Goal: Task Accomplishment & Management: Use online tool/utility

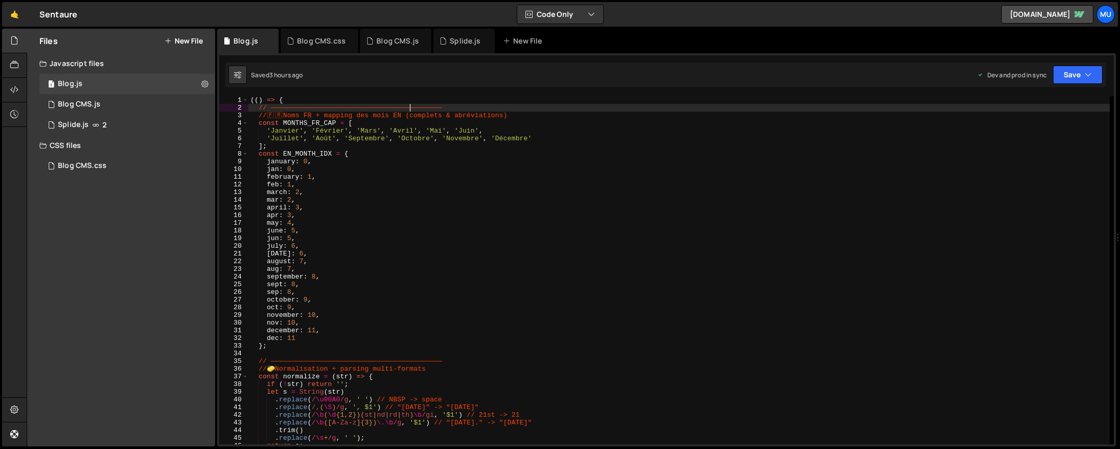
click at [186, 39] on button "New File" at bounding box center [183, 41] width 38 height 8
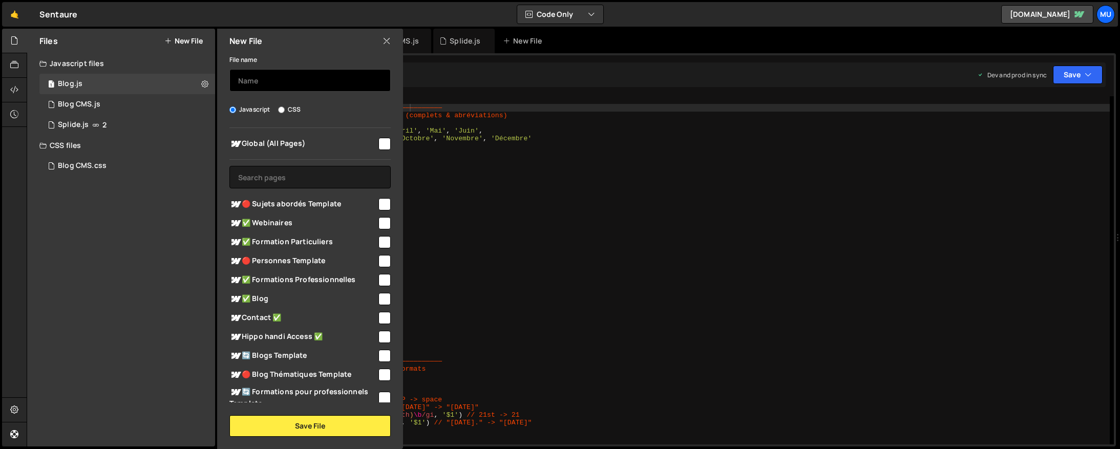
click at [288, 84] on input "text" at bounding box center [309, 80] width 161 height 23
click at [262, 208] on span "🔴 Sujets abordés Template" at bounding box center [302, 204] width 147 height 12
click at [286, 208] on span "🔴 Sujets abordés Template" at bounding box center [302, 204] width 147 height 12
checkbox input "false"
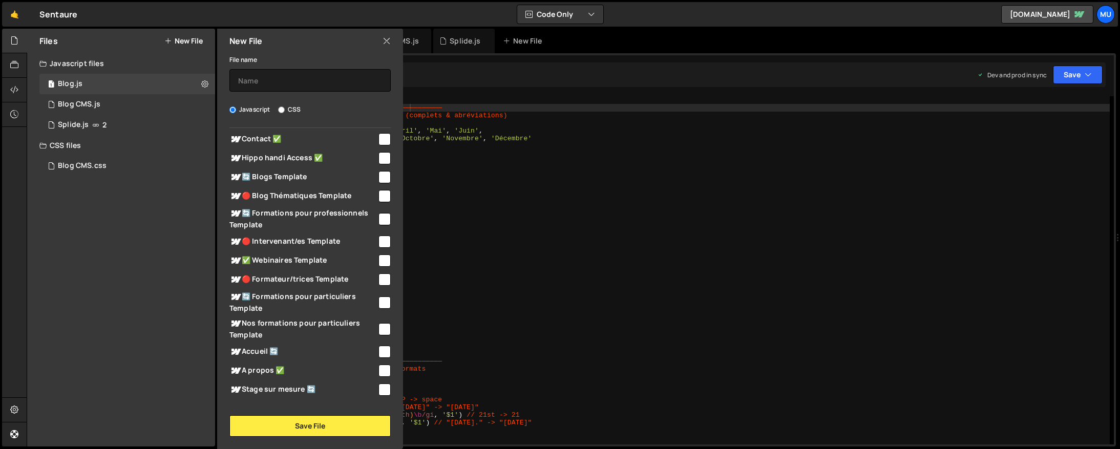
scroll to position [190, 0]
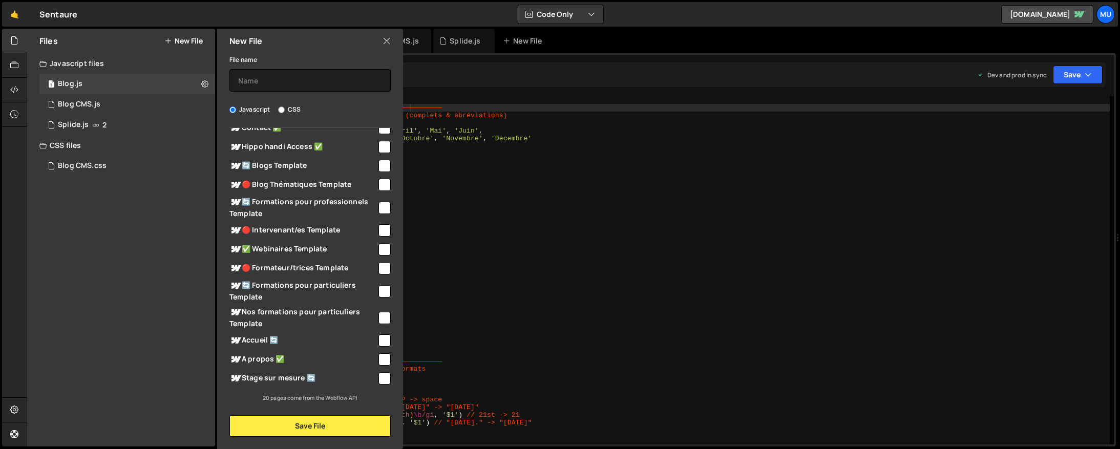
click at [262, 339] on span "Accueil 🔄" at bounding box center [302, 340] width 147 height 12
checkbox input "true"
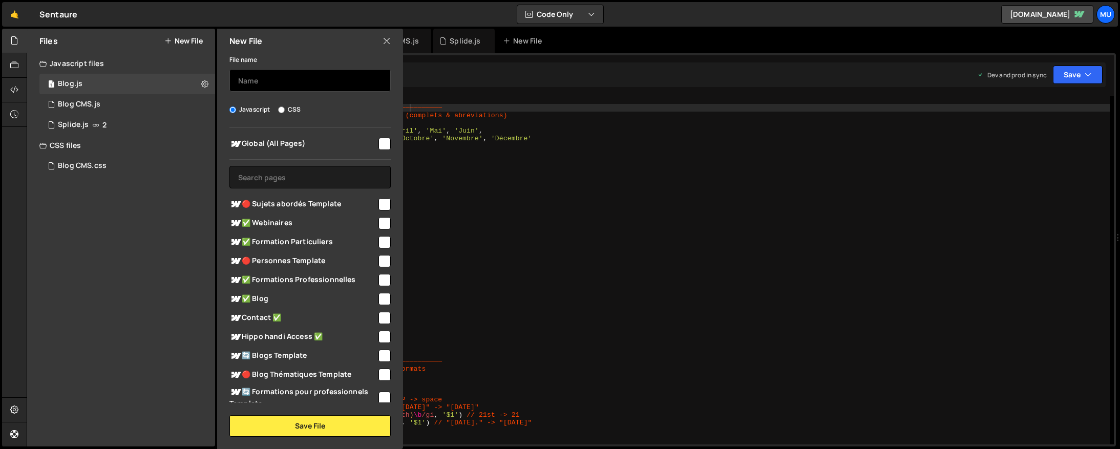
click at [271, 82] on input "text" at bounding box center [309, 80] width 161 height 23
type input "Accueil"
click at [341, 423] on button "Save File" at bounding box center [309, 426] width 161 height 22
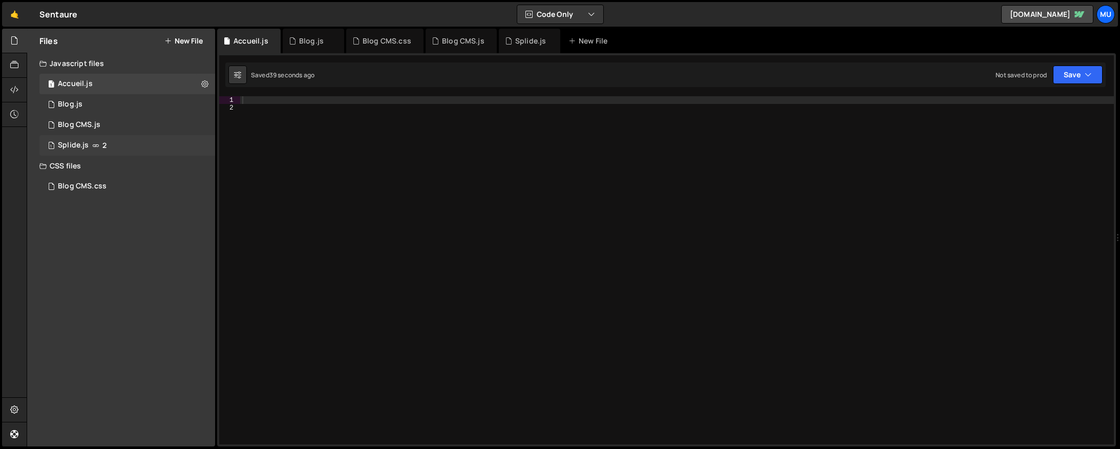
click at [167, 145] on div "1 Splide.js 2" at bounding box center [127, 145] width 176 height 20
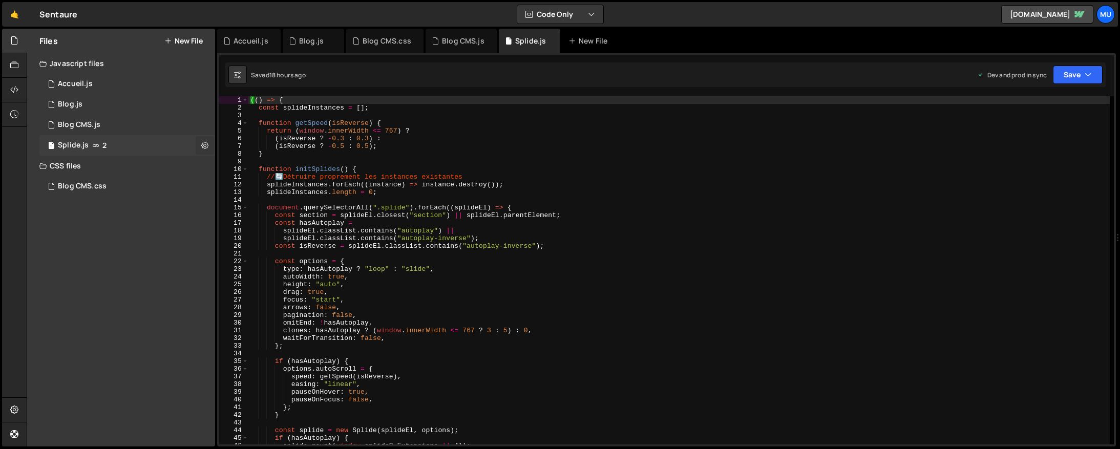
click at [204, 146] on icon at bounding box center [204, 145] width 7 height 10
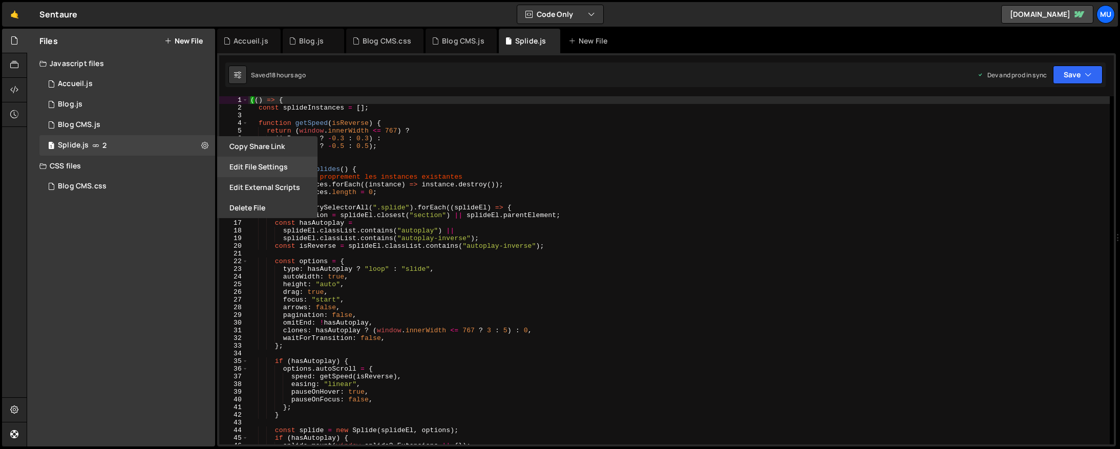
click at [254, 161] on button "Edit File Settings" at bounding box center [267, 167] width 100 height 20
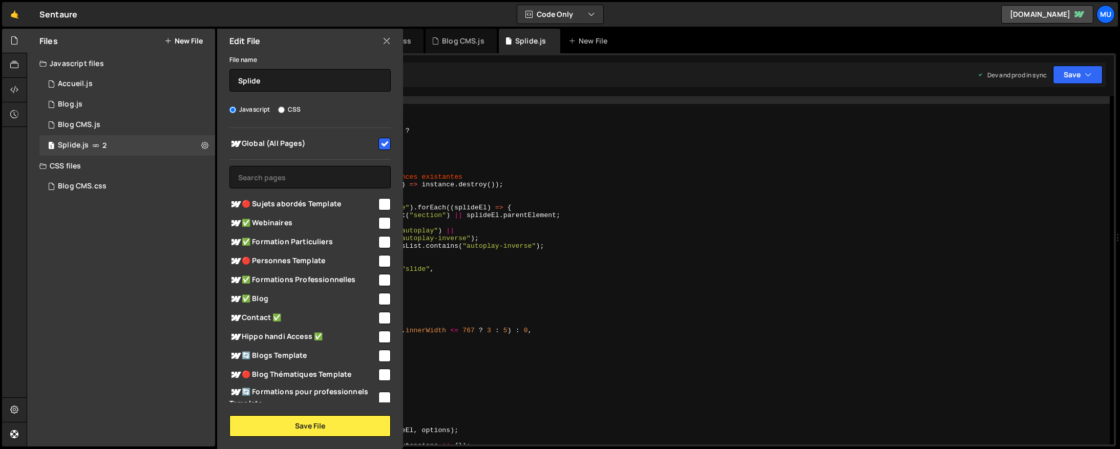
click at [378, 138] on input "checkbox" at bounding box center [384, 144] width 12 height 12
checkbox input "false"
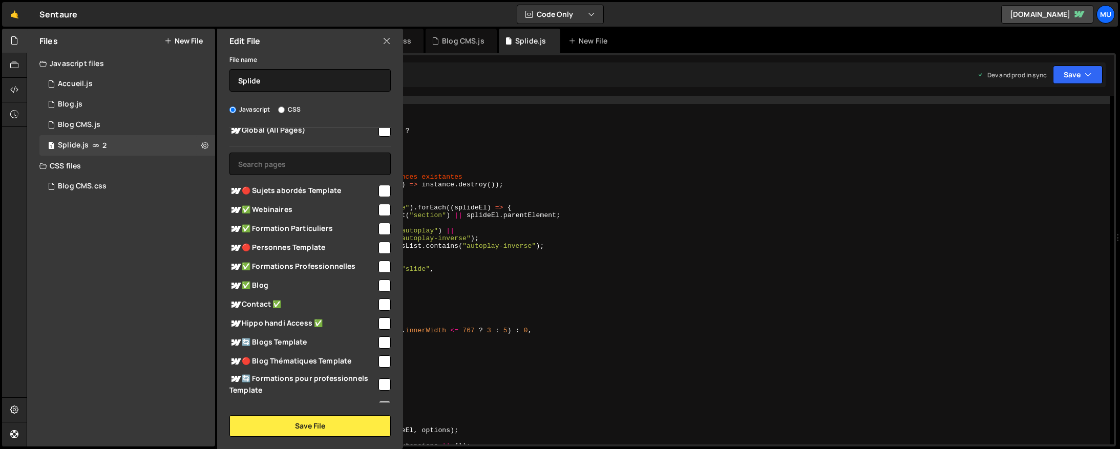
click at [338, 191] on span "🔴 Sujets abordés Template" at bounding box center [302, 191] width 147 height 12
checkbox input "true"
click at [307, 202] on div "✅ Webinaires" at bounding box center [309, 209] width 161 height 19
click at [296, 227] on span "✅ Formation Particuliers" at bounding box center [302, 229] width 147 height 12
drag, startPoint x: 308, startPoint y: 227, endPoint x: 308, endPoint y: 222, distance: 5.1
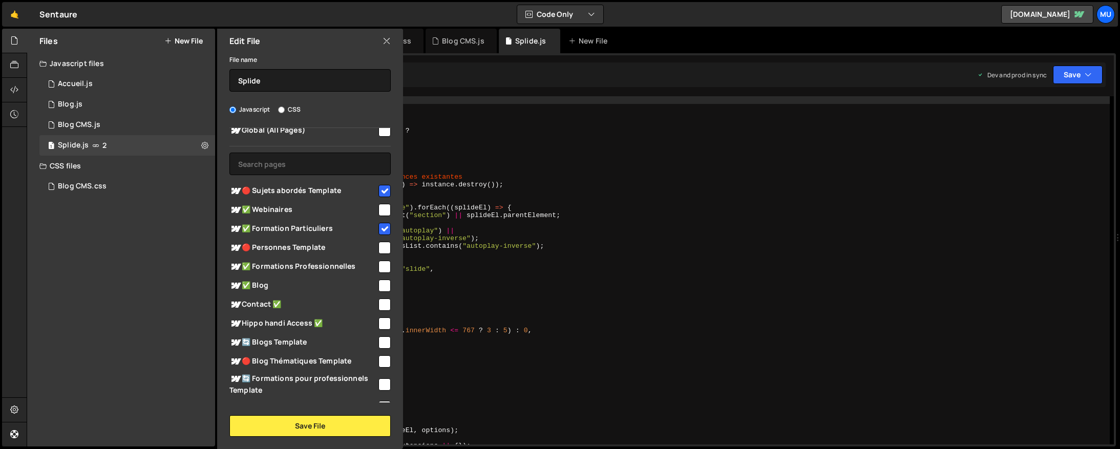
click at [308, 226] on span "✅ Formation Particuliers" at bounding box center [302, 229] width 147 height 12
checkbox input "false"
click at [308, 211] on span "✅ Webinaires" at bounding box center [302, 210] width 147 height 12
checkbox input "true"
click at [330, 190] on span "🔴 Sujets abordés Template" at bounding box center [302, 191] width 147 height 12
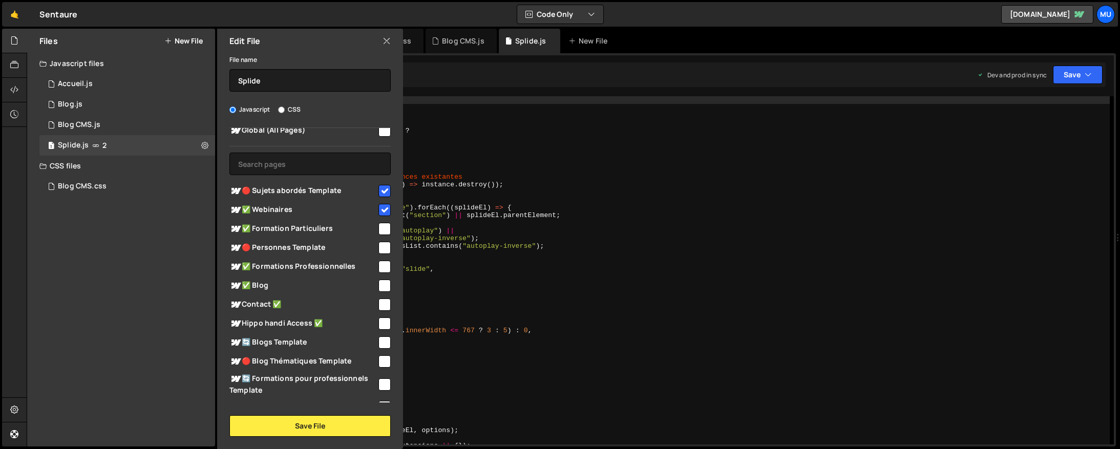
checkbox input "false"
click at [314, 207] on span "✅ Webinaires" at bounding box center [302, 210] width 147 height 12
click at [298, 209] on span "✅ Webinaires" at bounding box center [302, 210] width 147 height 12
checkbox input "true"
click at [297, 233] on span "✅ Formation Particuliers" at bounding box center [302, 229] width 147 height 12
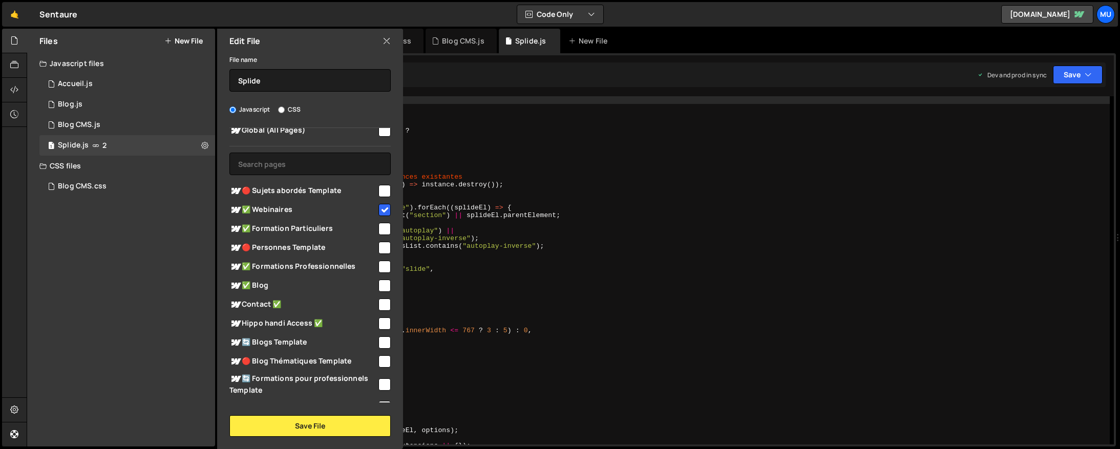
checkbox input "true"
click at [297, 261] on span "✅ Formations Professionnelles" at bounding box center [302, 267] width 147 height 12
checkbox input "true"
click at [271, 281] on span "✅ Blog" at bounding box center [302, 286] width 147 height 12
checkbox input "true"
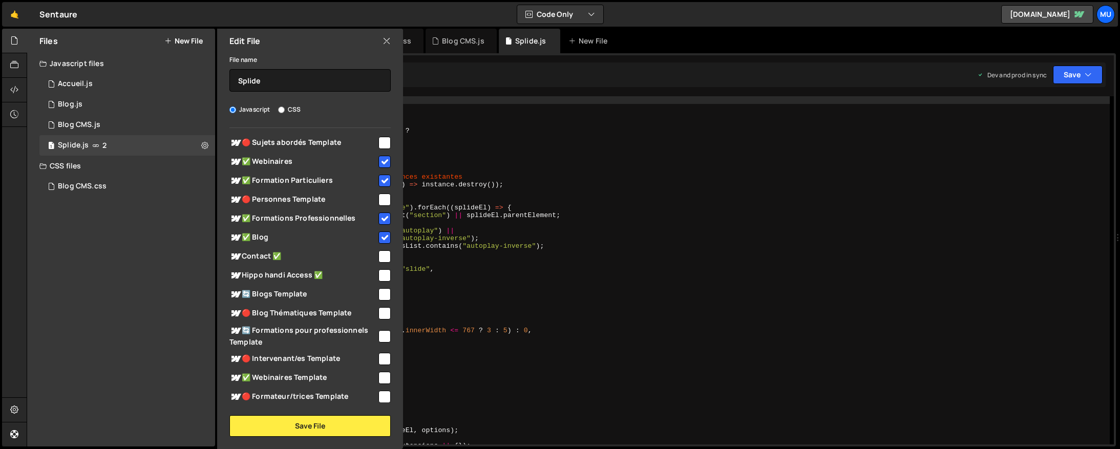
click at [312, 259] on span "Contact ✅" at bounding box center [302, 256] width 147 height 12
checkbox input "true"
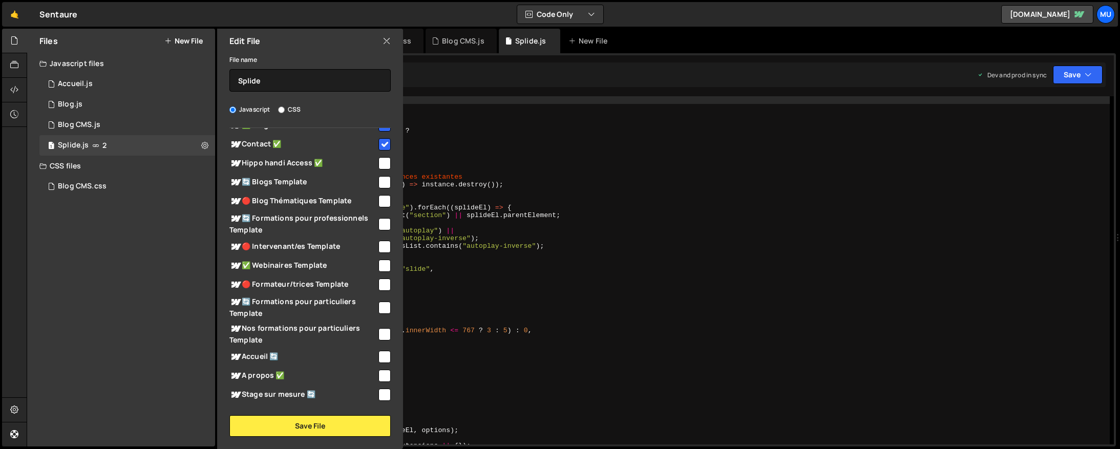
click at [315, 179] on span "🔄 Blogs Template" at bounding box center [302, 182] width 147 height 12
checkbox input "true"
click at [324, 164] on span "Hippo handi Access ✅" at bounding box center [302, 163] width 147 height 12
checkbox input "true"
click at [299, 179] on span "🔄 Blogs Template" at bounding box center [302, 182] width 147 height 12
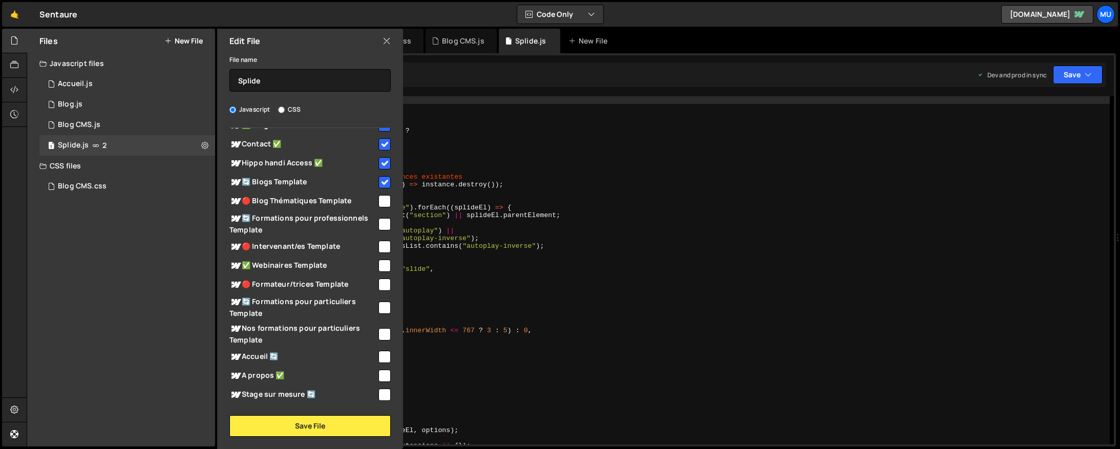
checkbox input "false"
click at [254, 373] on span "A propos ✅" at bounding box center [302, 376] width 147 height 12
checkbox input "true"
click at [270, 392] on span "Stage sur mesure 🔄" at bounding box center [302, 395] width 147 height 12
checkbox input "true"
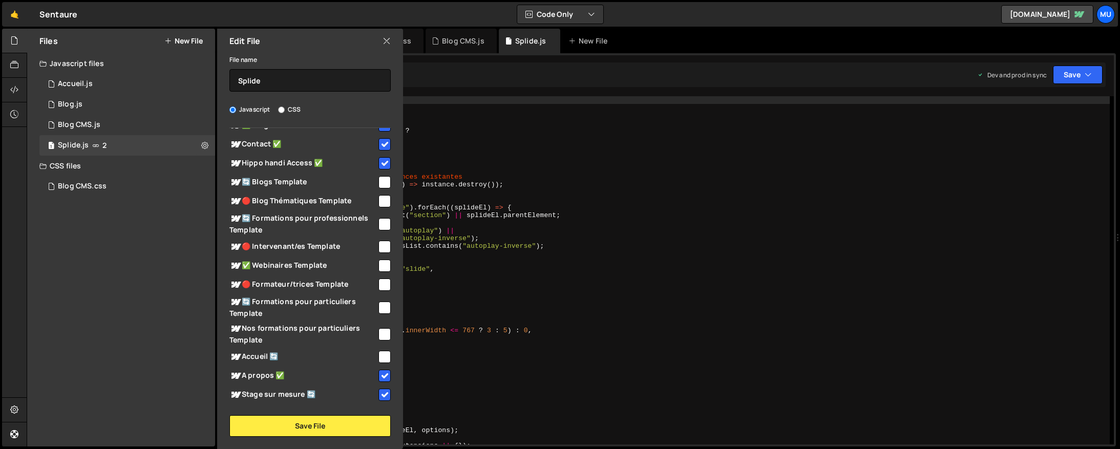
click at [254, 331] on span "Nos formations pour particuliers Template" at bounding box center [302, 334] width 147 height 23
checkbox input "true"
click at [272, 303] on span "🔄 Formations pour particuliers Template" at bounding box center [302, 307] width 147 height 23
checkbox input "true"
click at [273, 264] on span "✅ Webinaires Template" at bounding box center [302, 266] width 147 height 12
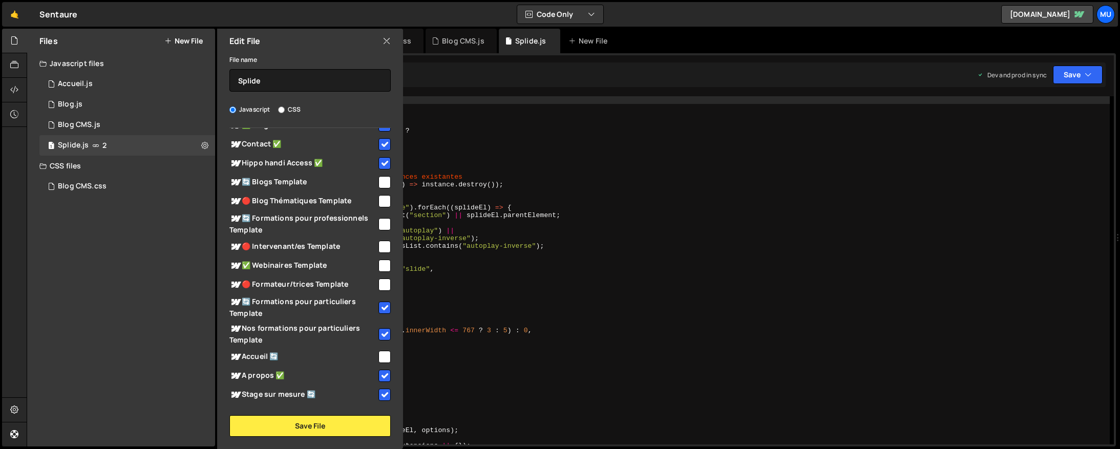
checkbox input "true"
click at [275, 215] on span "🔄 Formations pour professionnels Template" at bounding box center [302, 223] width 147 height 23
checkbox input "true"
click at [277, 182] on span "🔄 Blogs Template" at bounding box center [302, 182] width 147 height 12
checkbox input "true"
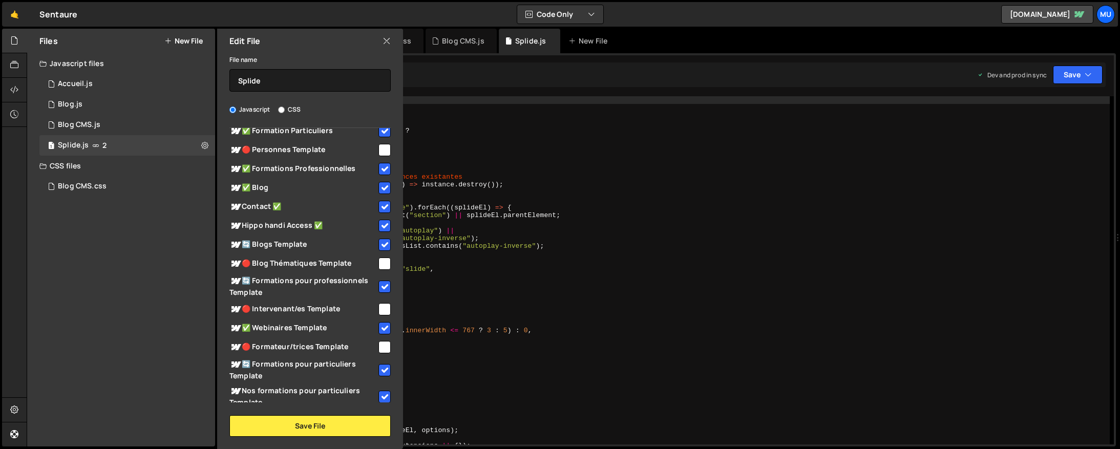
scroll to position [190, 0]
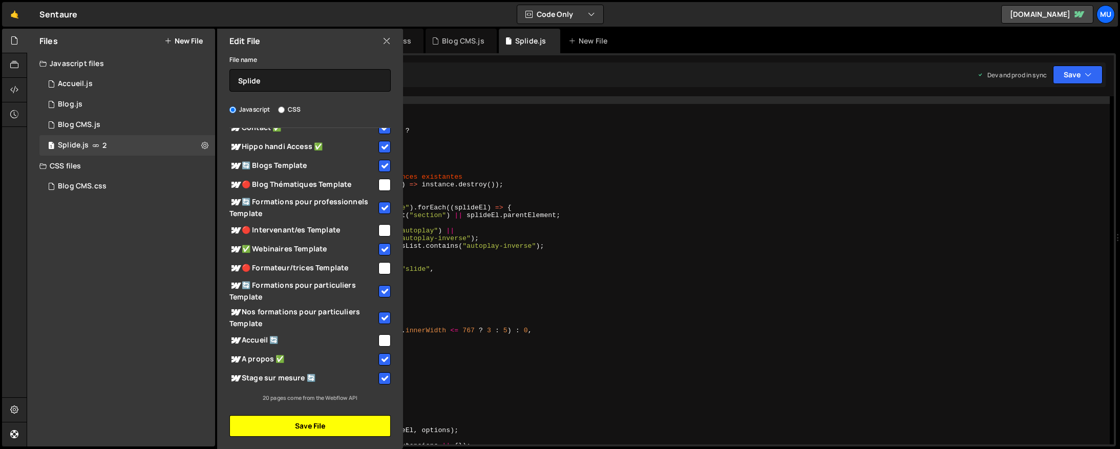
click at [280, 424] on button "Save File" at bounding box center [309, 426] width 161 height 22
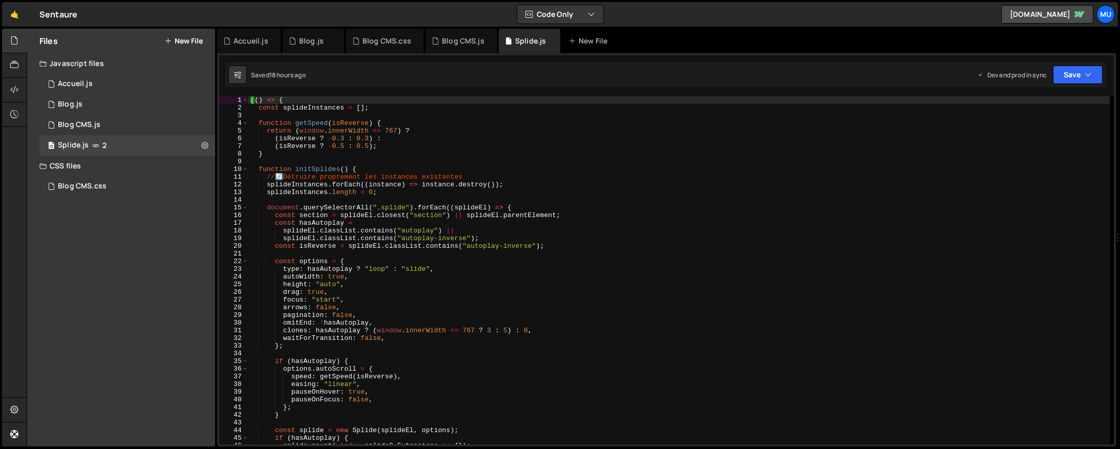
type textarea "splideEl.classList.contains("autoplay-inverse");"
click at [463, 240] on div "(( ) => { const splideInstances = [ ] ; function getSpeed ( isReverse ) { retur…" at bounding box center [678, 278] width 861 height 364
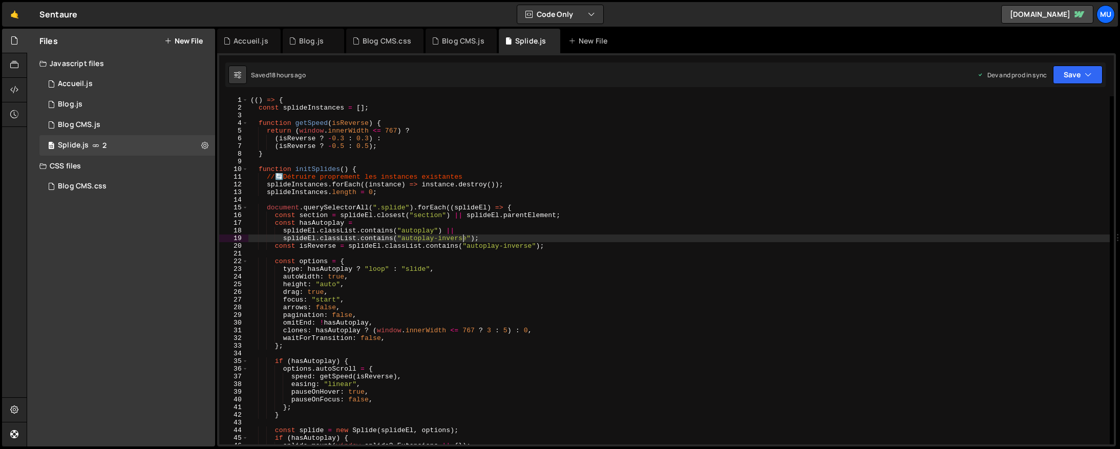
click at [126, 293] on div "Files New File Javascript files 1 Accueil.js 0 1 Blog.js 0 1 Blog CMS.js 0 13 S…" at bounding box center [121, 238] width 188 height 418
click at [98, 88] on div "1 Accueil.js 0" at bounding box center [127, 84] width 176 height 20
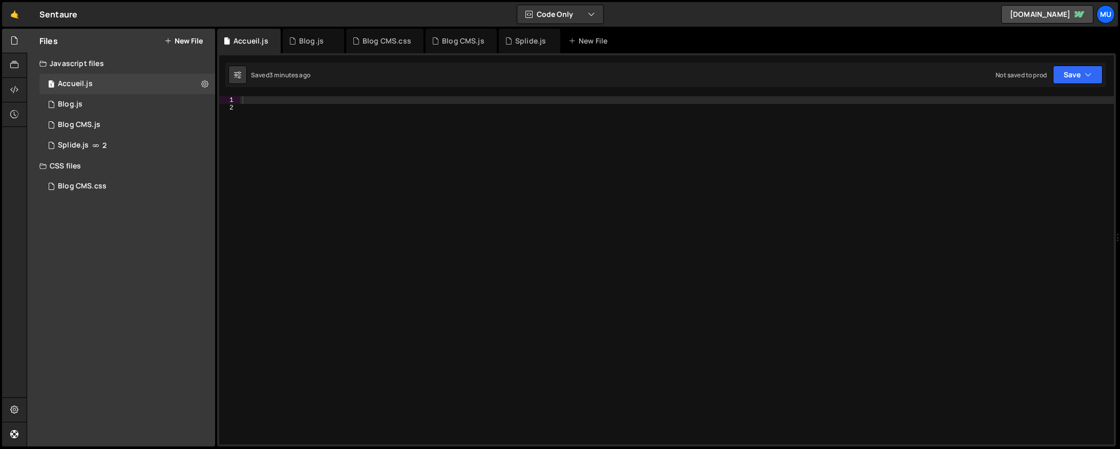
click at [580, 237] on div at bounding box center [677, 278] width 874 height 364
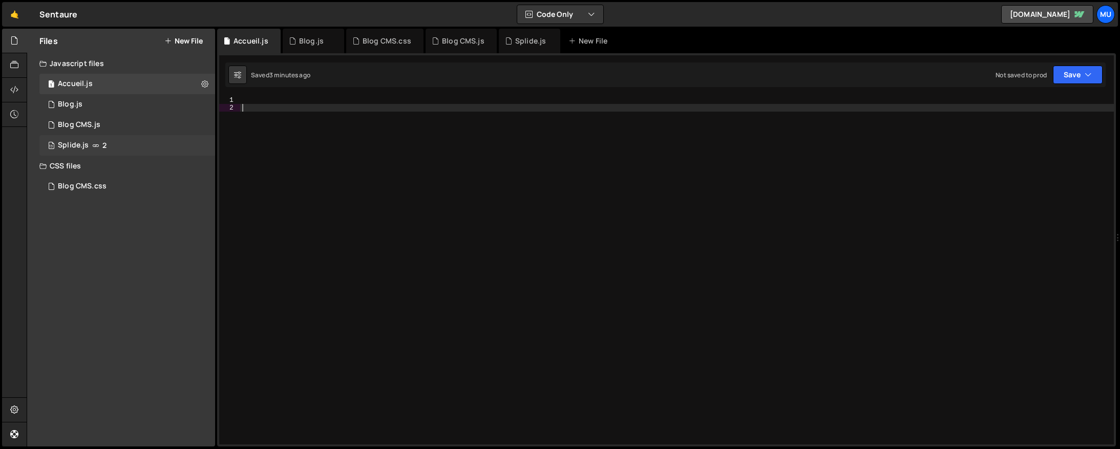
click at [94, 147] on icon at bounding box center [95, 145] width 7 height 8
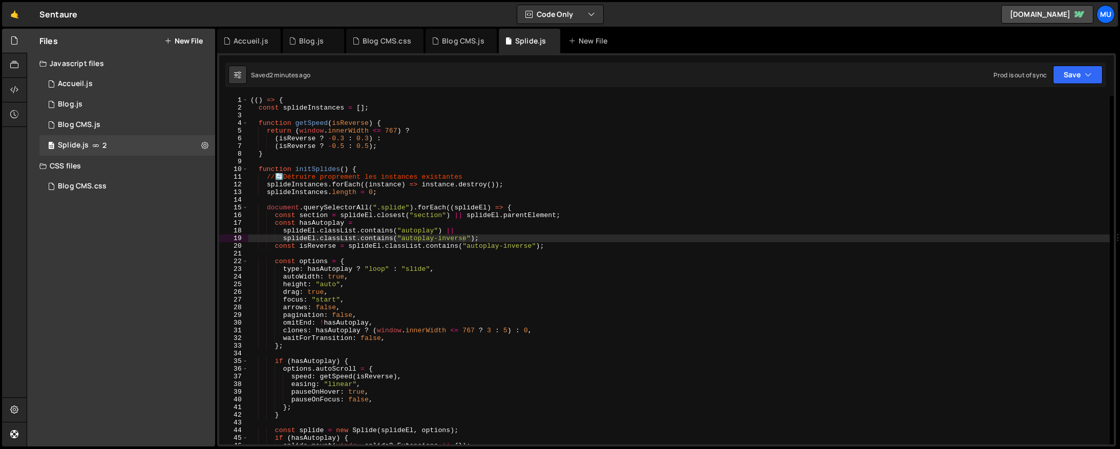
click at [312, 179] on div "(( ) => { const splideInstances = [ ] ; function getSpeed ( isReverse ) { retur…" at bounding box center [678, 278] width 861 height 364
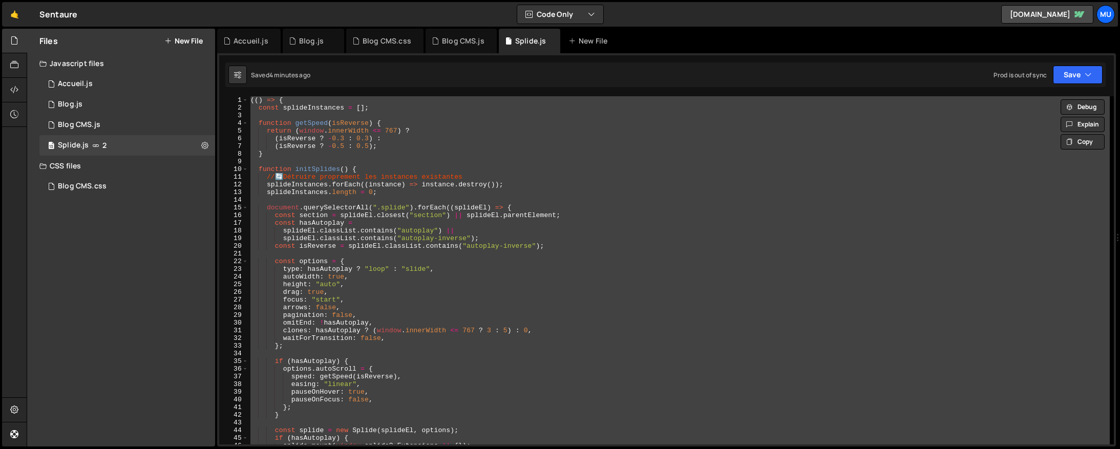
click at [432, 190] on div "(( ) => { const splideInstances = [ ] ; function getSpeed ( isReverse ) { retur…" at bounding box center [678, 270] width 861 height 348
type textarea "splideInstances.length = 0;"
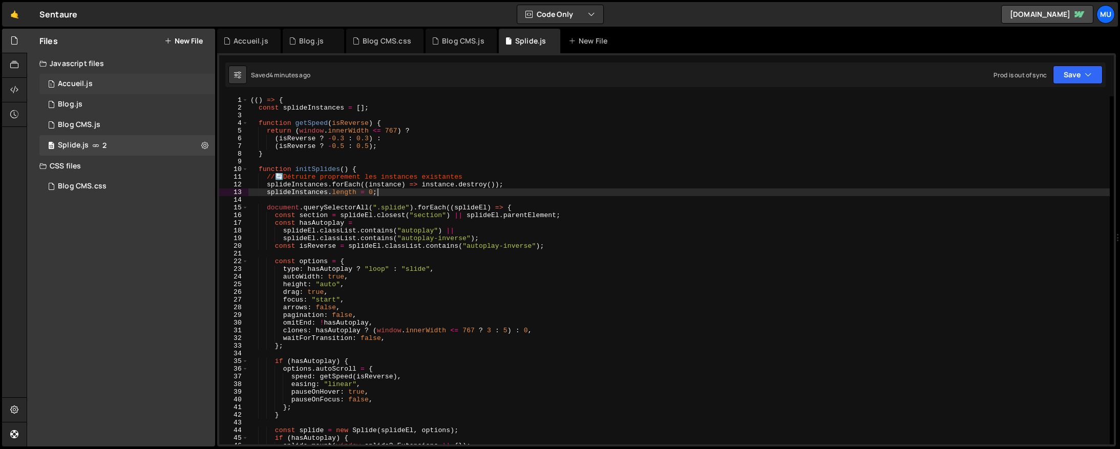
click at [102, 90] on div "1 Accueil.js 0" at bounding box center [127, 84] width 176 height 20
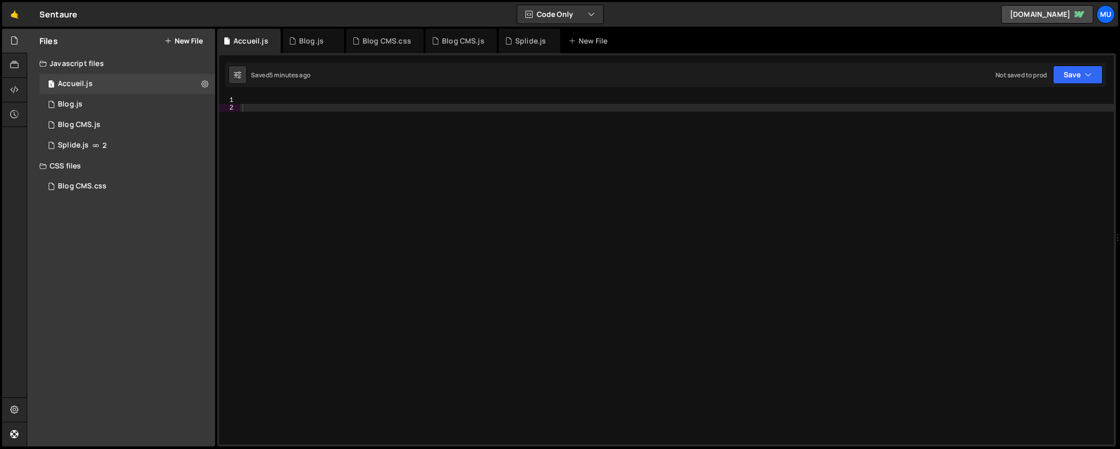
click at [786, 198] on div at bounding box center [677, 278] width 874 height 364
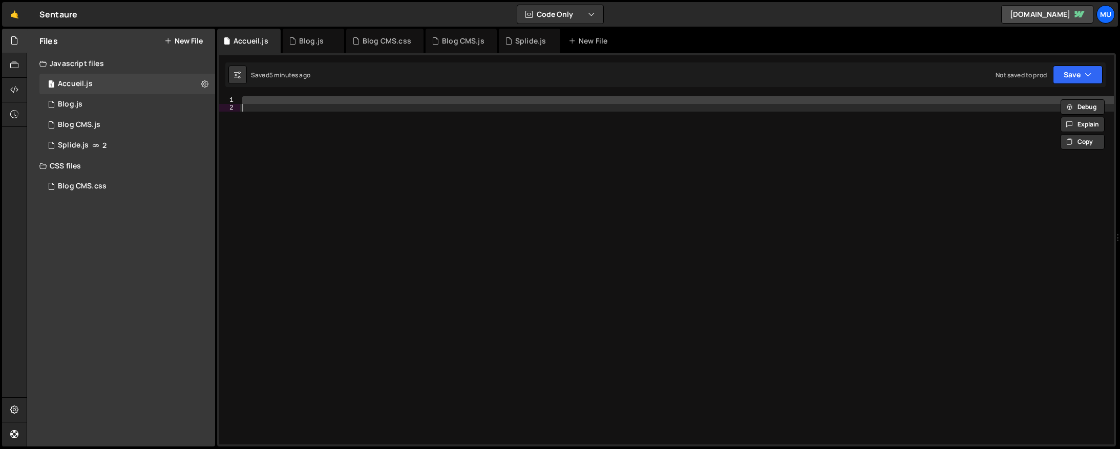
paste textarea "</script>"
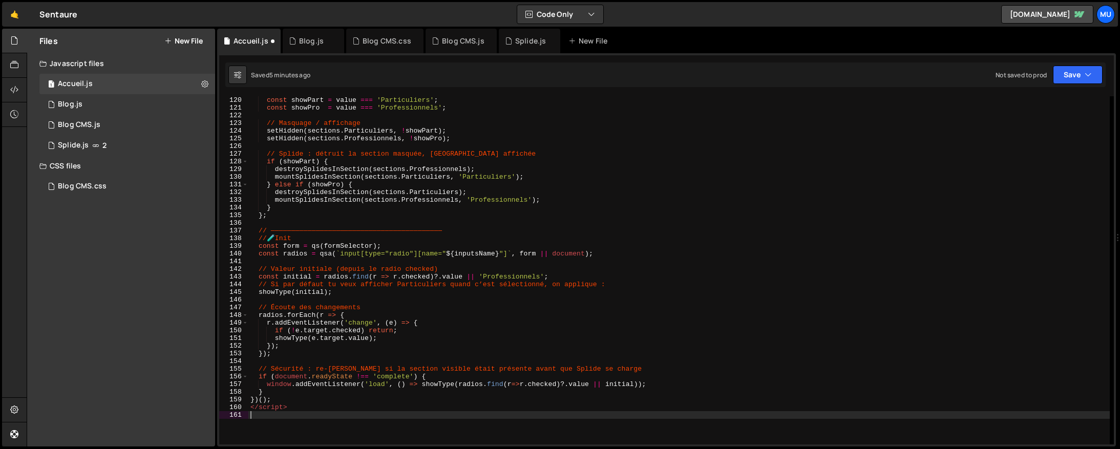
scroll to position [1009, 0]
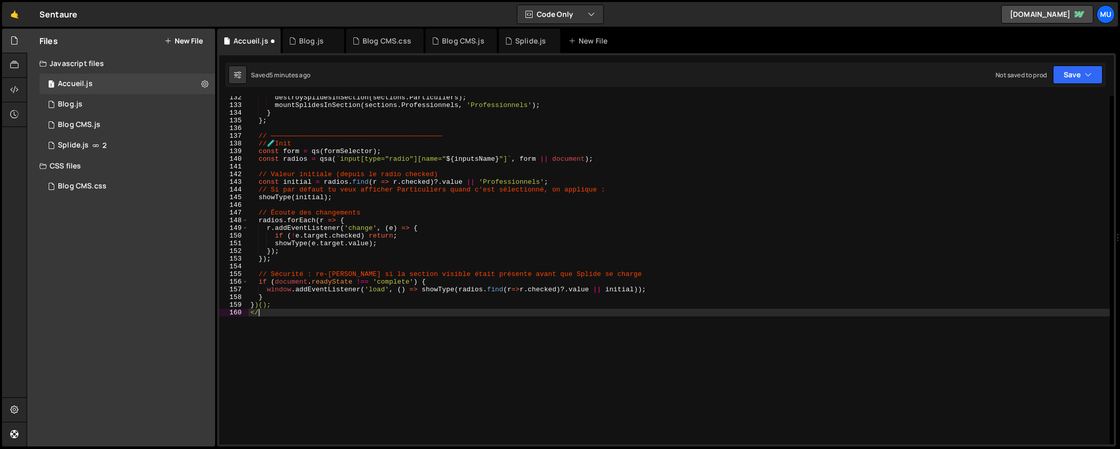
type textarea "<"
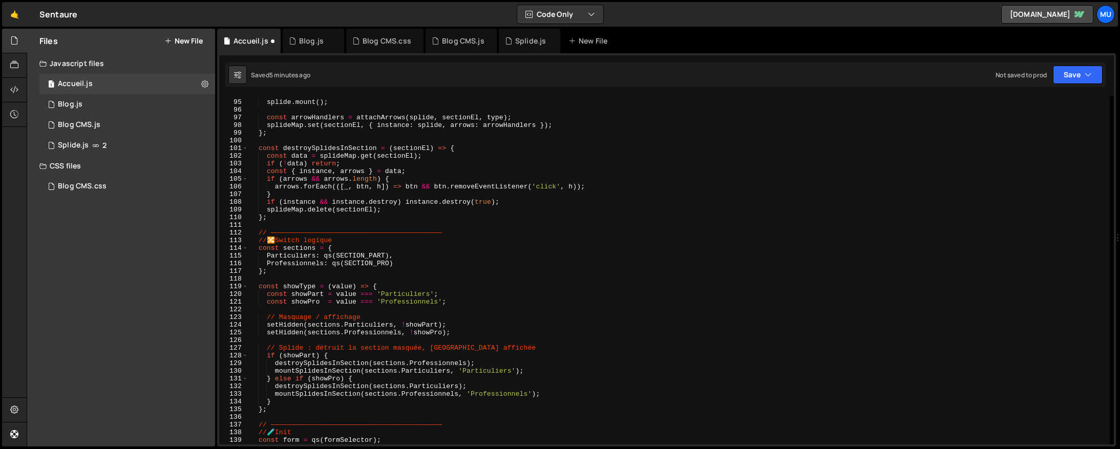
scroll to position [0, 0]
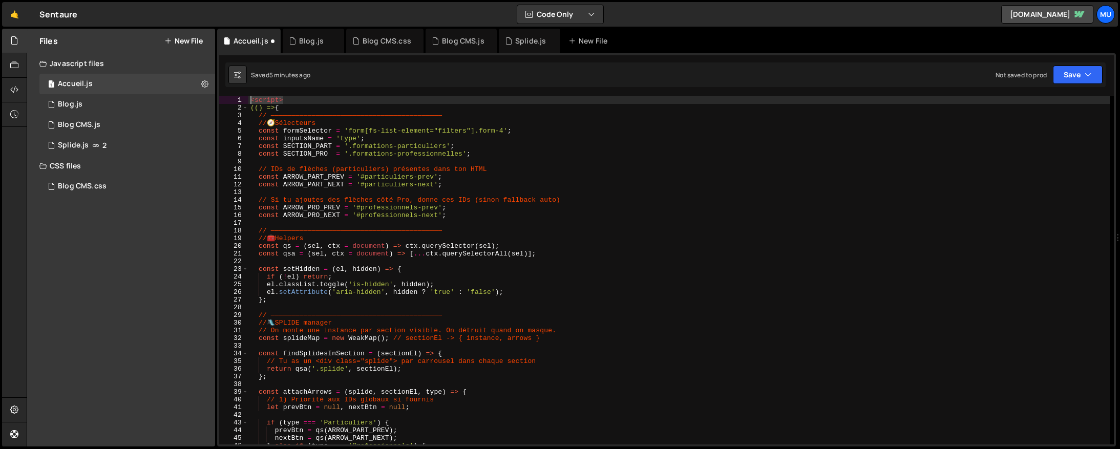
drag, startPoint x: 264, startPoint y: 95, endPoint x: 248, endPoint y: 107, distance: 19.0
click at [233, 94] on div "splideInstances.length = 0; 1 2 3 4 5 6 7 8 9 10 11 12 13 14 15 16 17 18 19 20 …" at bounding box center [666, 249] width 899 height 393
type textarea "<script>"
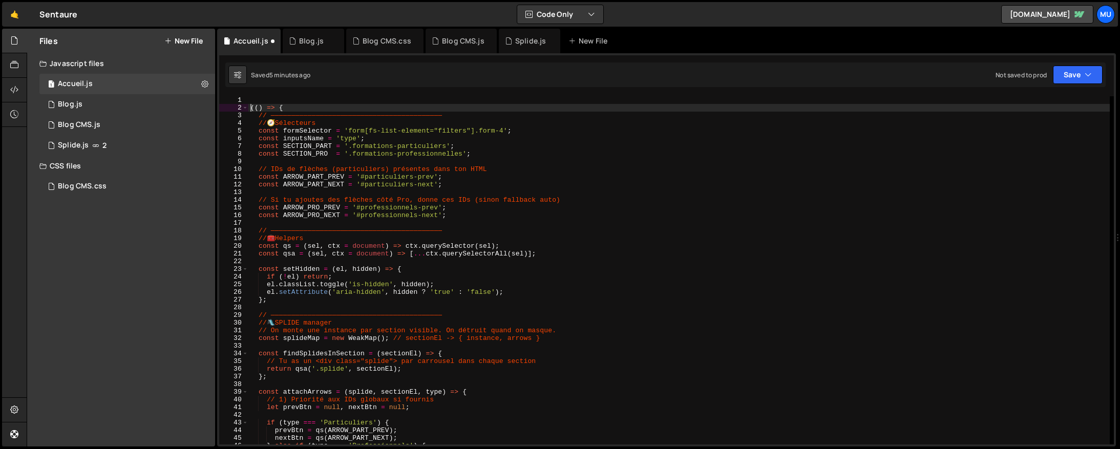
click at [249, 107] on div "(( ) => { // —————————————————————————————————————————— // 🧭 Sélecteurs const f…" at bounding box center [678, 278] width 861 height 364
type textarea "(() => {"
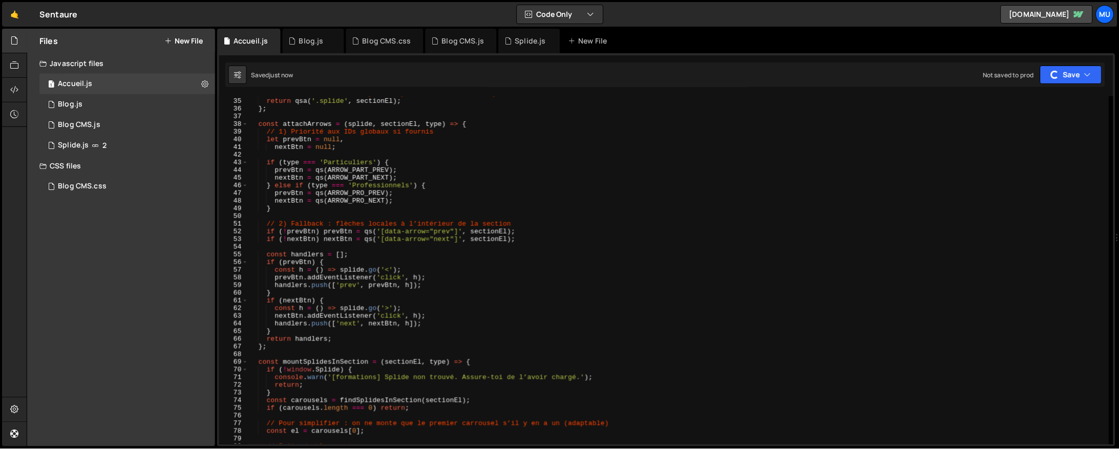
scroll to position [1059, 0]
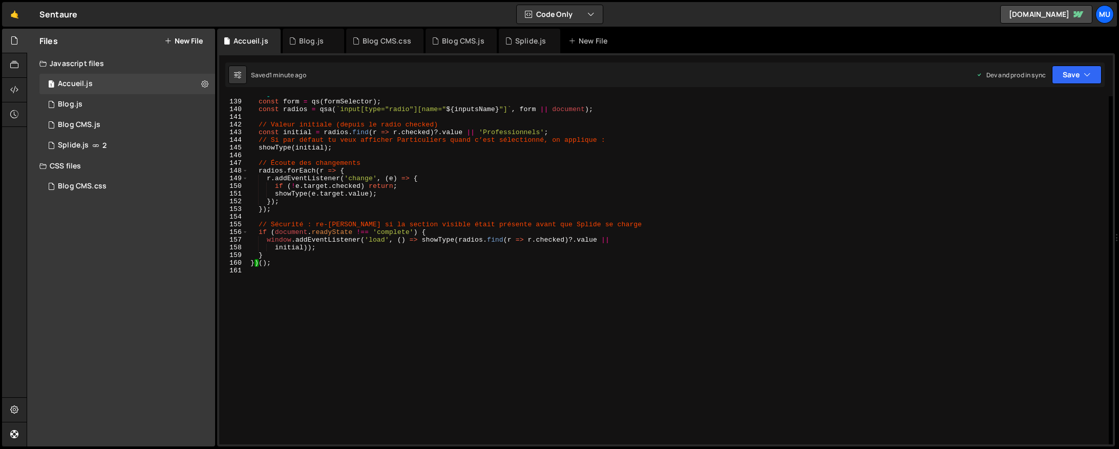
click at [449, 374] on div "// 🧪 Init const form = qs ( formSelector ) ; const radios = qsa ( ` input[type=…" at bounding box center [678, 272] width 860 height 364
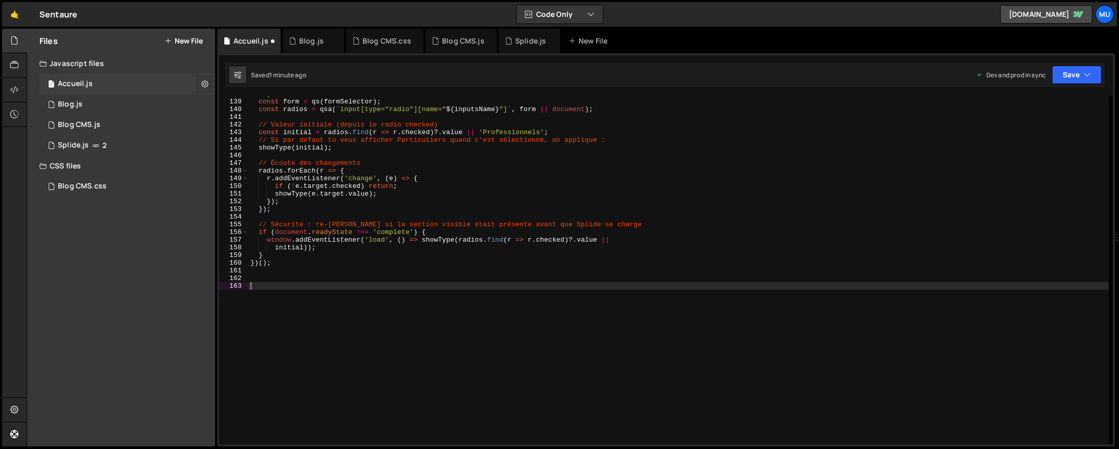
click at [203, 81] on icon at bounding box center [204, 84] width 7 height 10
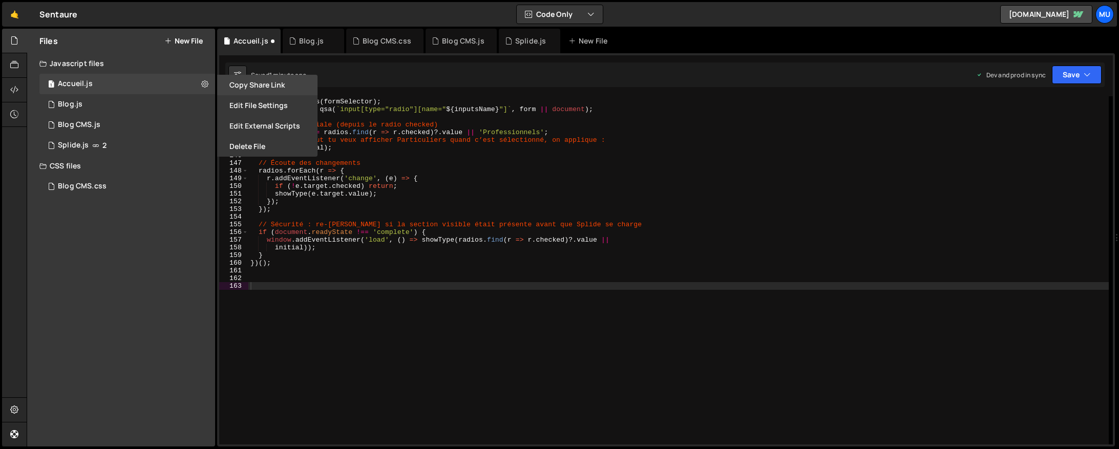
click at [264, 87] on button "Copy share link" at bounding box center [267, 85] width 100 height 20
click at [337, 284] on div "// 🧪 Init const form = qs ( formSelector ) ; const radios = qsa ( ` input[type=…" at bounding box center [678, 272] width 860 height 364
checkbox input "false"
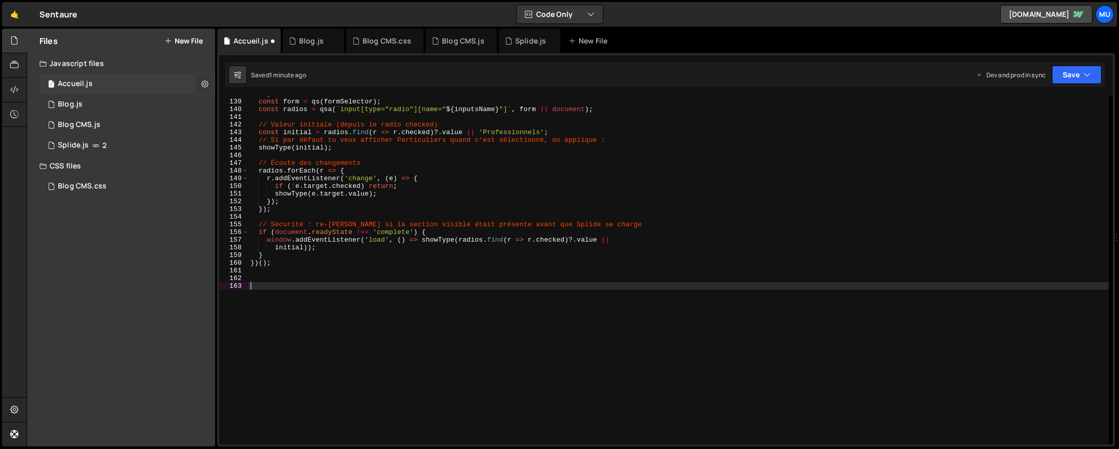
click at [204, 81] on icon at bounding box center [204, 84] width 7 height 10
type input "Accueil"
radio input "true"
checkbox input "true"
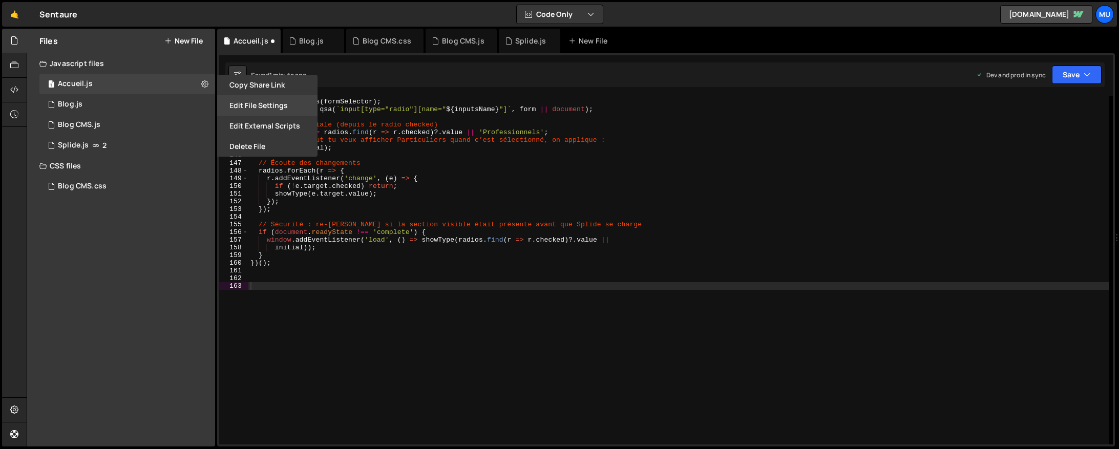
click at [259, 109] on button "Edit File Settings" at bounding box center [267, 105] width 100 height 20
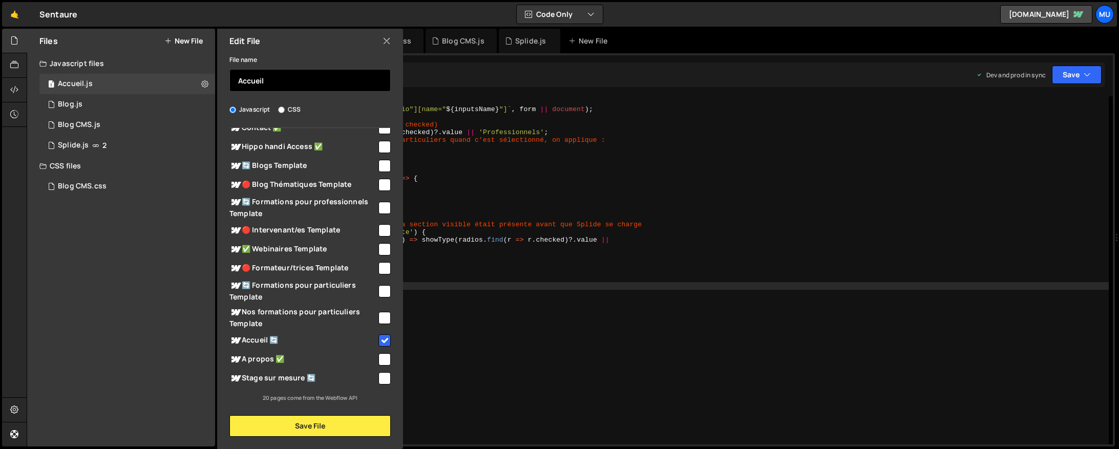
click at [283, 72] on input "Accueil" at bounding box center [309, 80] width 161 height 23
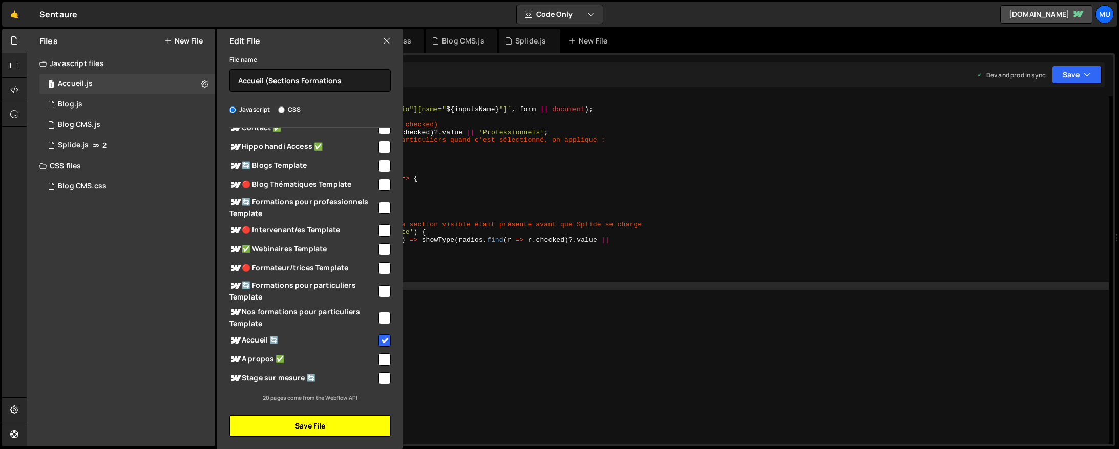
click at [293, 427] on button "Save File" at bounding box center [309, 426] width 161 height 22
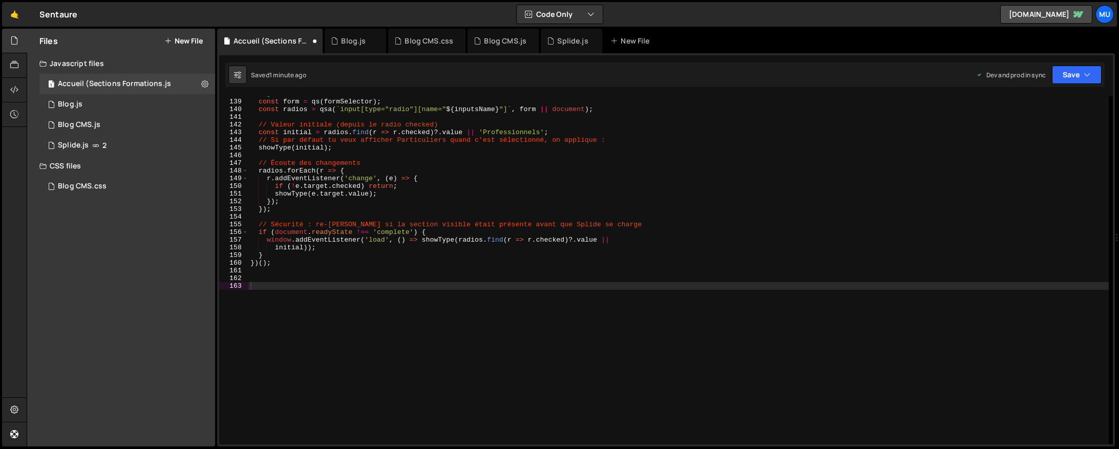
click at [190, 32] on div "Files New File" at bounding box center [121, 41] width 188 height 25
click at [189, 41] on button "New File" at bounding box center [183, 41] width 38 height 8
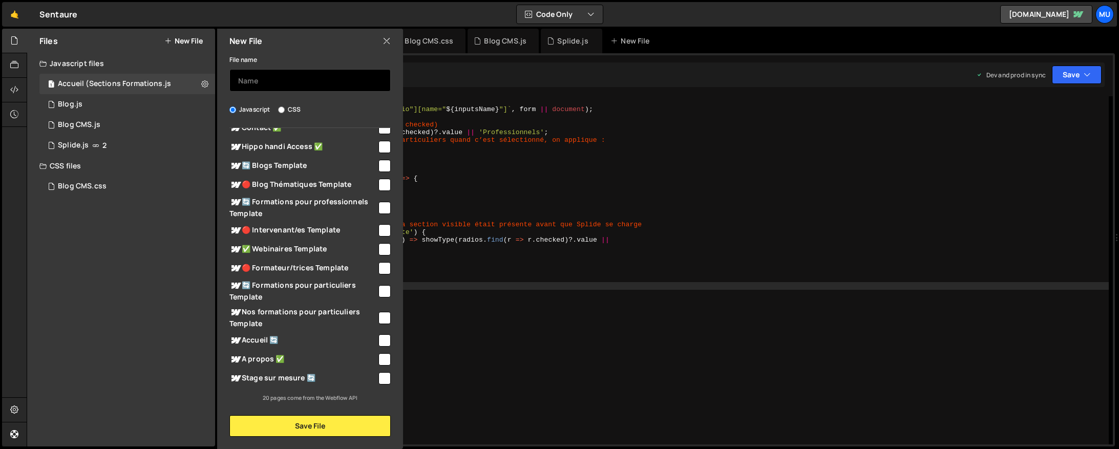
click at [258, 76] on input "text" at bounding box center [309, 80] width 161 height 23
type input "s"
type input "Splide Accueil"
click at [285, 335] on span "Accueil 🔄" at bounding box center [302, 340] width 147 height 12
checkbox input "true"
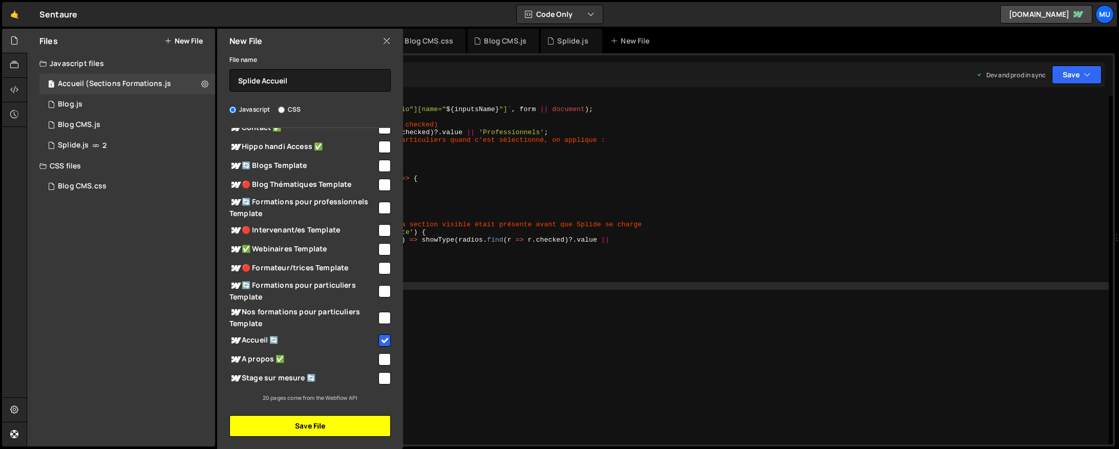
click at [278, 427] on button "Save File" at bounding box center [309, 426] width 161 height 22
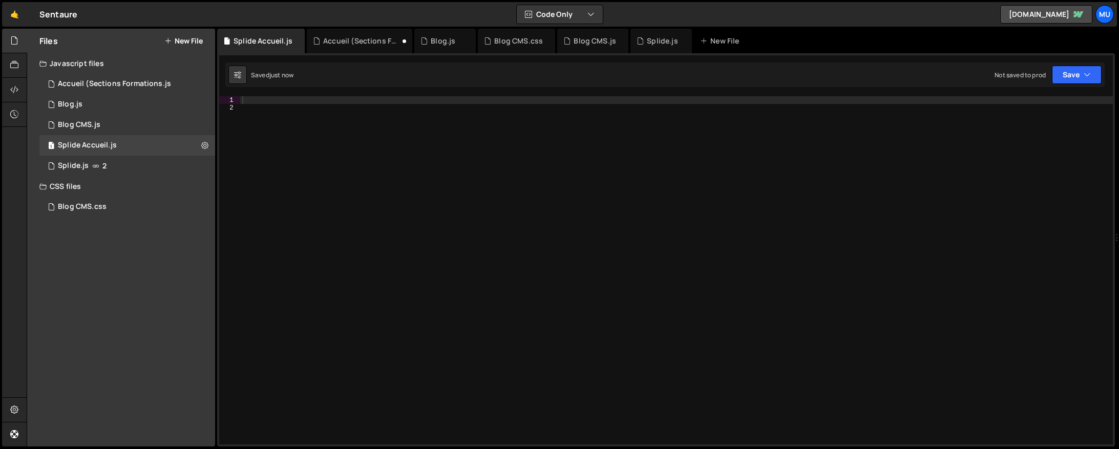
click at [751, 197] on div at bounding box center [676, 278] width 873 height 364
paste textarea "</script>"
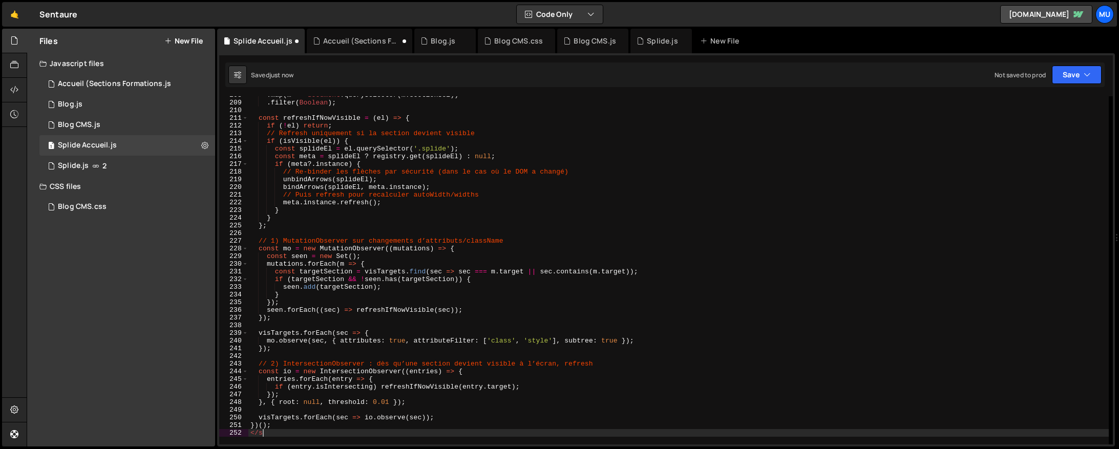
type textarea "<"
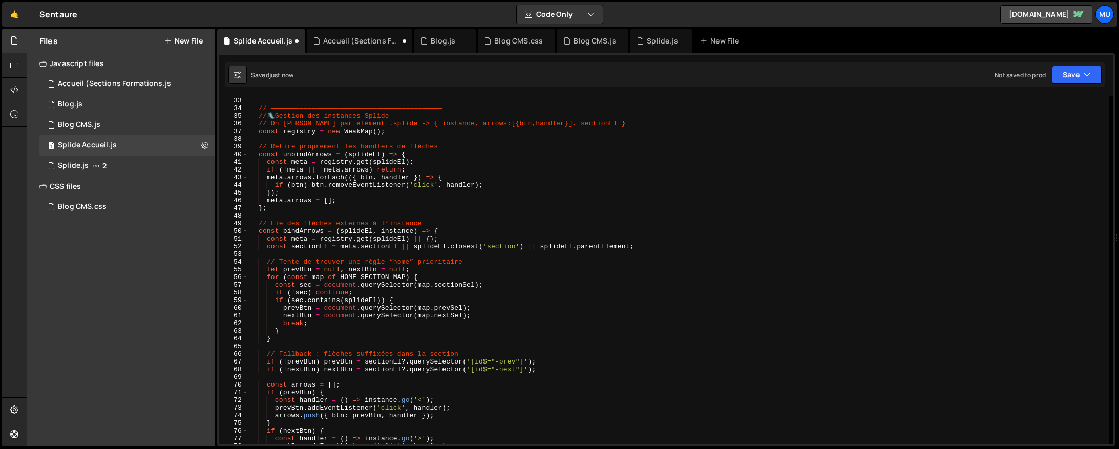
scroll to position [0, 0]
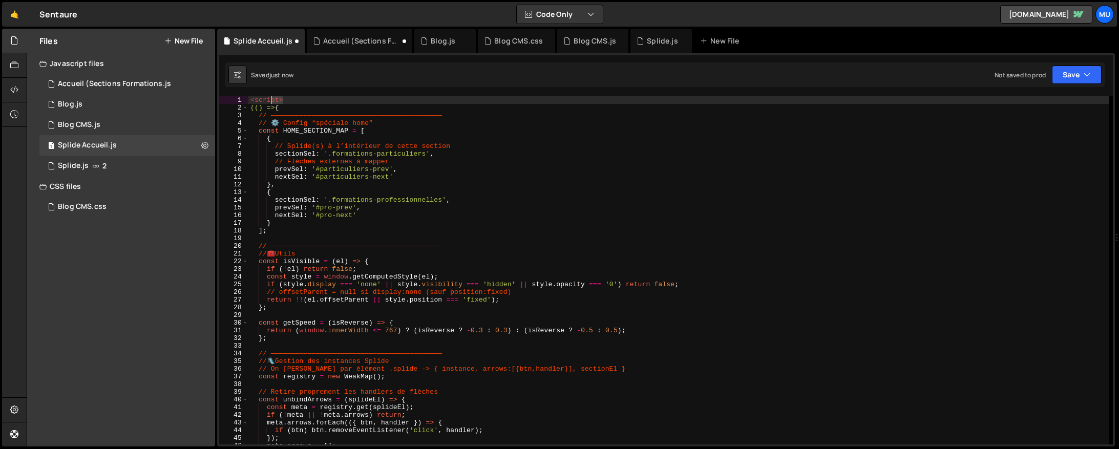
drag, startPoint x: 277, startPoint y: 98, endPoint x: 240, endPoint y: 101, distance: 37.5
click at [237, 99] on div "})(); 1 2 3 4 5 6 7 8 9 10 11 12 13 14 15 16 17 18 19 20 21 22 23 24 25 26 27 2…" at bounding box center [665, 270] width 893 height 348
type textarea "<script>"
drag, startPoint x: 248, startPoint y: 105, endPoint x: 253, endPoint y: 107, distance: 5.8
click at [248, 105] on div "1 2 3 4 5 6 7 8 9 10 11 12 13 14 15 16 17 18 19 20 21 22 23 24 25 26 27 28 29 3…" at bounding box center [665, 270] width 893 height 348
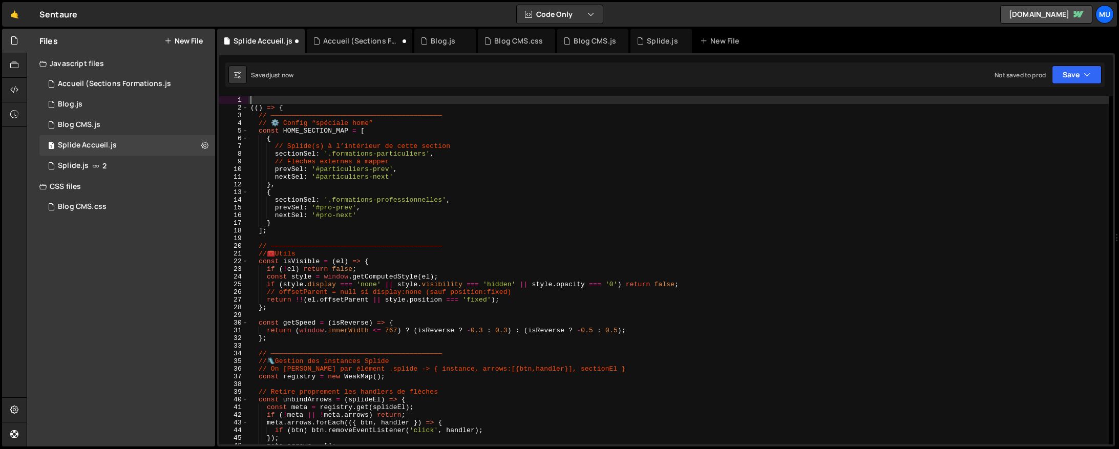
click at [252, 107] on div "(( ) => { // —————————————————————————————————————————— // ⚙️ Config “spéciale …" at bounding box center [678, 278] width 860 height 364
type textarea "(() => {"
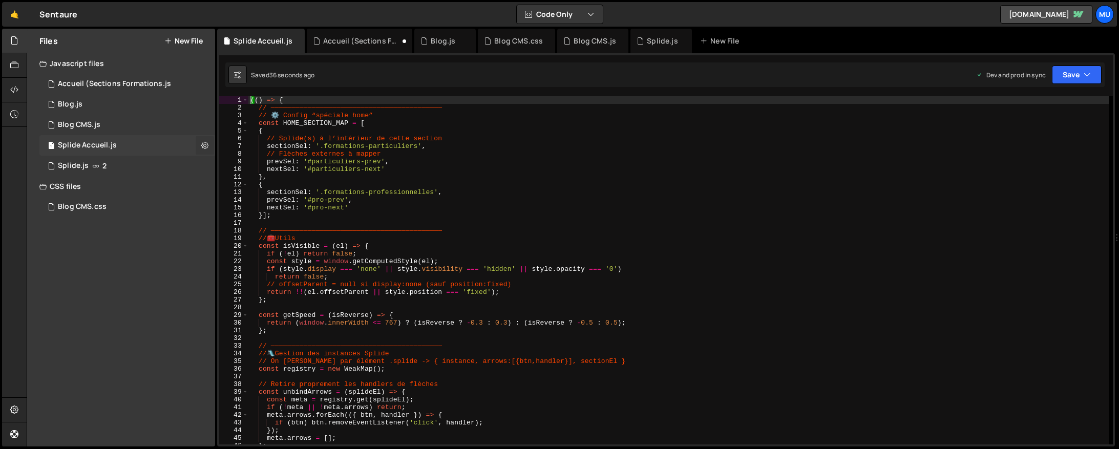
click at [204, 143] on icon at bounding box center [204, 145] width 7 height 10
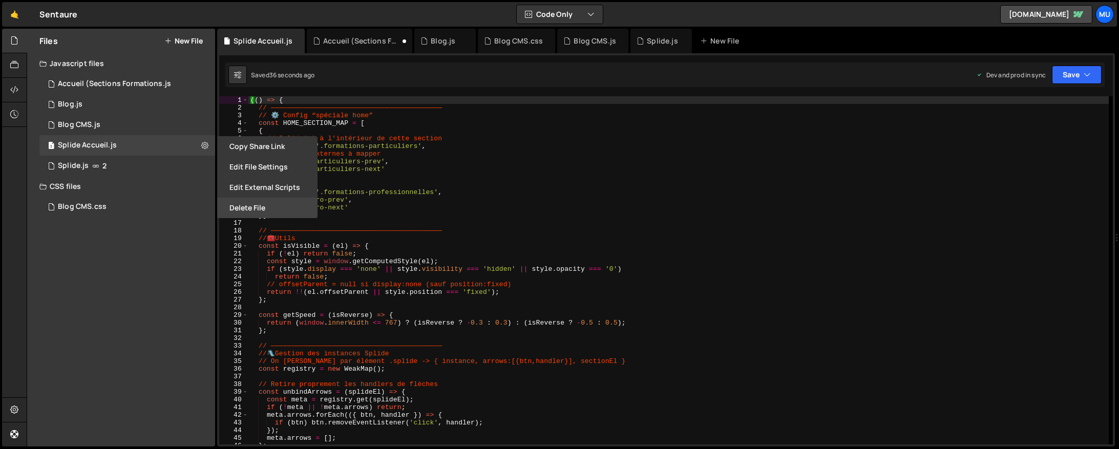
click at [263, 212] on button "Delete File" at bounding box center [267, 208] width 100 height 20
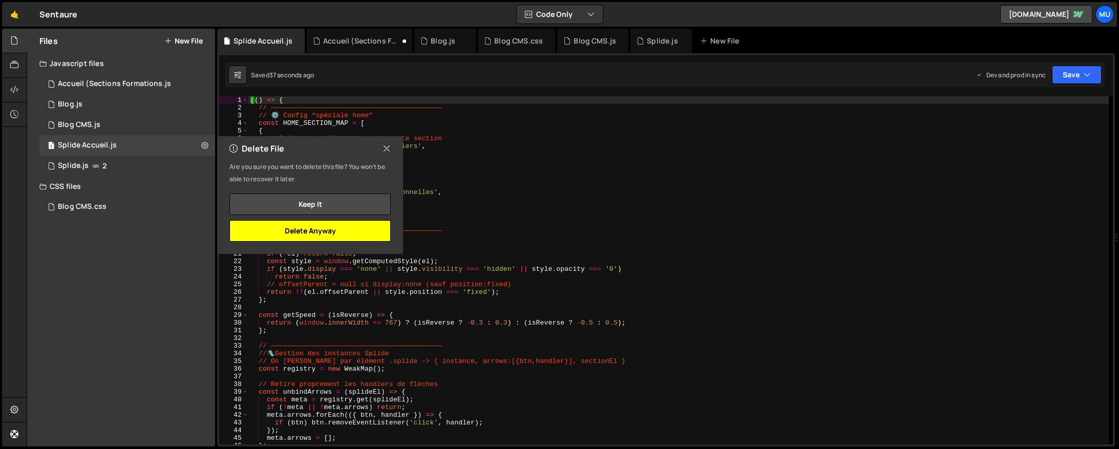
click at [307, 231] on button "Delete Anyway" at bounding box center [309, 231] width 161 height 22
checkbox input "false"
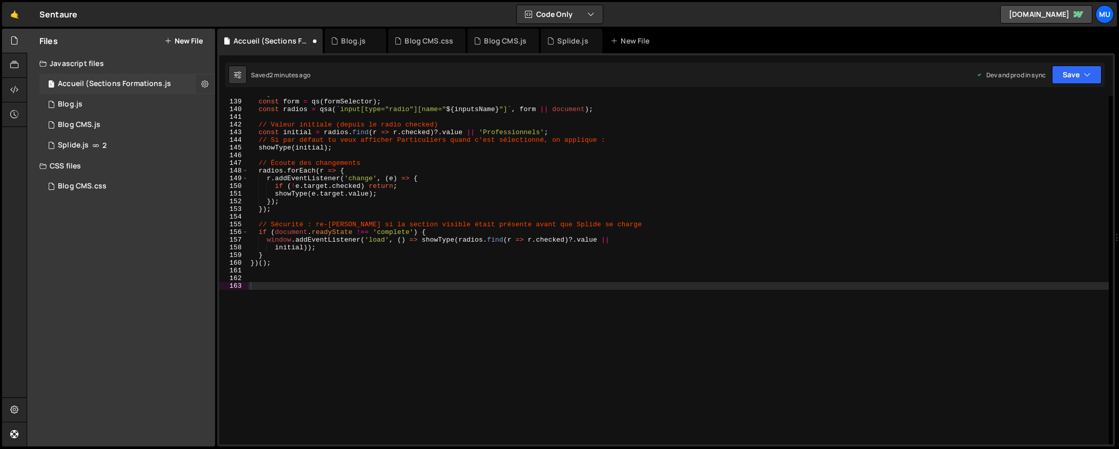
click at [202, 81] on icon at bounding box center [204, 84] width 7 height 10
type input "Accueil (Sections Formations"
radio input "true"
checkbox input "true"
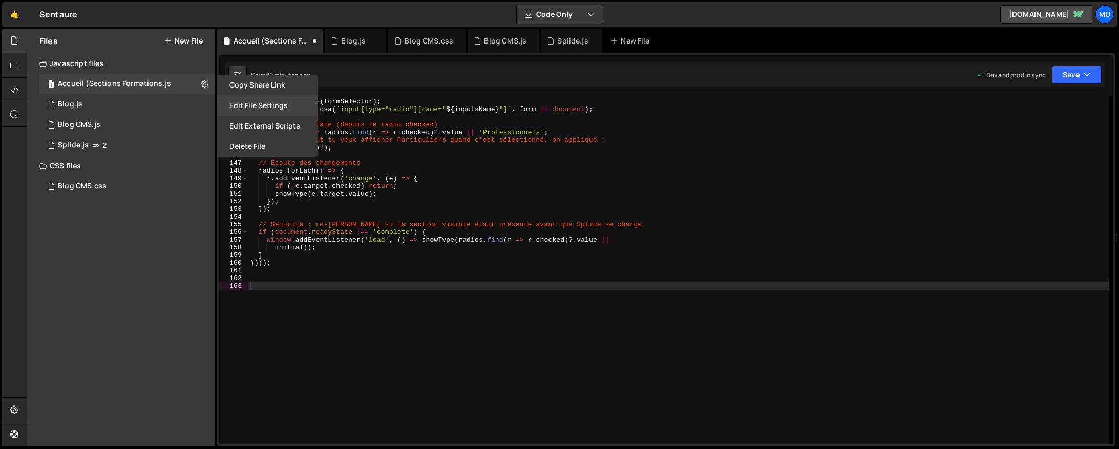
click at [269, 107] on button "Edit File Settings" at bounding box center [267, 105] width 100 height 20
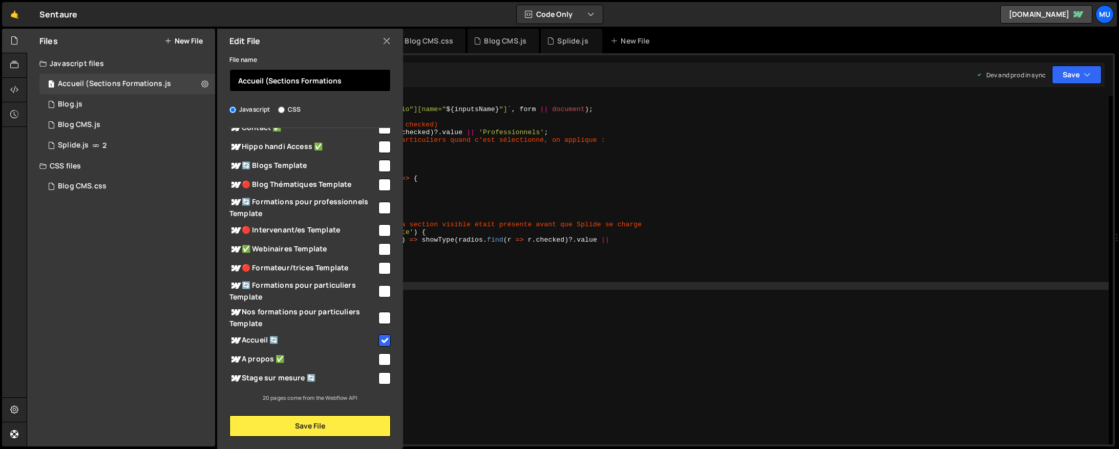
drag, startPoint x: 343, startPoint y: 84, endPoint x: 281, endPoint y: 103, distance: 65.3
click at [265, 83] on input "Accueil (Sections Formations" at bounding box center [309, 80] width 161 height 23
type input "Accueil"
click at [317, 429] on button "Save File" at bounding box center [309, 426] width 161 height 22
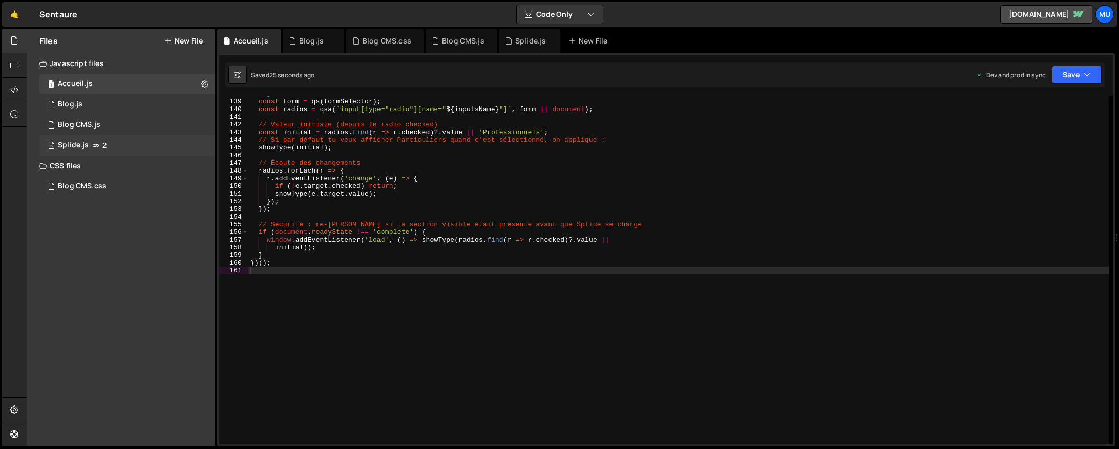
click at [103, 141] on span "2" at bounding box center [104, 145] width 4 height 8
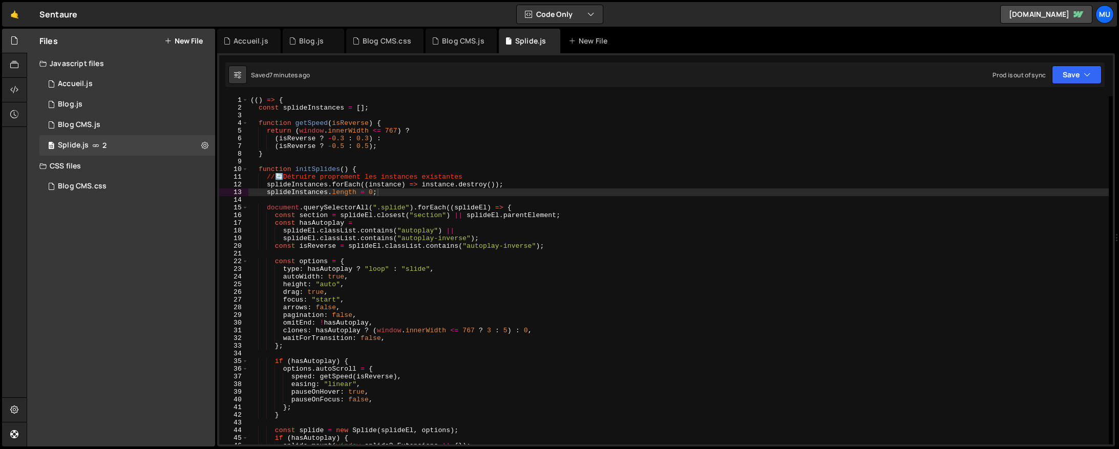
click at [373, 191] on div "(( ) => { const splideInstances = [ ] ; function getSpeed ( isReverse ) { retur…" at bounding box center [678, 278] width 861 height 364
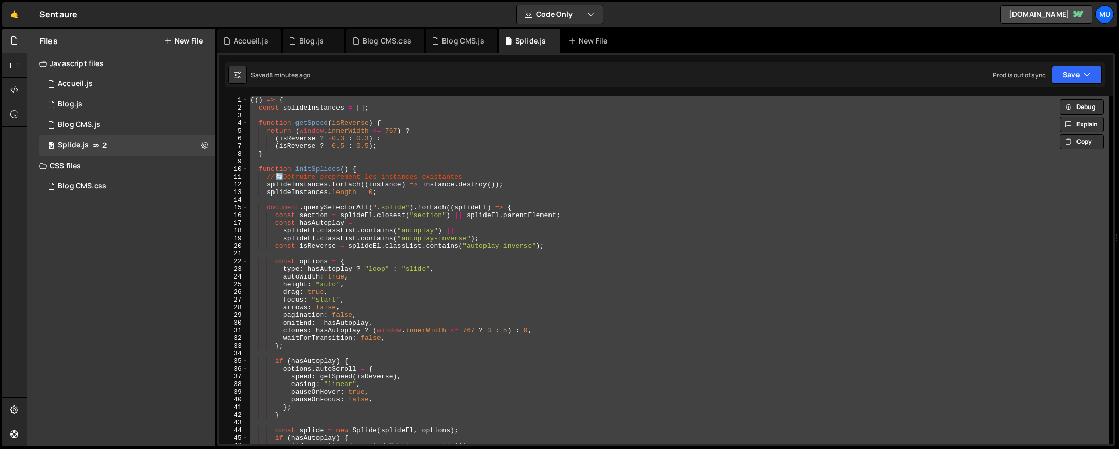
click at [801, 239] on div "(( ) => { const splideInstances = [ ] ; function getSpeed ( isReverse ) { retur…" at bounding box center [678, 270] width 860 height 348
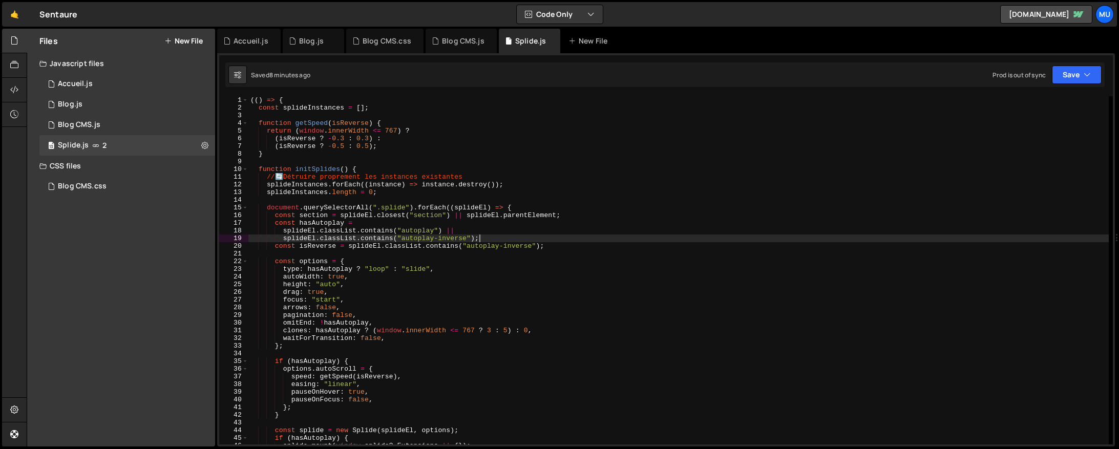
type textarea "})();"
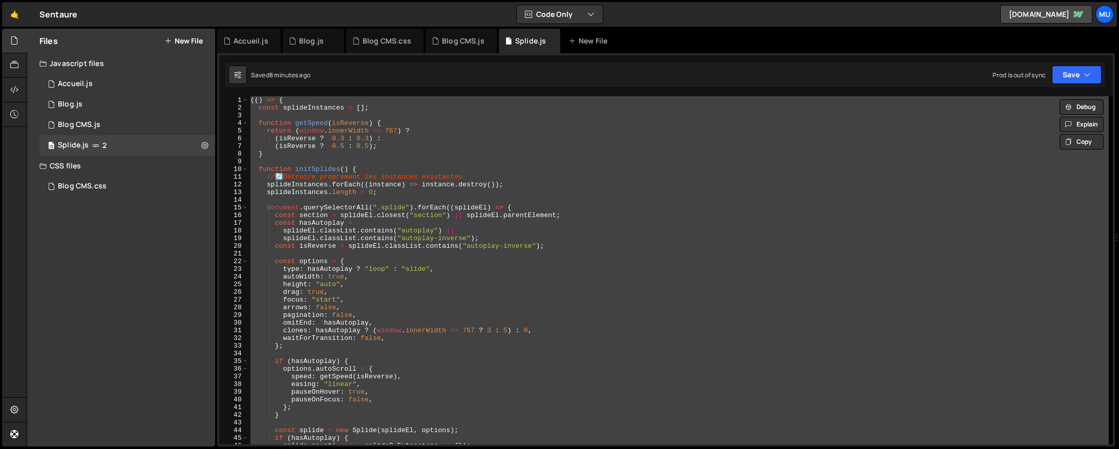
paste textarea
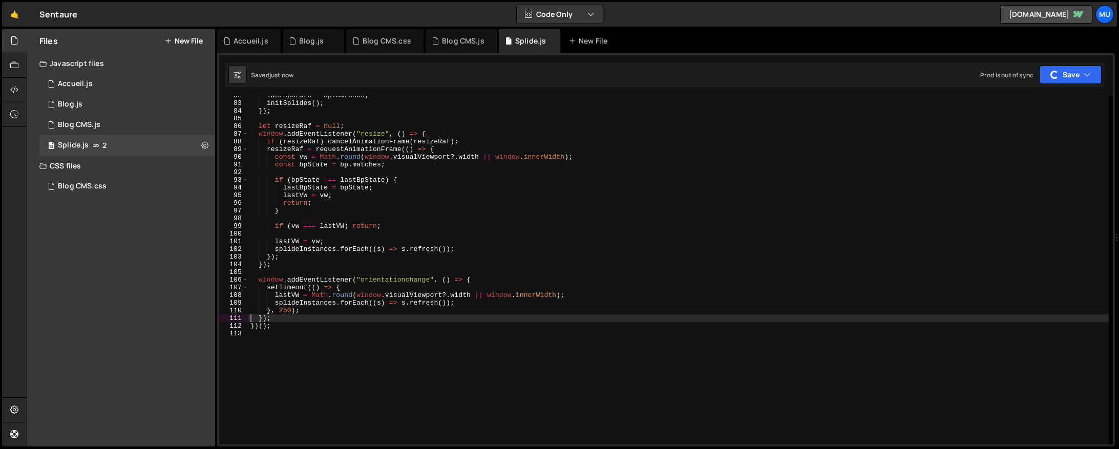
scroll to position [690, 0]
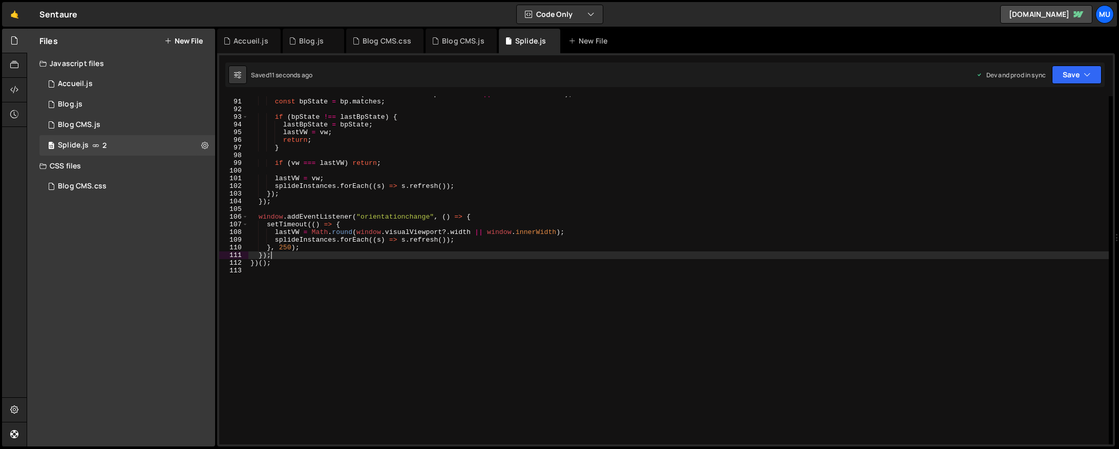
click at [533, 254] on div "const vw = Math . round ( window . visualViewport ?. width || window . innerWid…" at bounding box center [678, 272] width 860 height 364
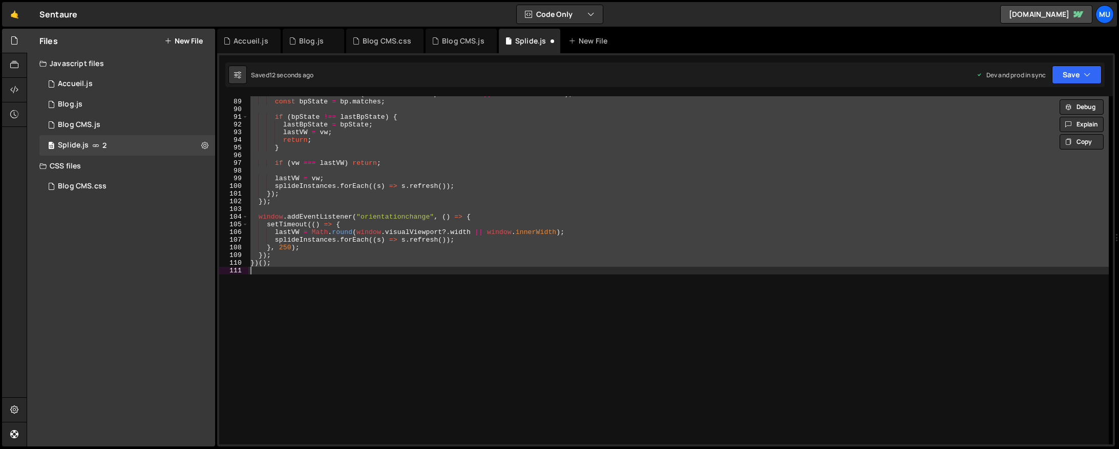
scroll to position [675, 0]
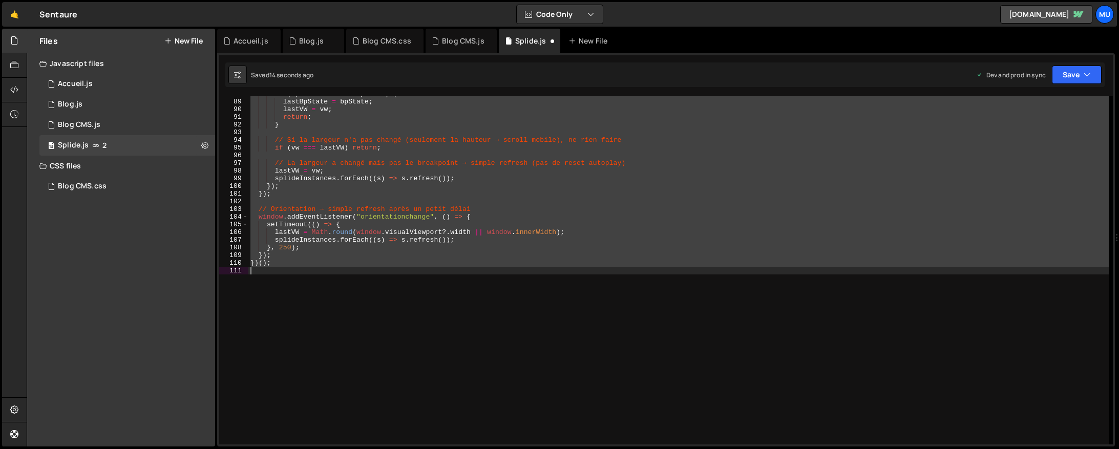
click at [533, 254] on div "if ( bpState !== lastBpState ) { lastBpState = bpState ; lastVW = vw ; return ;…" at bounding box center [678, 270] width 860 height 348
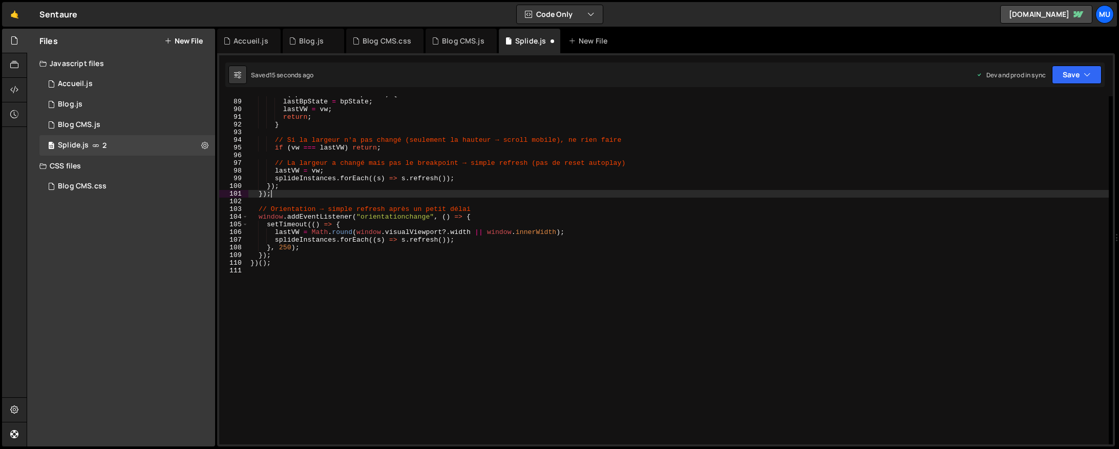
drag, startPoint x: 419, startPoint y: 196, endPoint x: 468, endPoint y: 198, distance: 48.7
click at [468, 198] on div "if ( bpState !== lastBpState ) { lastBpState = bpState ; lastVW = vw ; return ;…" at bounding box center [678, 272] width 860 height 364
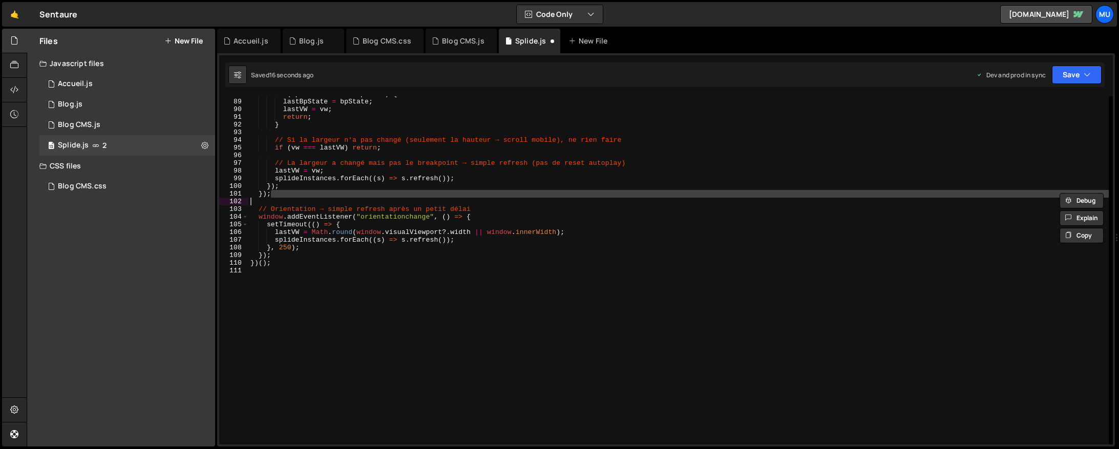
type textarea "})();"
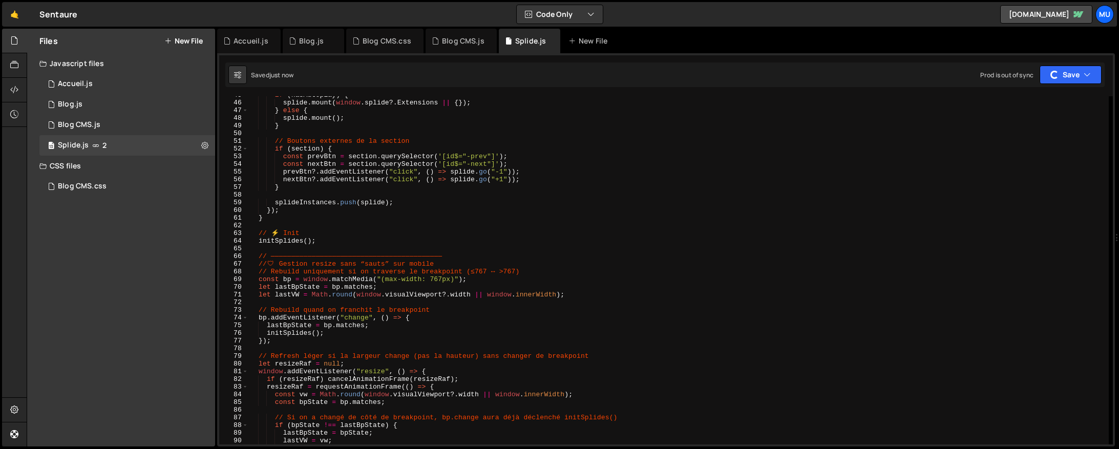
scroll to position [0, 0]
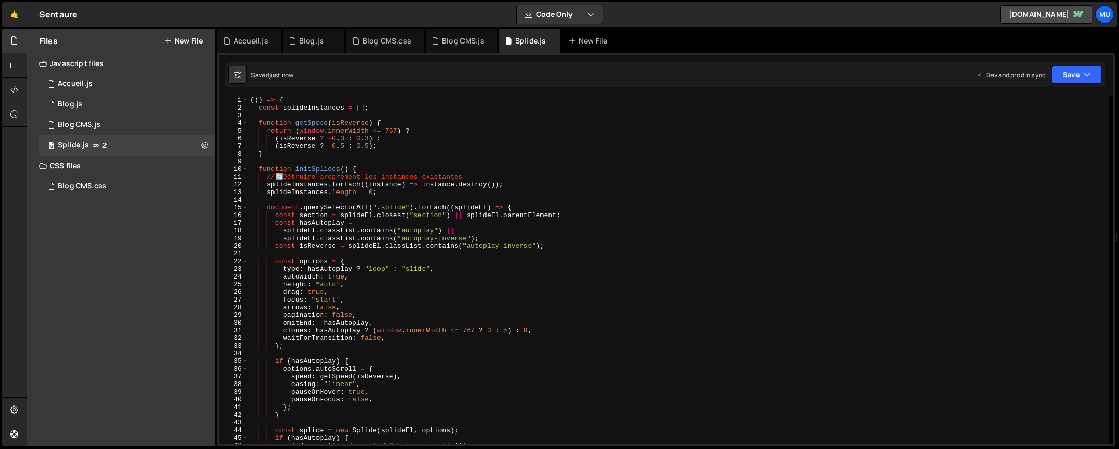
click at [510, 211] on div "(( ) => { const splideInstances = [ ] ; function getSpeed ( isReverse ) { retur…" at bounding box center [678, 278] width 860 height 364
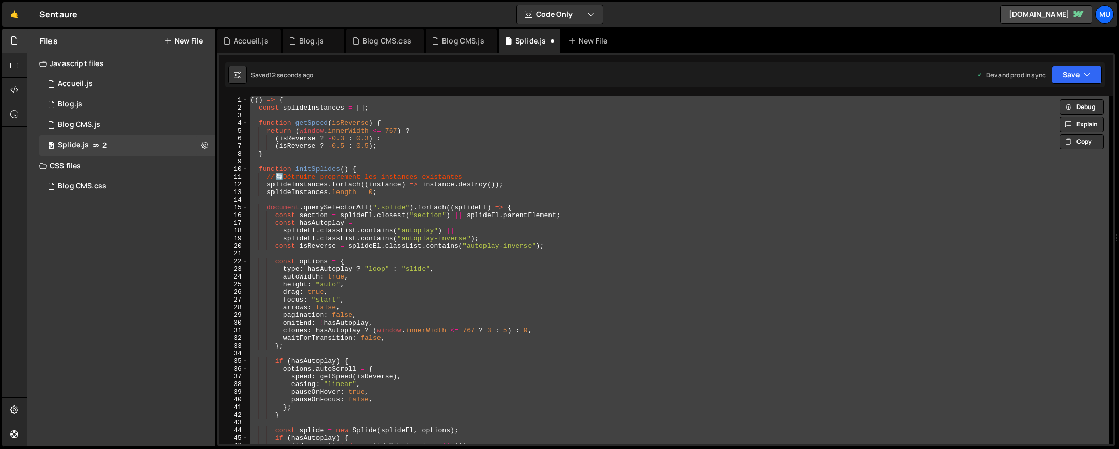
click at [442, 290] on div "(( ) => { const splideInstances = [ ] ; function getSpeed ( isReverse ) { retur…" at bounding box center [678, 270] width 860 height 348
type textarea "drag: true,"
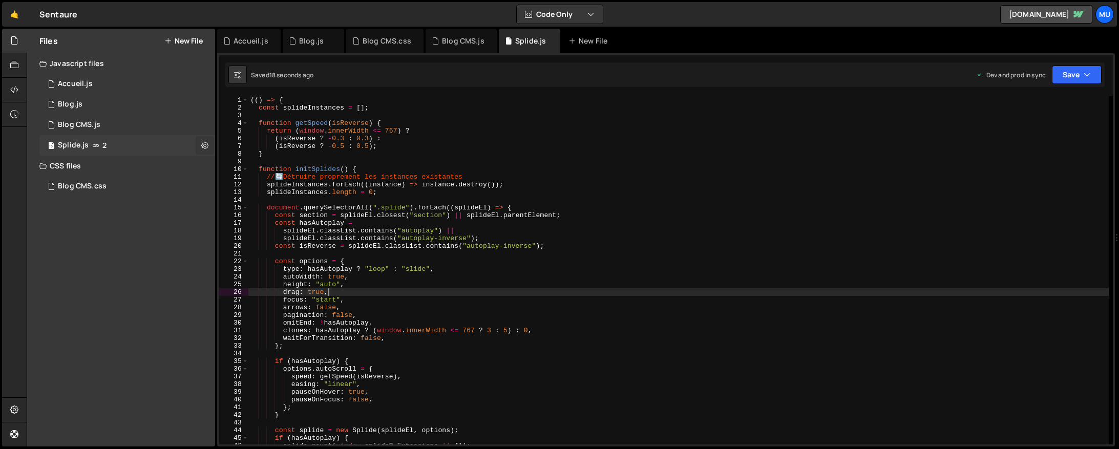
click at [202, 144] on icon at bounding box center [204, 145] width 7 height 10
type input "Splide"
radio input "true"
checkbox input "true"
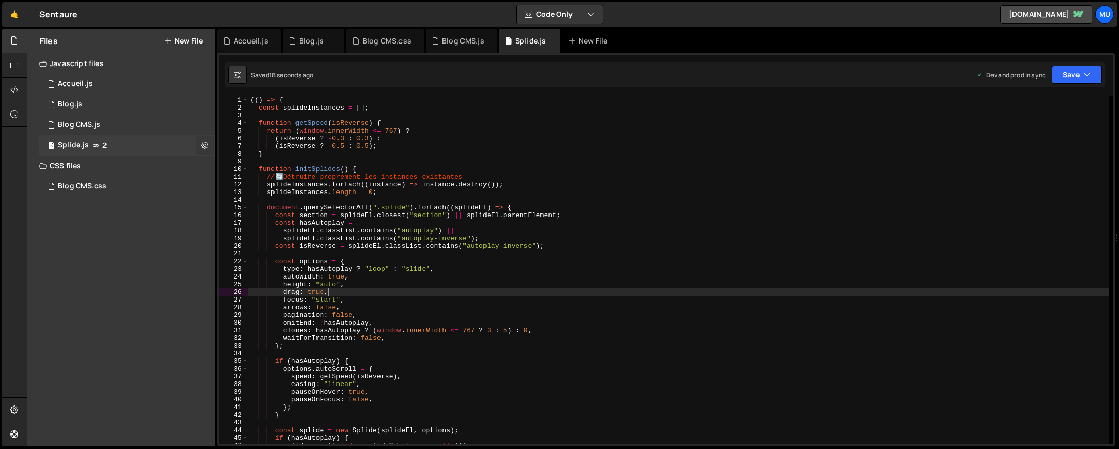
checkbox input "true"
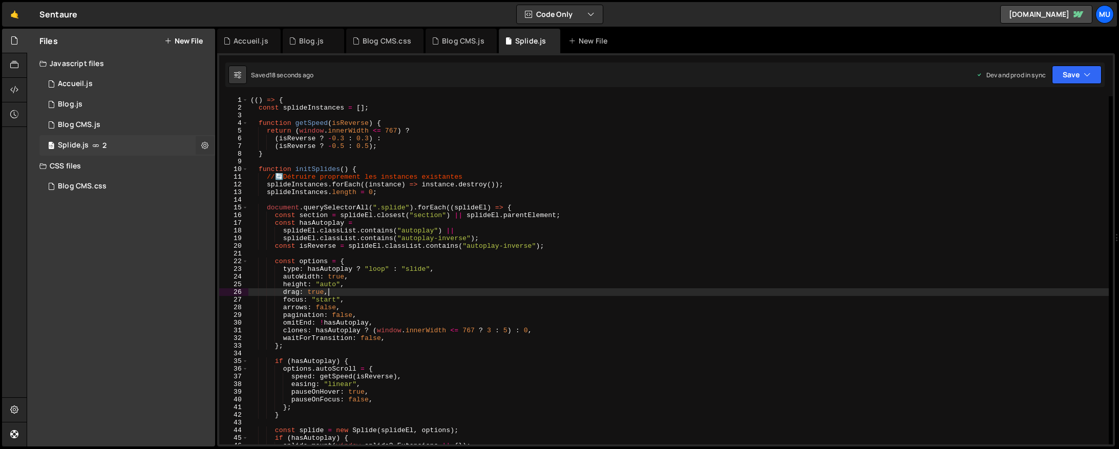
checkbox input "true"
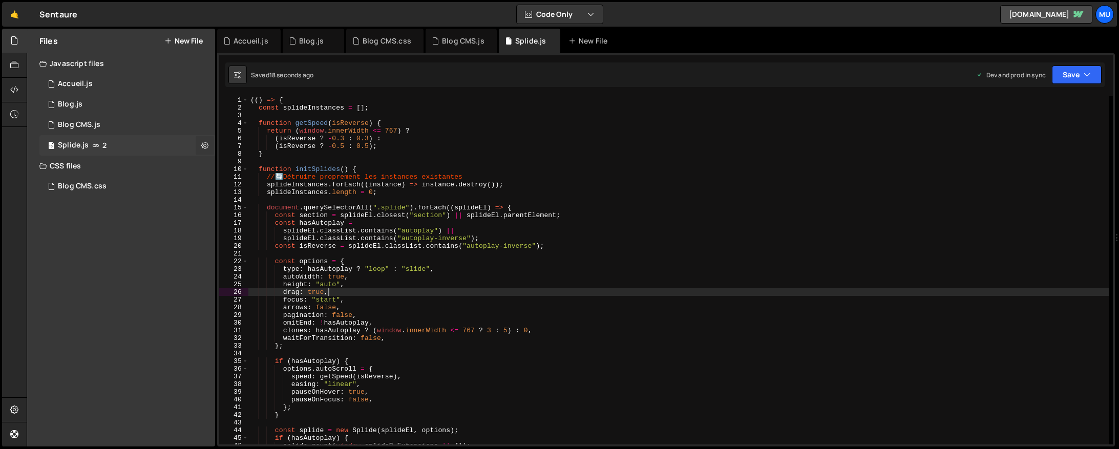
checkbox input "true"
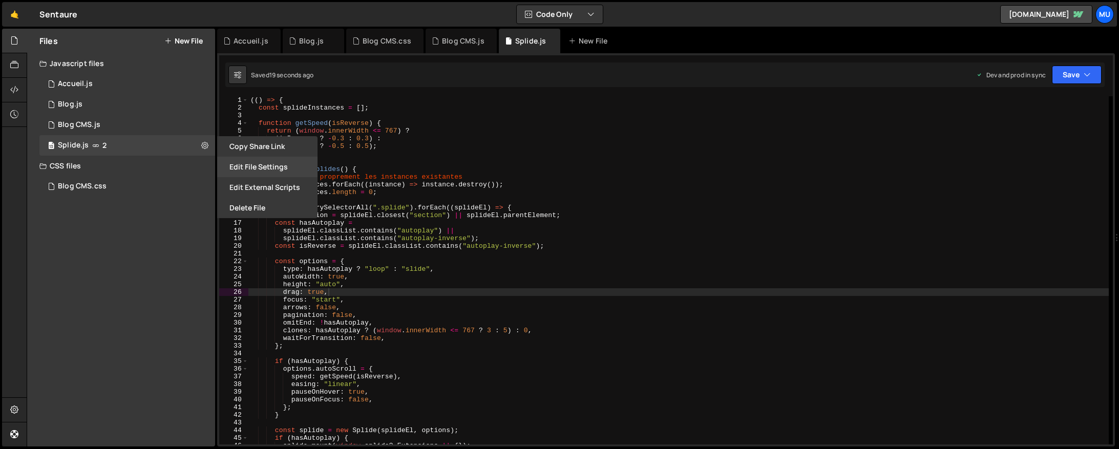
click at [250, 163] on button "Edit File Settings" at bounding box center [267, 167] width 100 height 20
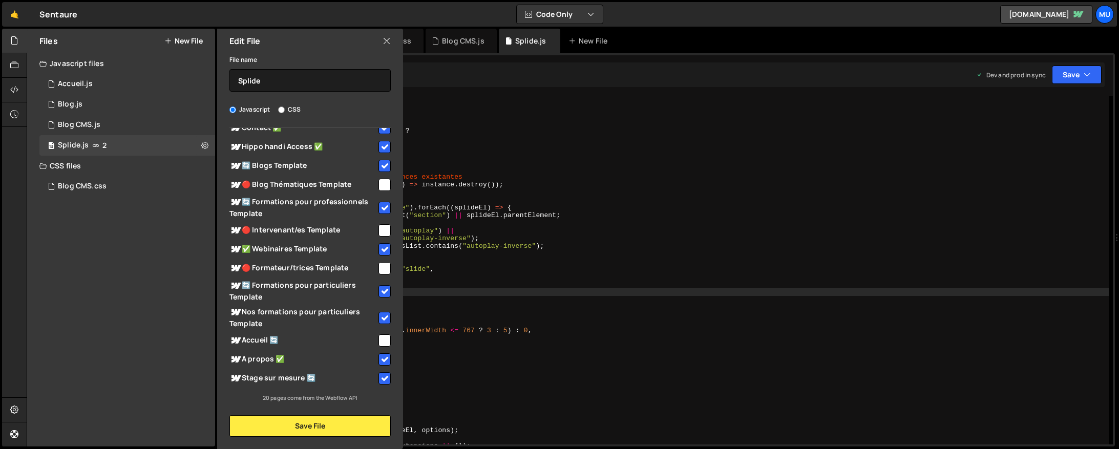
click at [310, 342] on span "Accueil 🔄" at bounding box center [302, 340] width 147 height 12
click at [302, 340] on span "Accueil 🔄" at bounding box center [302, 340] width 147 height 12
checkbox input "false"
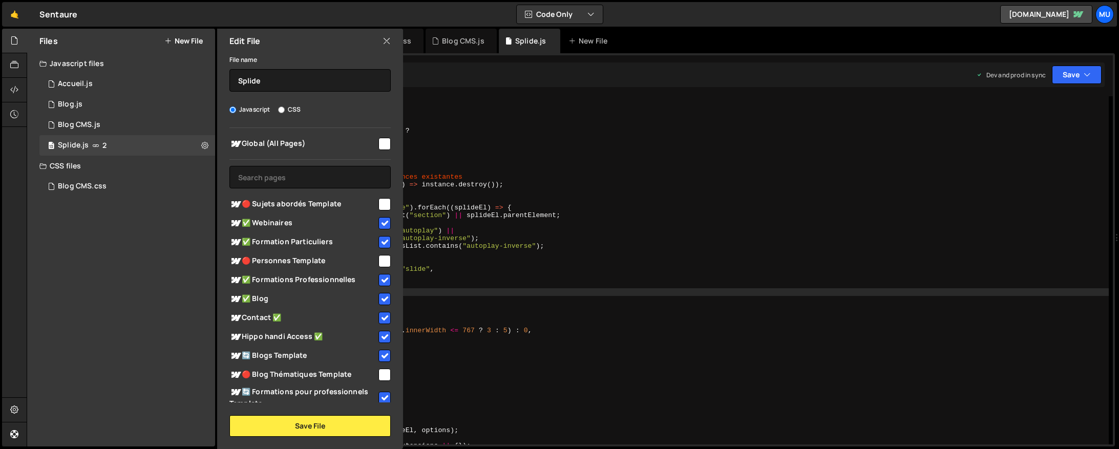
click at [269, 139] on span "Global (All Pages)" at bounding box center [302, 144] width 147 height 12
checkbox input "true"
click at [306, 421] on button "Save File" at bounding box center [309, 426] width 161 height 22
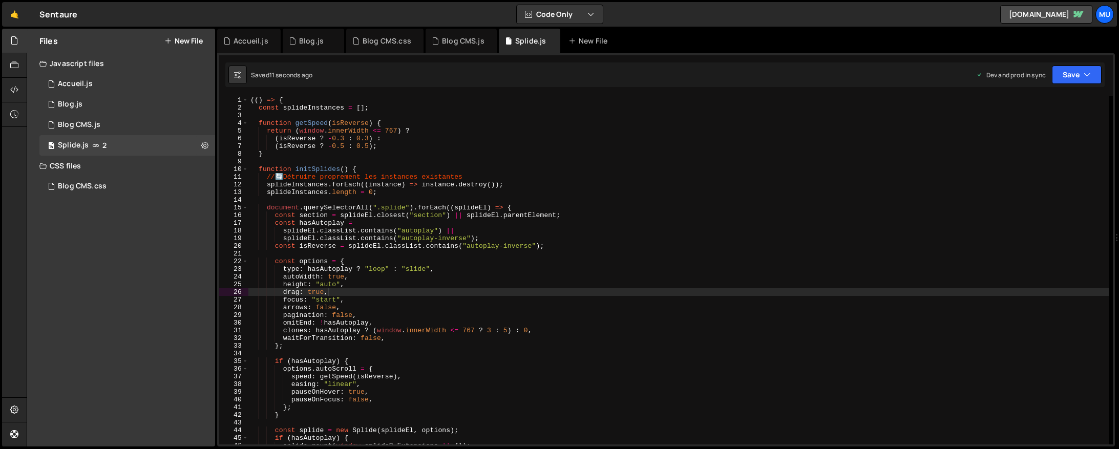
click at [518, 215] on div "(( ) => { const splideInstances = [ ] ; function getSpeed ( isReverse ) { retur…" at bounding box center [678, 278] width 860 height 364
type textarea "})();"
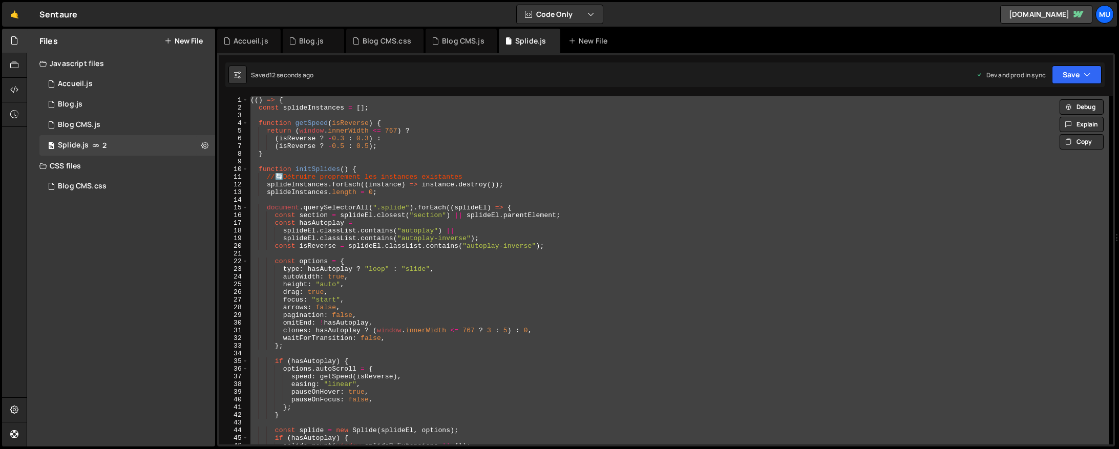
paste textarea
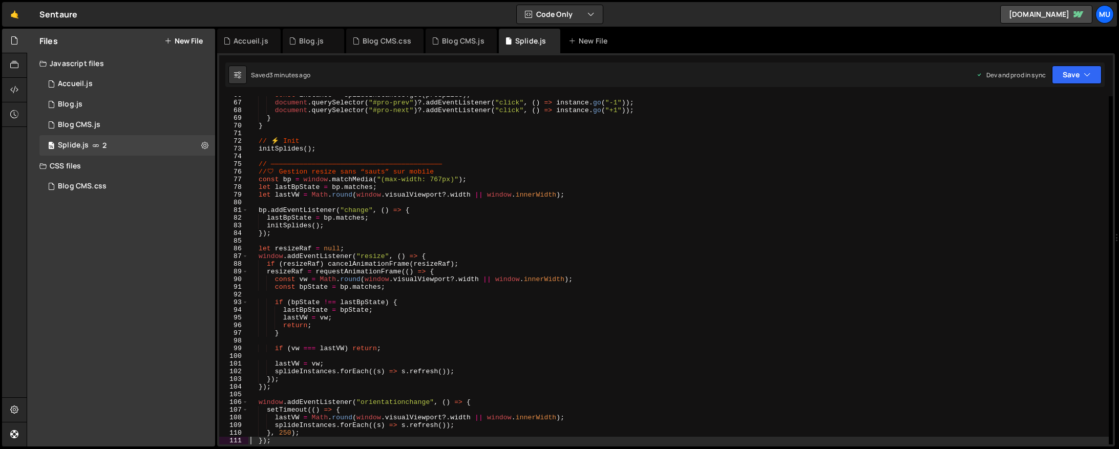
click at [474, 213] on div "const instance = splideInstances . get ( proSplide ) ; document . querySelector…" at bounding box center [678, 273] width 860 height 364
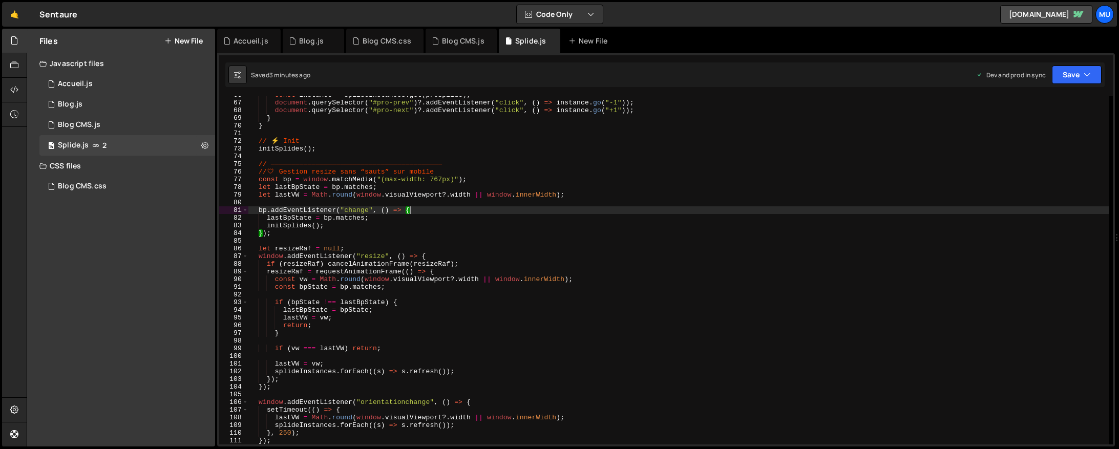
type textarea "})();"
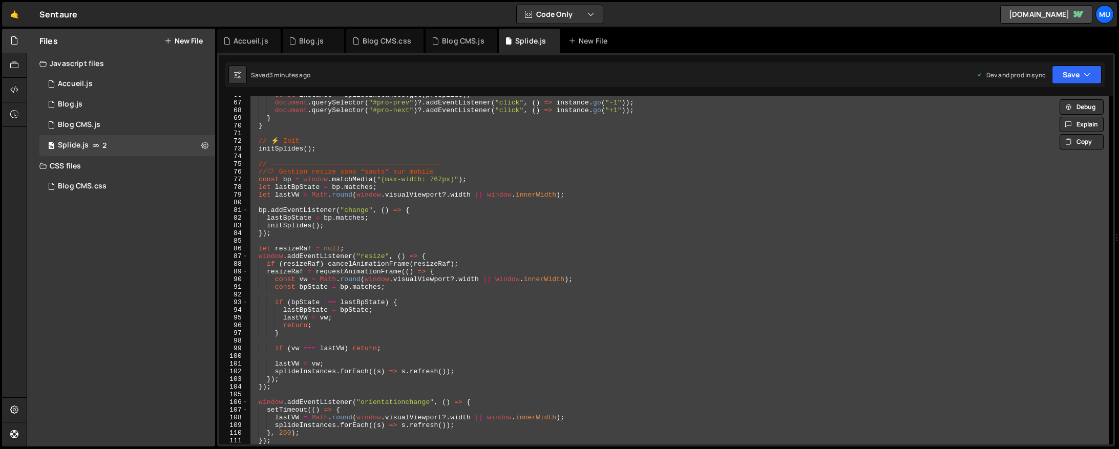
paste textarea
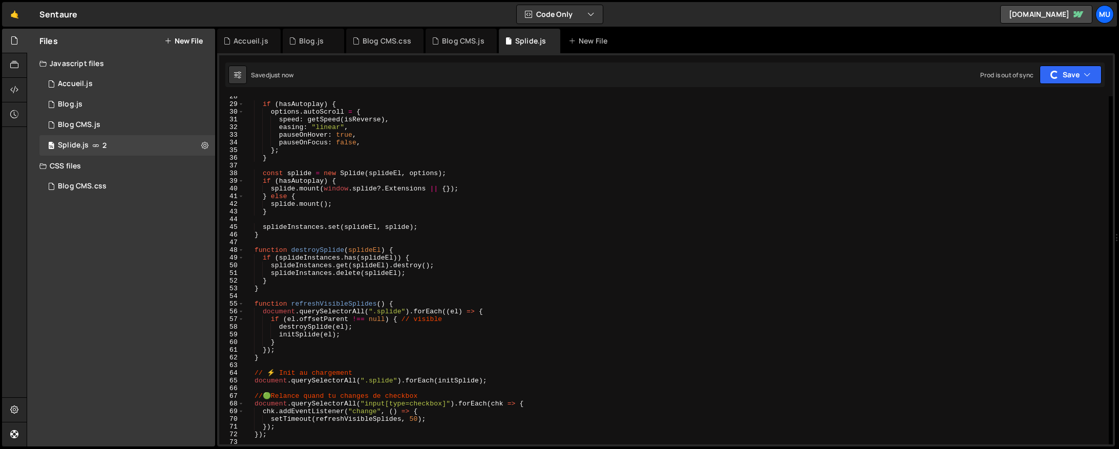
scroll to position [0, 0]
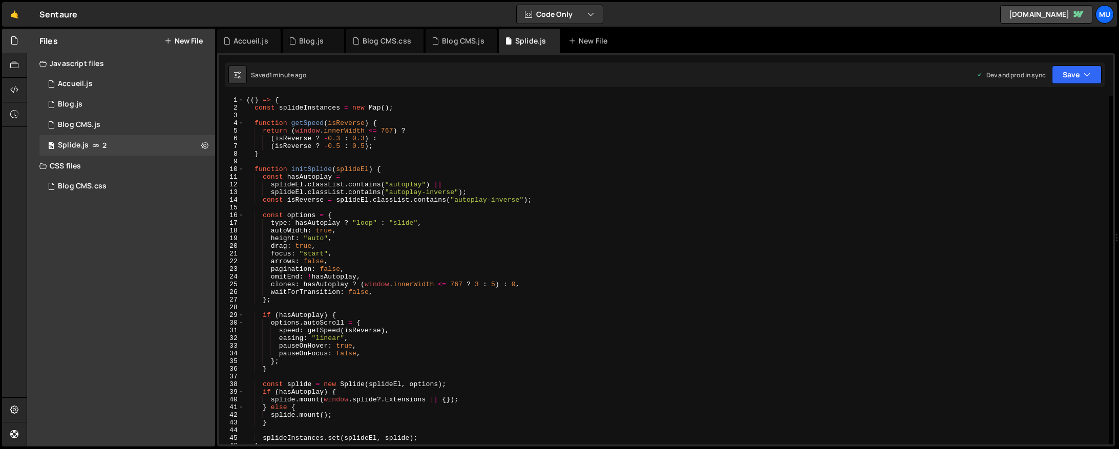
click at [353, 155] on div "(( ) => { const splideInstances = new Map ( ) ; function getSpeed ( isReverse )…" at bounding box center [676, 278] width 864 height 364
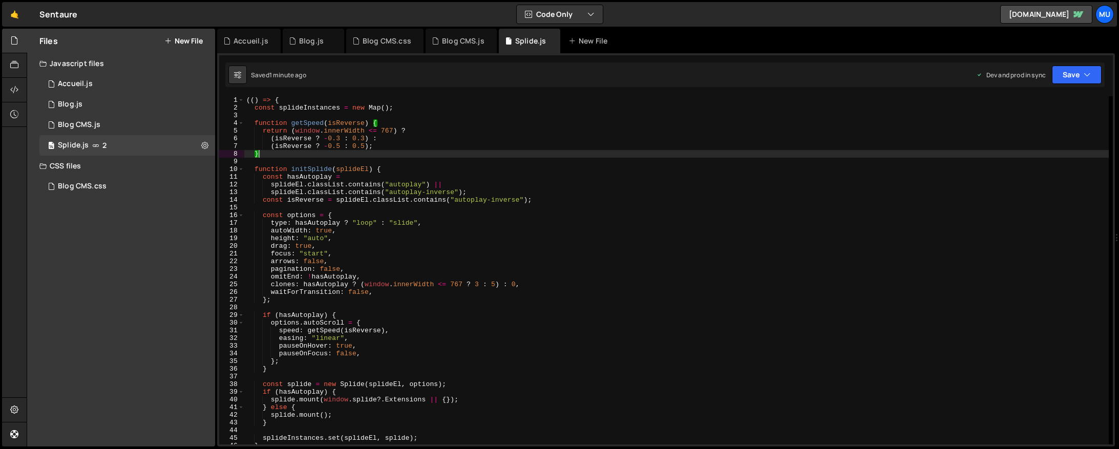
type textarea "})();"
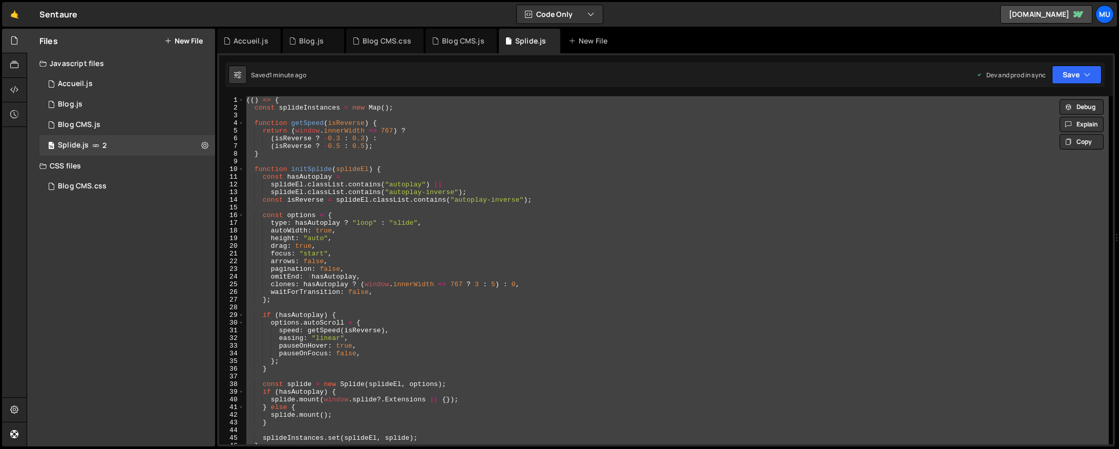
paste textarea
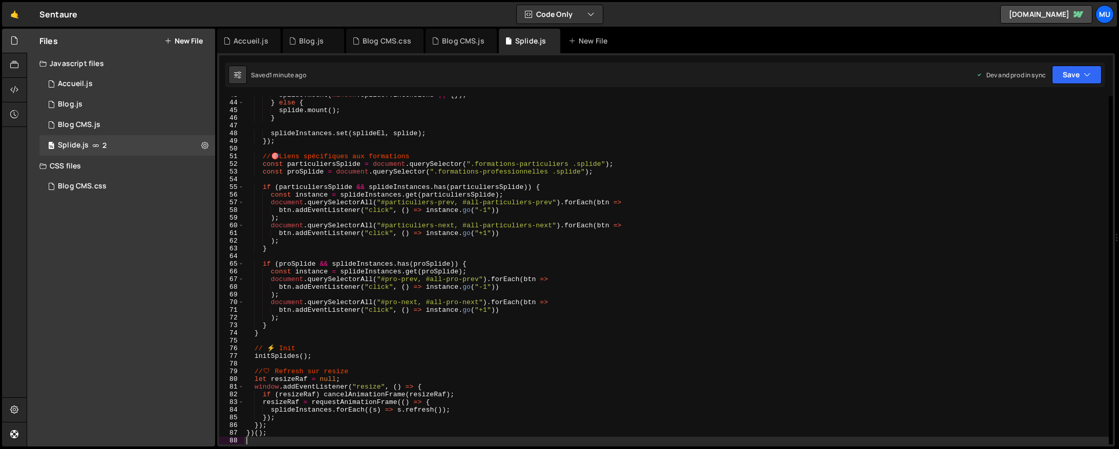
click at [599, 226] on div "splide . mount ( window . splide ?. Extensions || { }) ; } else { splide . moun…" at bounding box center [676, 273] width 864 height 364
type textarea "})();"
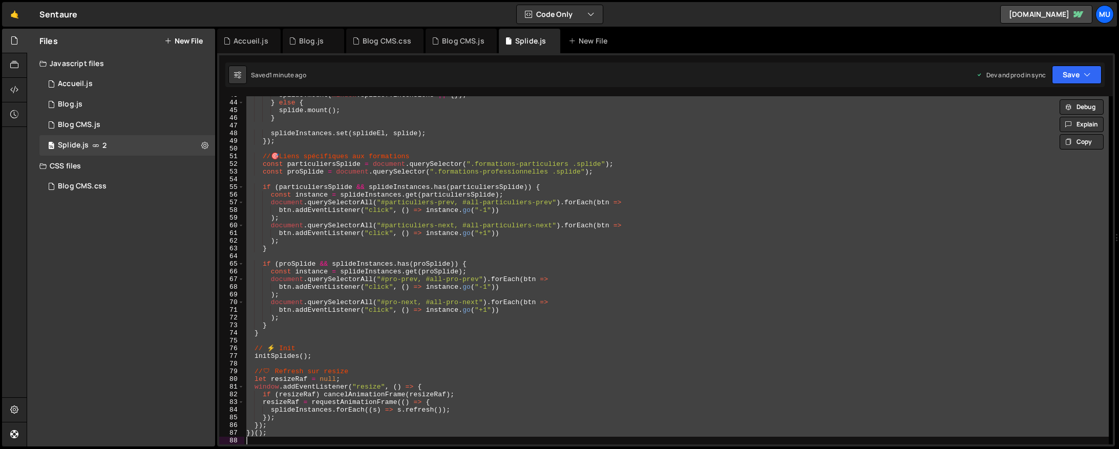
paste textarea
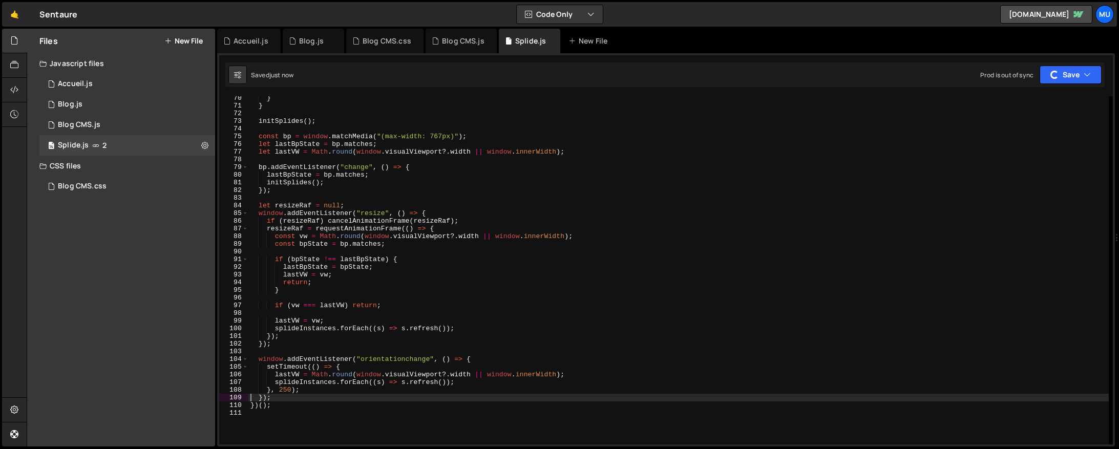
scroll to position [627, 0]
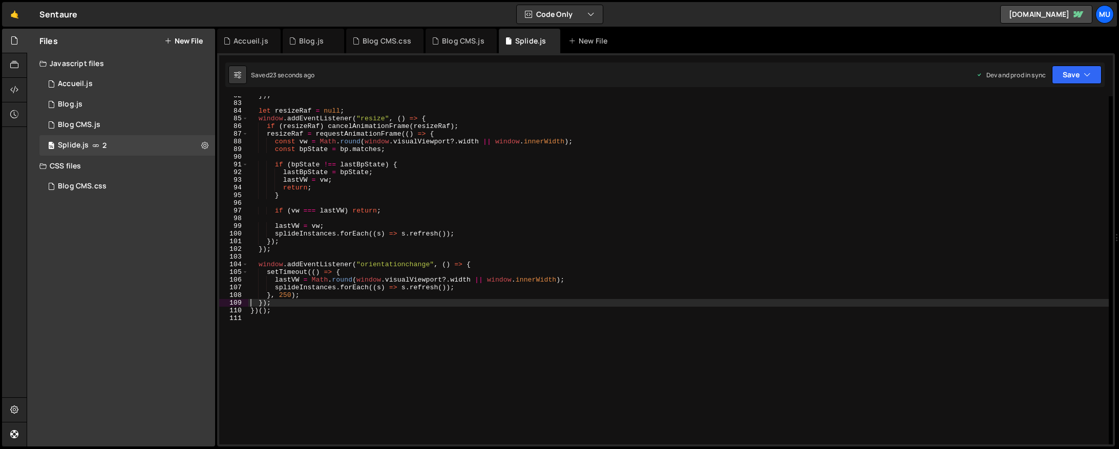
click at [391, 235] on div "}) ; let resizeRaf = null ; window . addEventListener ( "resize" , ( ) => { if …" at bounding box center [678, 274] width 860 height 364
type textarea "splideInstances.forEach((s) => s.refresh());"
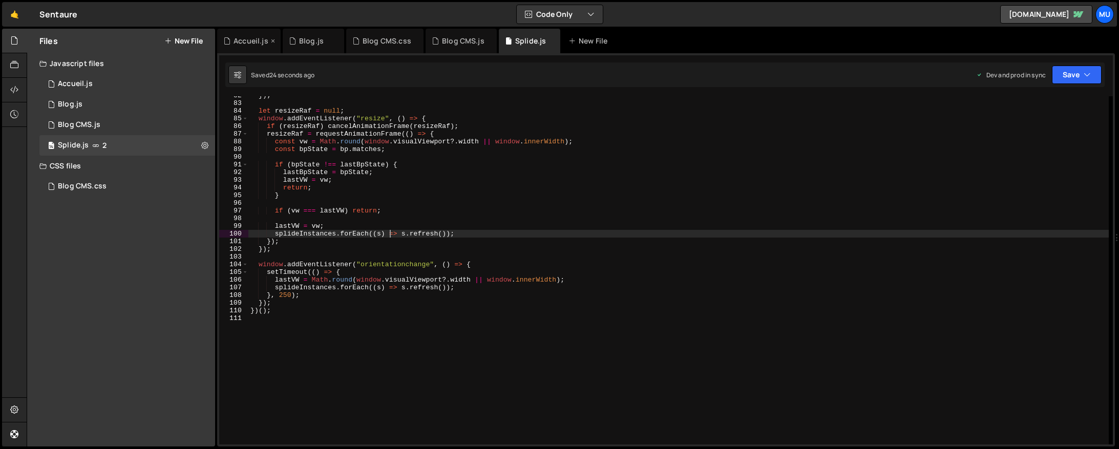
click at [232, 40] on div "Accueil.js" at bounding box center [245, 41] width 45 height 10
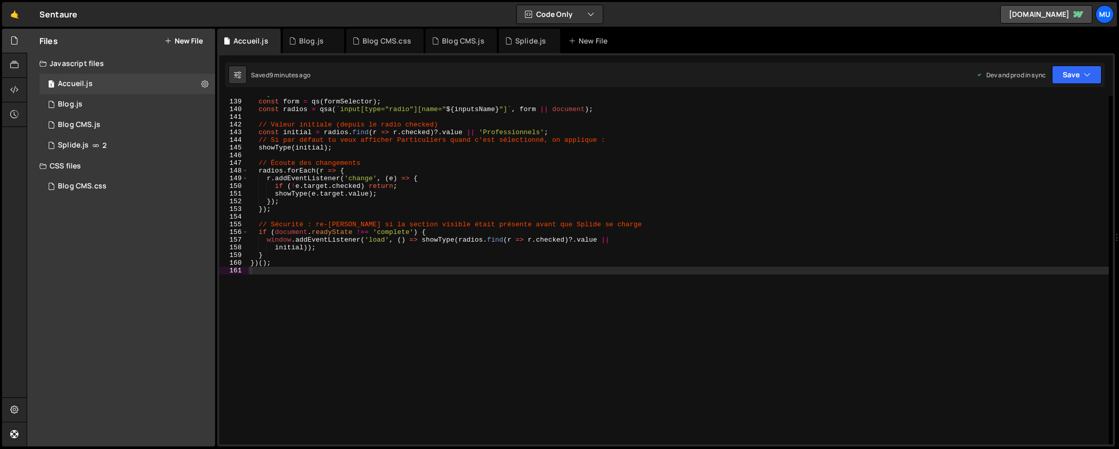
click at [371, 218] on div "// 🧪 Init const form = qs ( formSelector ) ; const radios = qsa ( ` input[type=…" at bounding box center [678, 272] width 860 height 364
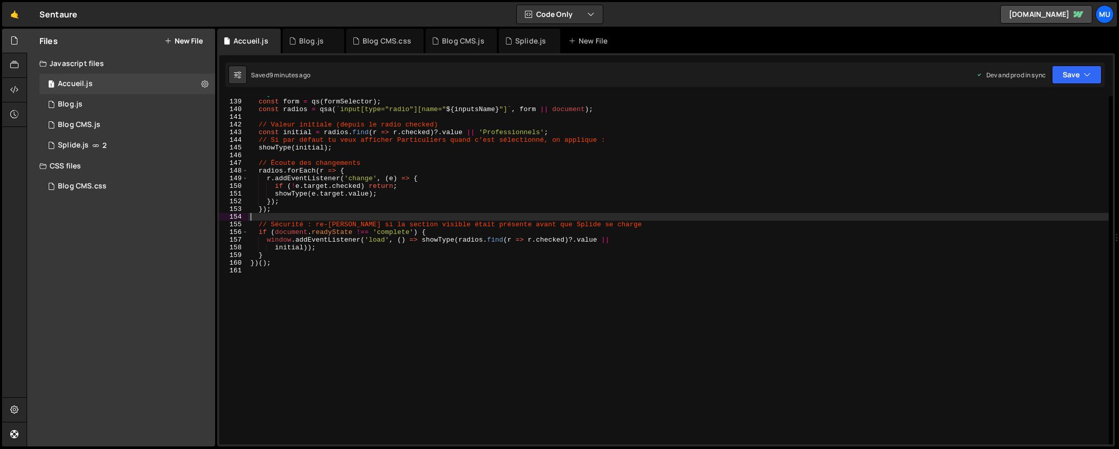
type textarea "})();"
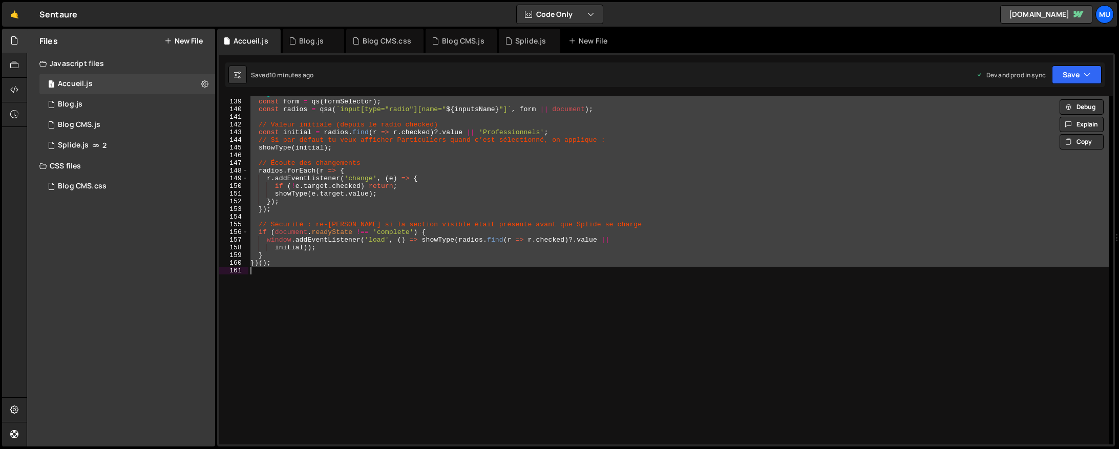
click at [678, 282] on div "// 🧪 Init const form = qs ( formSelector ) ; const radios = qsa ( ` input[type=…" at bounding box center [678, 270] width 860 height 348
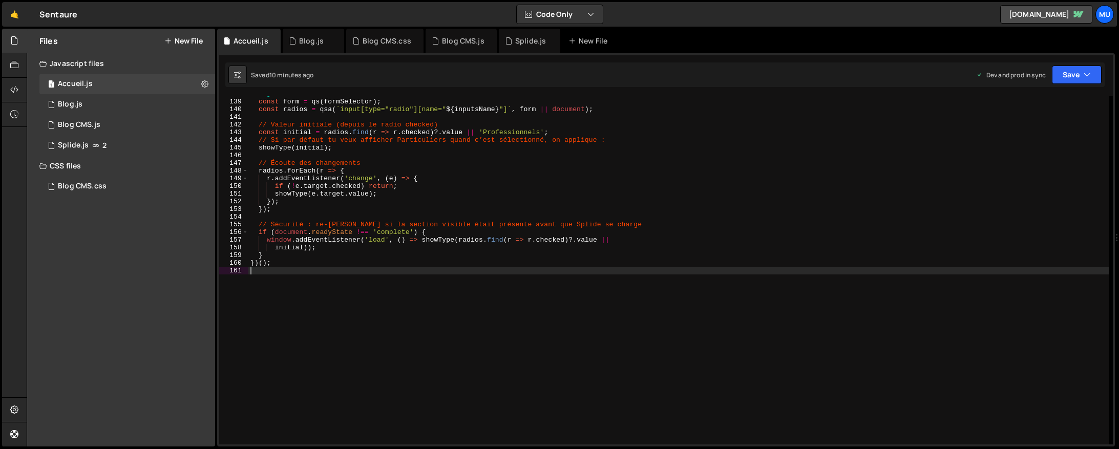
type textarea "})();"
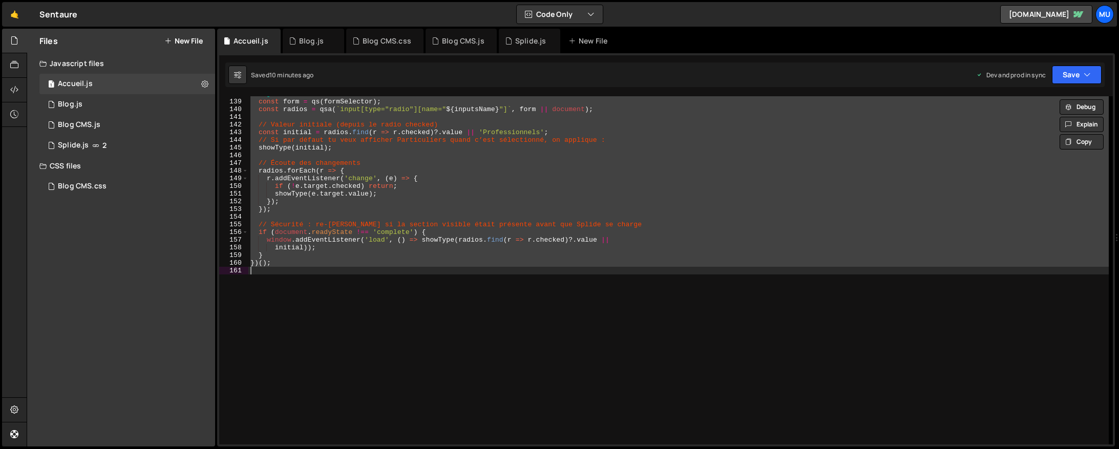
paste textarea
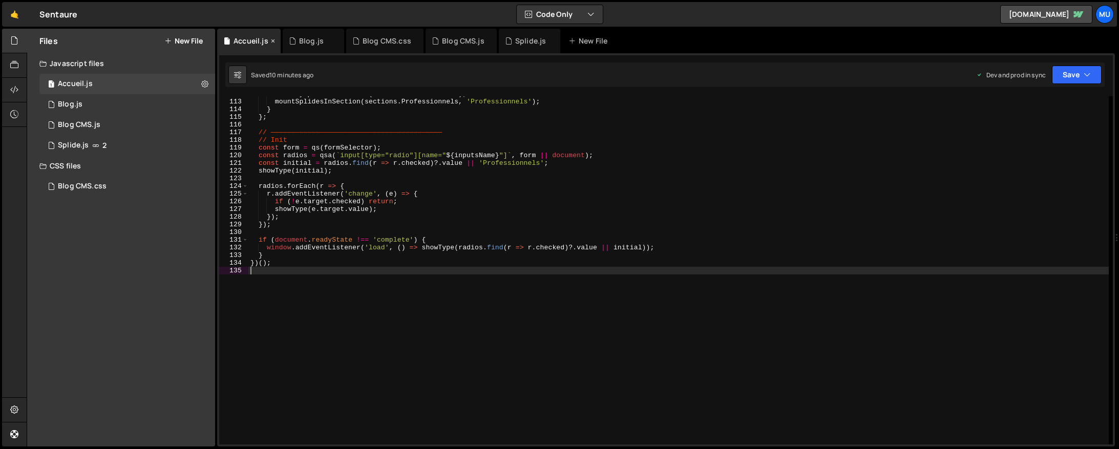
type textarea "}"
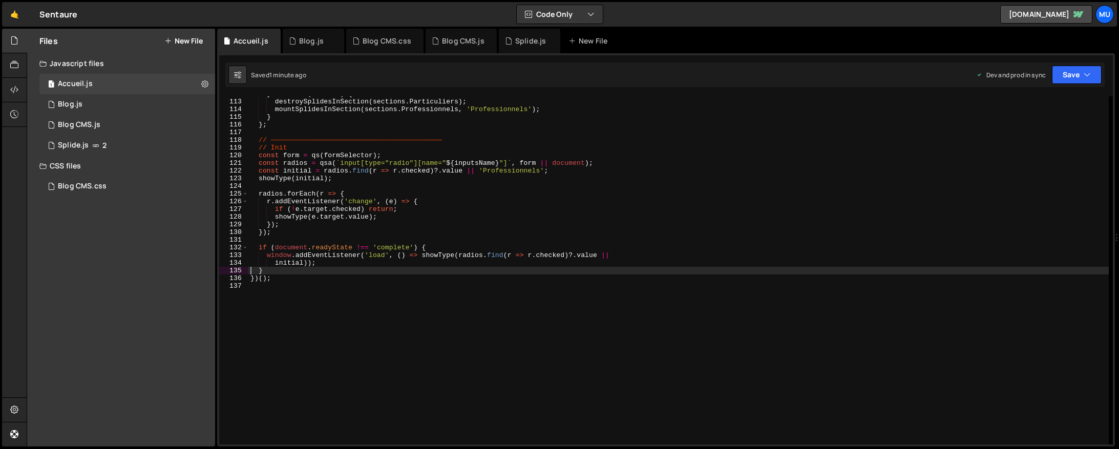
click at [194, 39] on button "New File" at bounding box center [183, 41] width 38 height 8
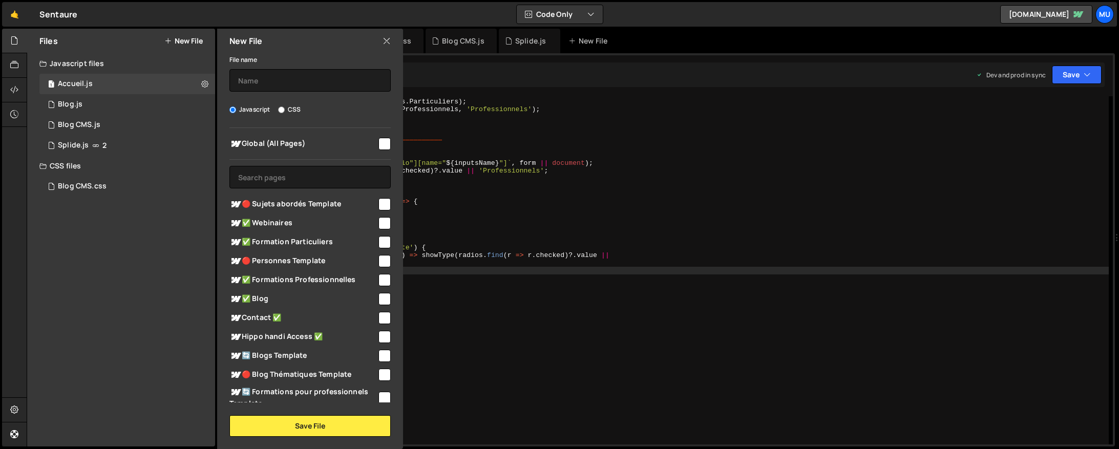
click at [287, 108] on label "CSS" at bounding box center [289, 109] width 23 height 10
click at [285, 108] on input "CSS" at bounding box center [281, 110] width 7 height 7
radio input "true"
click at [287, 91] on input "text" at bounding box center [309, 80] width 161 height 23
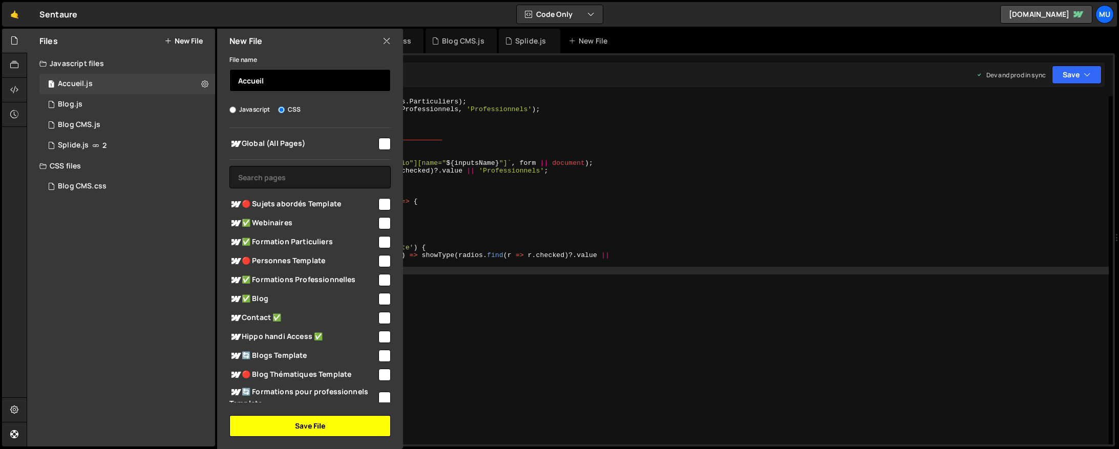
type input "Accueil"
click at [311, 420] on button "Save File" at bounding box center [309, 426] width 161 height 22
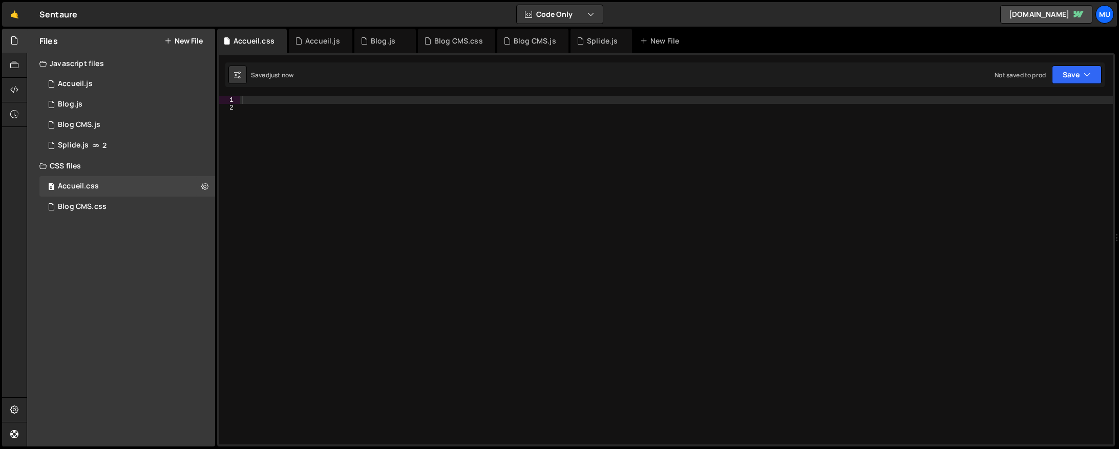
click at [449, 127] on div at bounding box center [676, 278] width 873 height 364
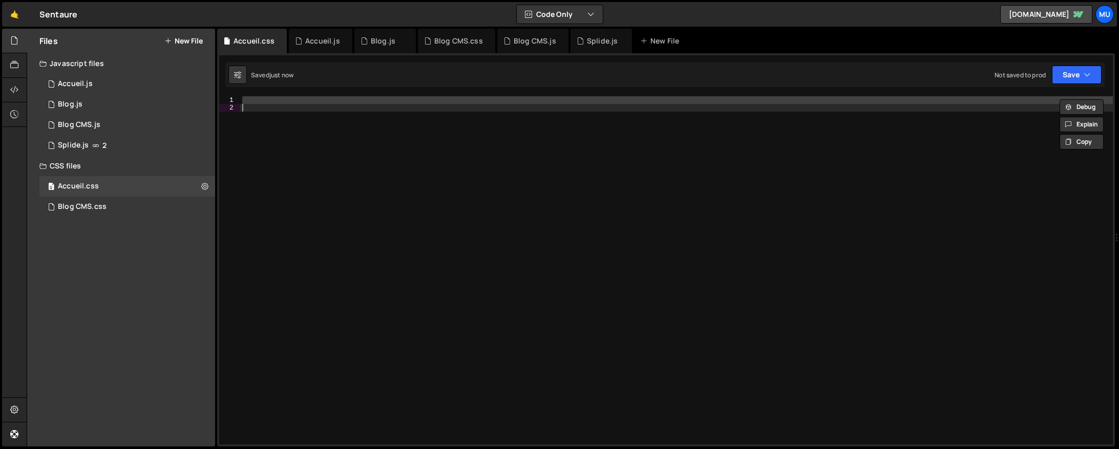
paste textarea "}"
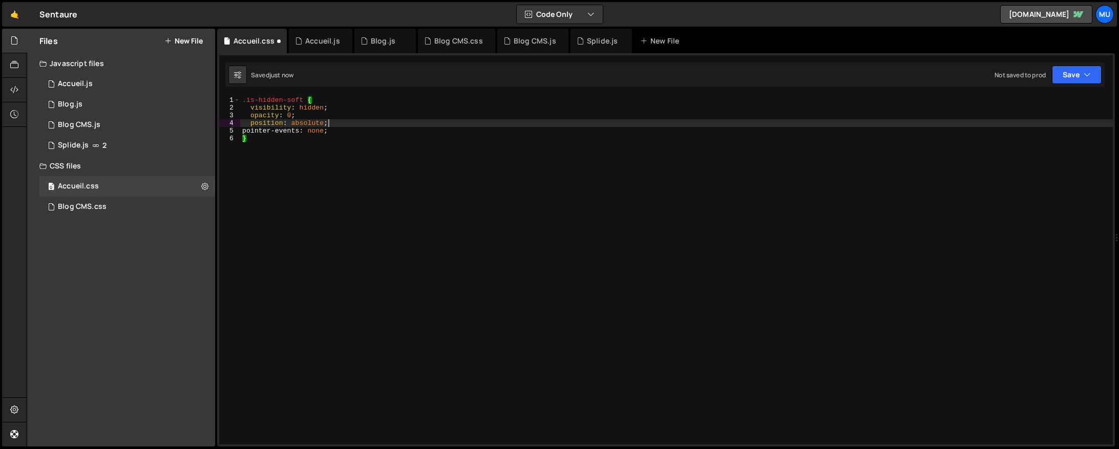
click at [462, 124] on div ".is-hidden-soft { visibility : hidden ; opacity : 0 ; position : absolute ; poi…" at bounding box center [676, 278] width 873 height 364
type textarea "position: absolute;"
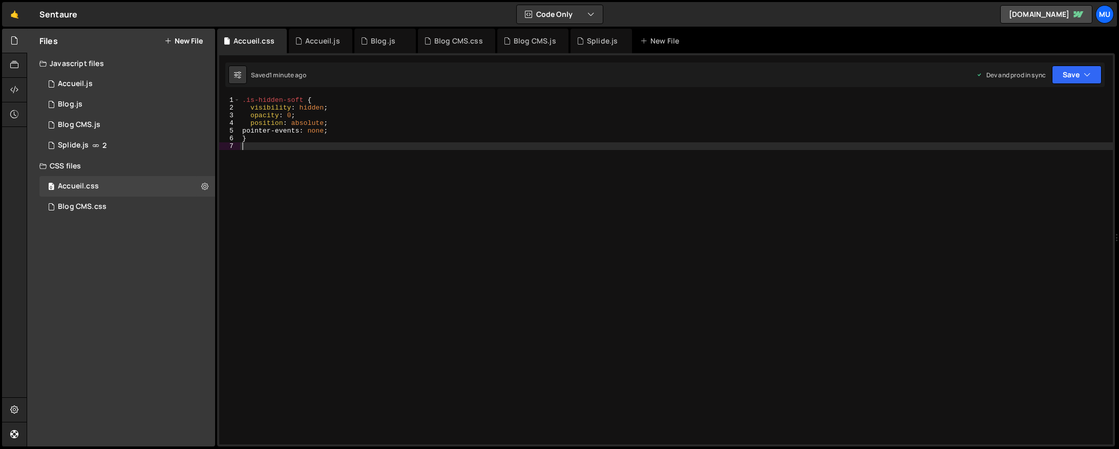
click at [349, 214] on div ".is-hidden-soft { visibility : hidden ; opacity : 0 ; position : absolute ; poi…" at bounding box center [676, 278] width 873 height 364
click at [304, 108] on div ".is-hidden-soft { visibility : hidden ; opacity : 0 ; position : absolute ; poi…" at bounding box center [676, 278] width 873 height 364
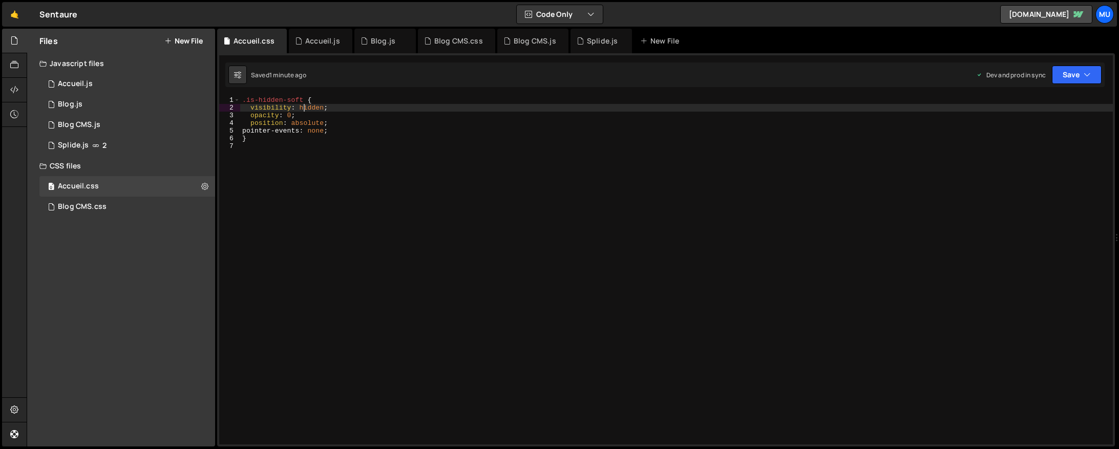
click at [304, 108] on div ".is-hidden-soft { visibility : hidden ; opacity : 0 ; position : absolute ; poi…" at bounding box center [676, 278] width 873 height 364
type textarea "visibility: hidden; opacity: 0;"
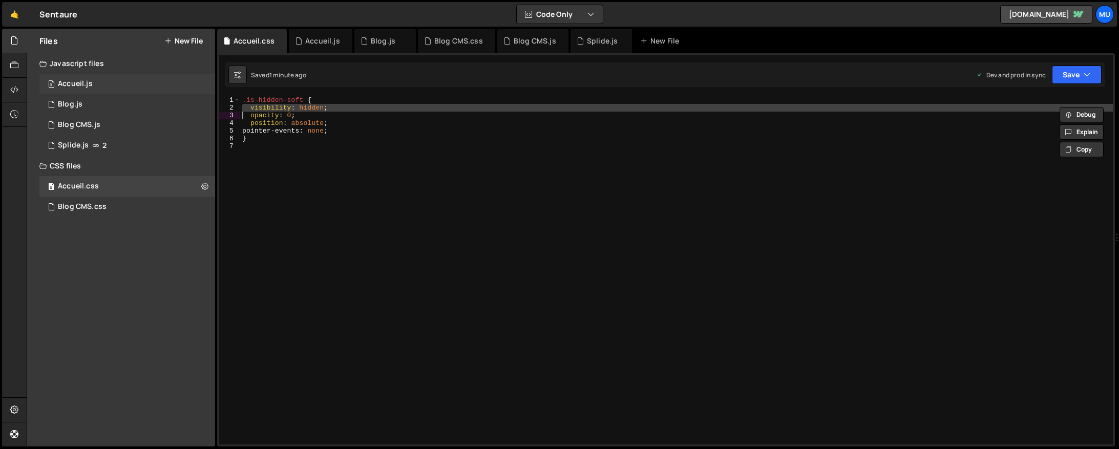
click at [101, 79] on div "0 Accueil.js 0" at bounding box center [127, 84] width 176 height 20
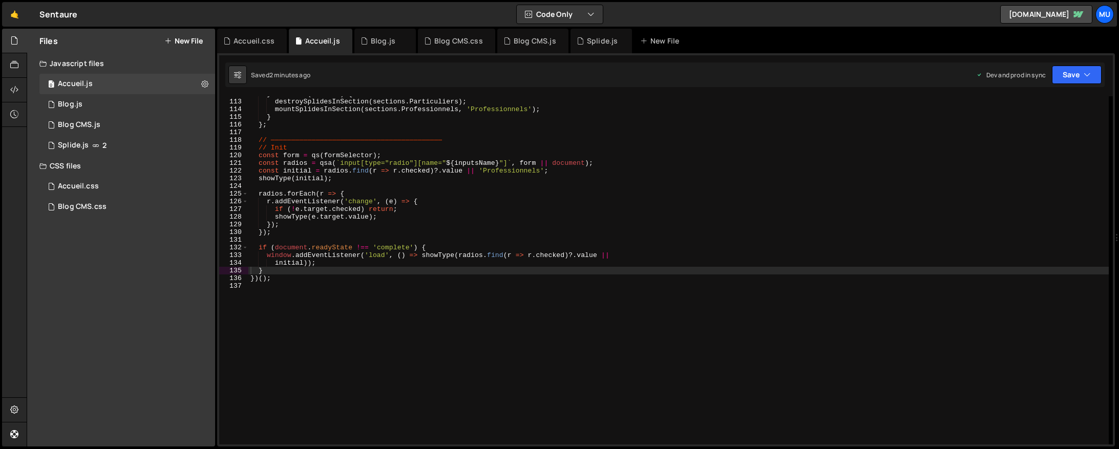
click at [413, 177] on div "} else if ( showPro ) { destroySplidesInSection ( sections . Particuliers ) ; m…" at bounding box center [678, 272] width 860 height 364
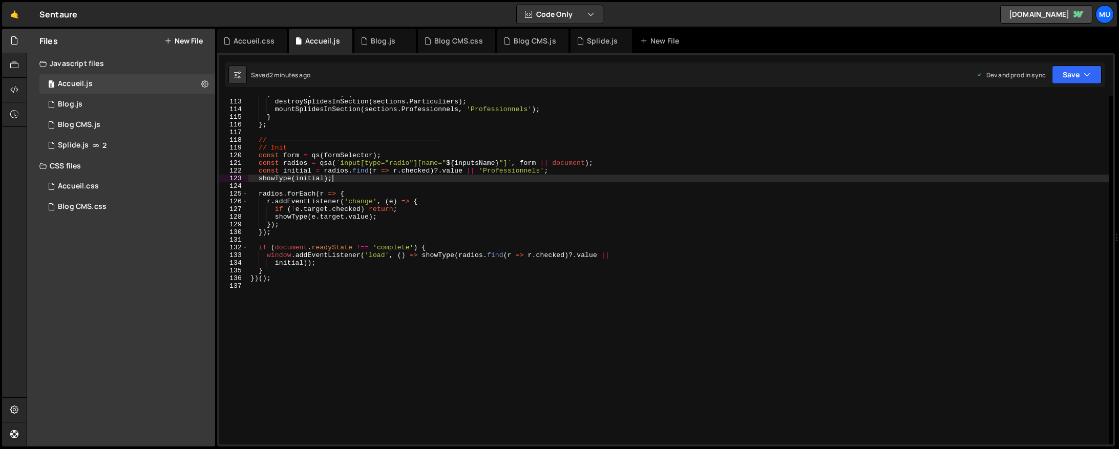
type textarea "})();"
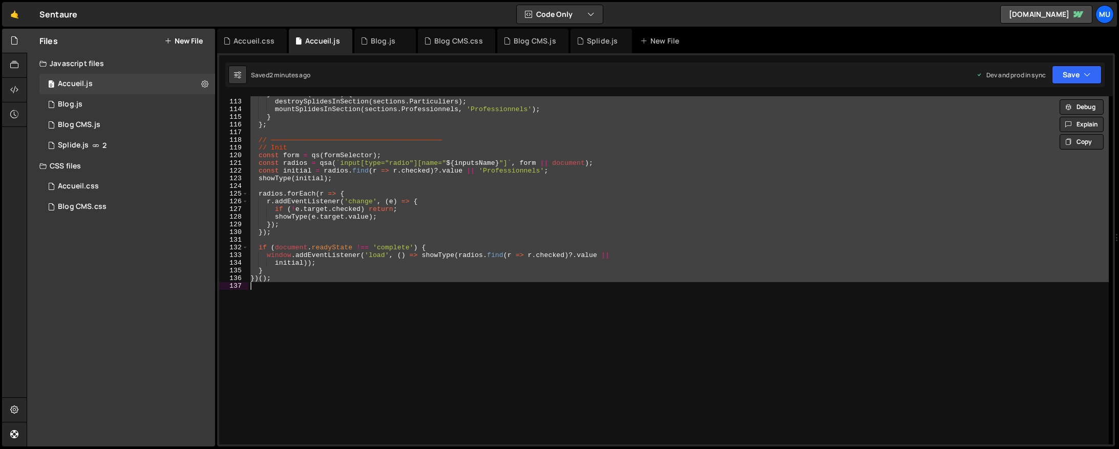
paste textarea
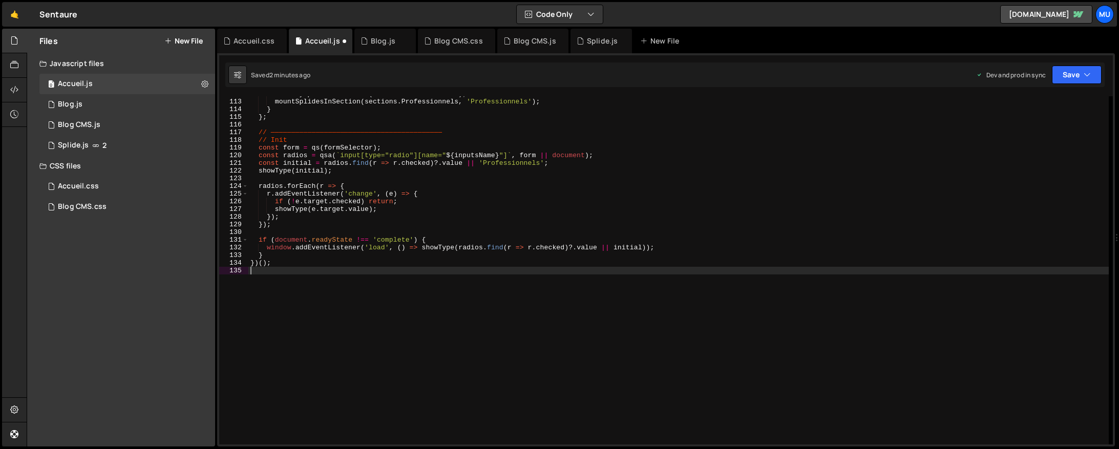
type textarea "}"
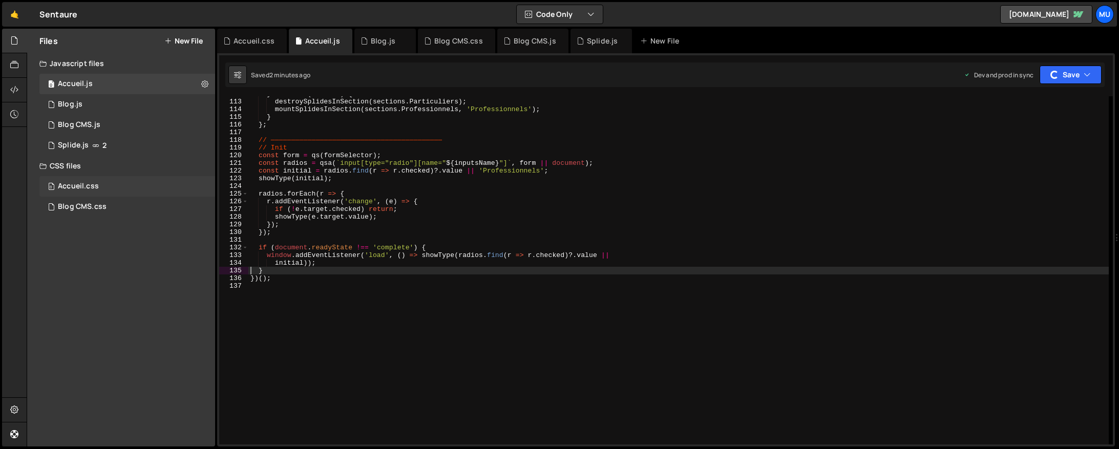
click at [104, 187] on div "0 Accueil.css 0" at bounding box center [127, 186] width 176 height 20
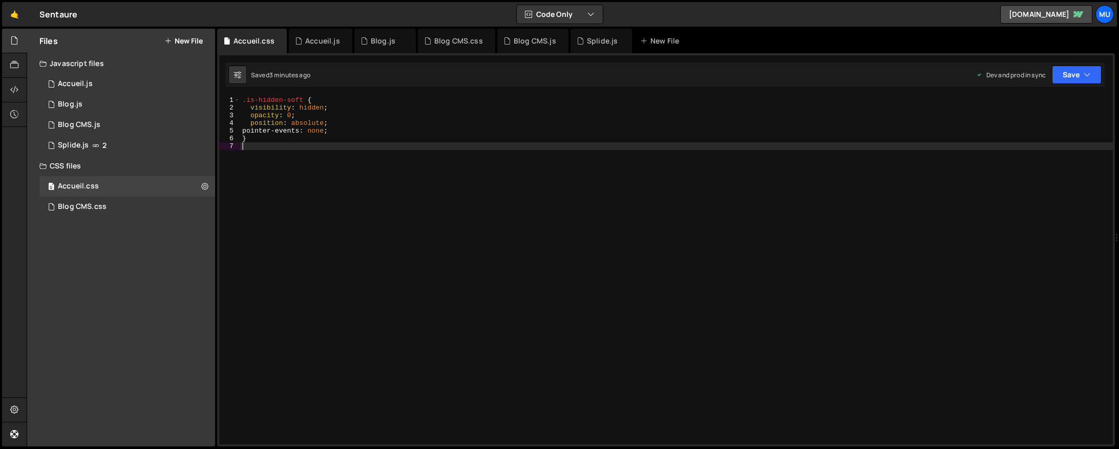
click at [307, 158] on div ".is-hidden-soft { visibility : hidden ; opacity : 0 ; position : absolute ; poi…" at bounding box center [676, 278] width 873 height 364
click at [203, 181] on icon at bounding box center [204, 186] width 7 height 10
type input "Accueil"
radio input "false"
radio input "true"
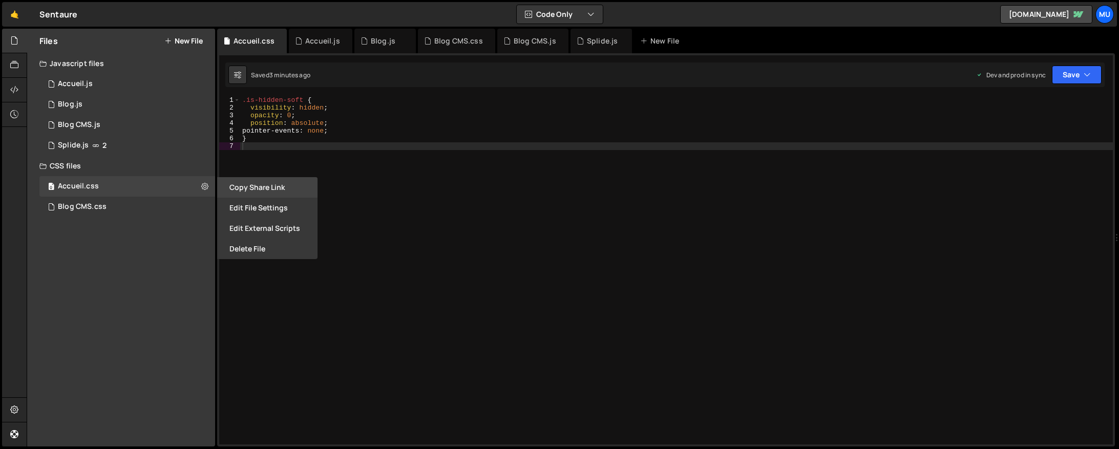
click at [288, 189] on button "Copy share link" at bounding box center [267, 187] width 100 height 20
click at [267, 211] on button "Edit File Settings" at bounding box center [267, 208] width 100 height 20
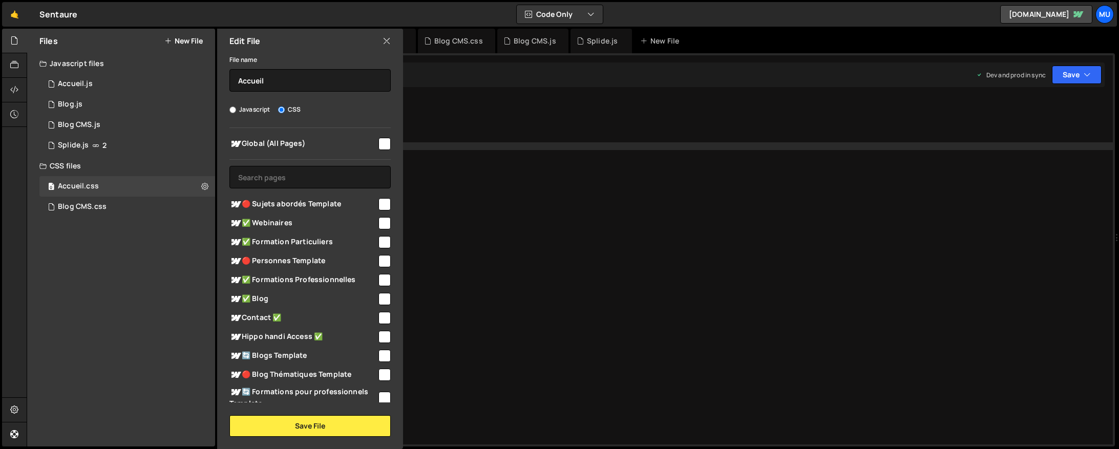
scroll to position [190, 0]
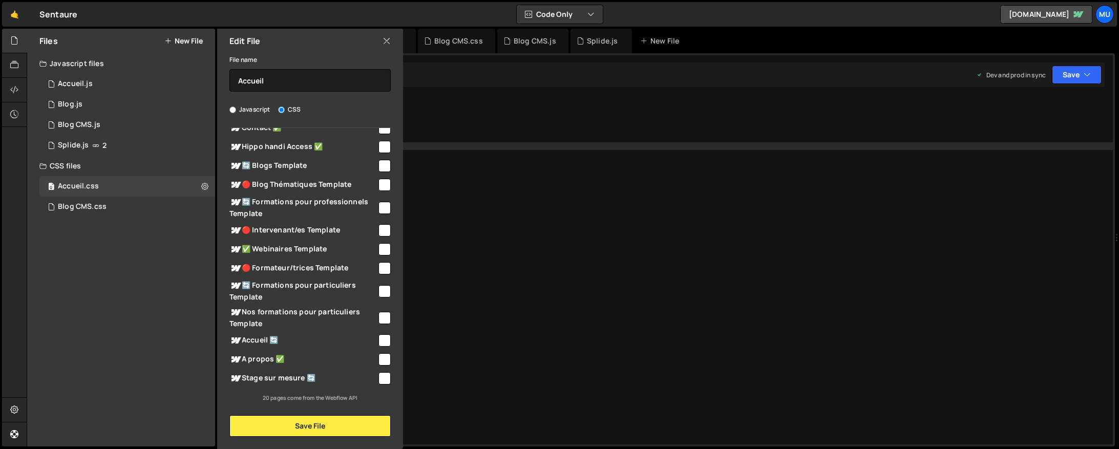
click at [275, 343] on span "Accueil 🔄" at bounding box center [302, 340] width 147 height 12
checkbox input "true"
click at [272, 419] on button "Save File" at bounding box center [309, 426] width 161 height 22
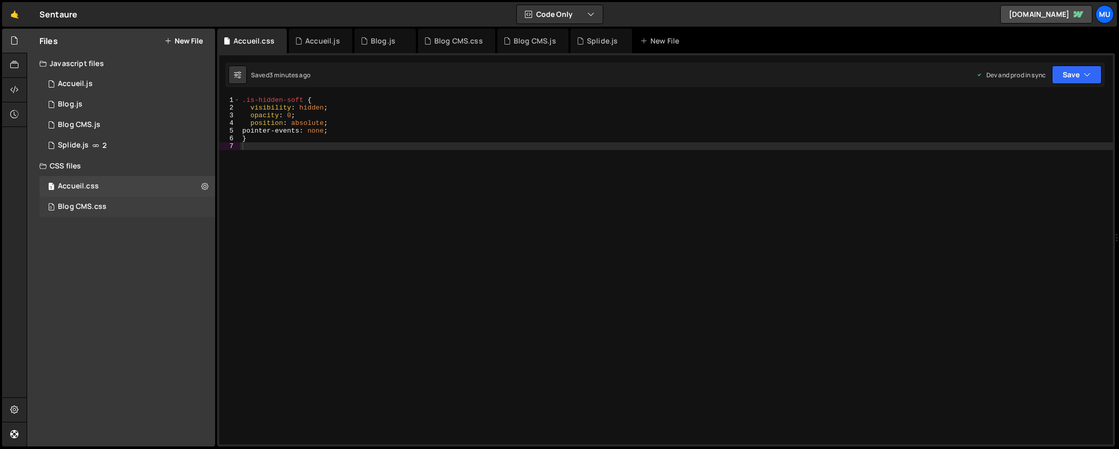
click at [202, 206] on div "0 Blog CMS.css 0" at bounding box center [127, 207] width 176 height 20
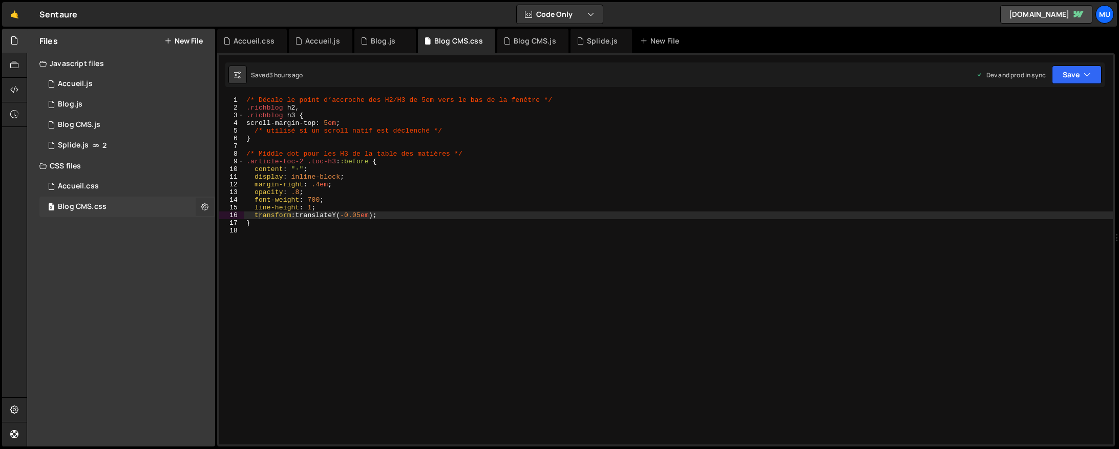
click at [207, 206] on icon at bounding box center [204, 207] width 7 height 10
type input "Blog CMS"
radio input "false"
radio input "true"
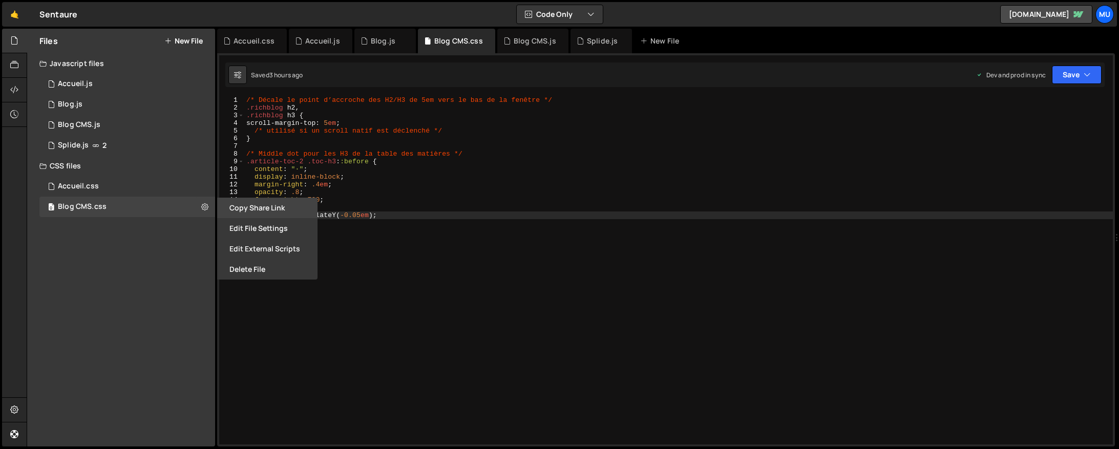
click at [239, 217] on button "Copy share link" at bounding box center [267, 208] width 100 height 20
click at [256, 225] on button "Edit File Settings" at bounding box center [267, 228] width 100 height 20
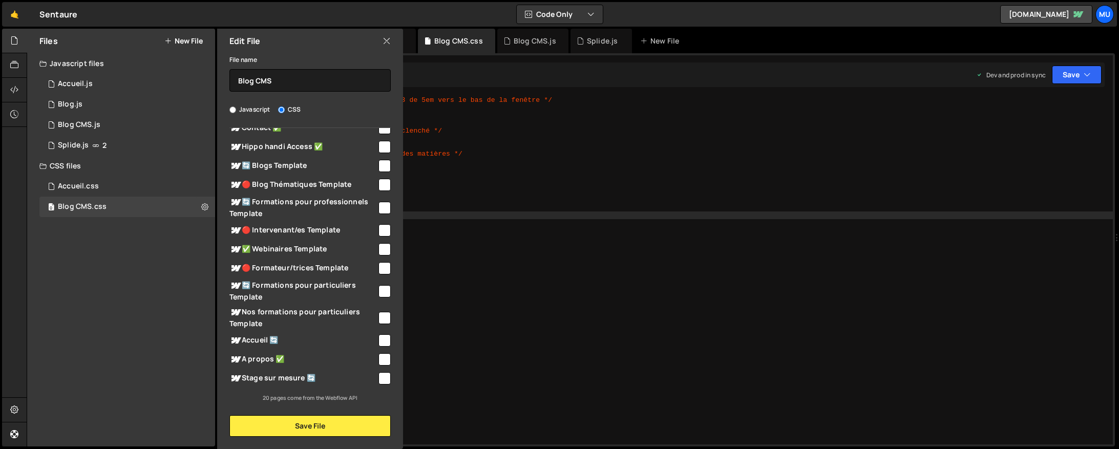
click at [301, 165] on span "🔄 Blogs Template" at bounding box center [302, 166] width 147 height 12
checkbox input "true"
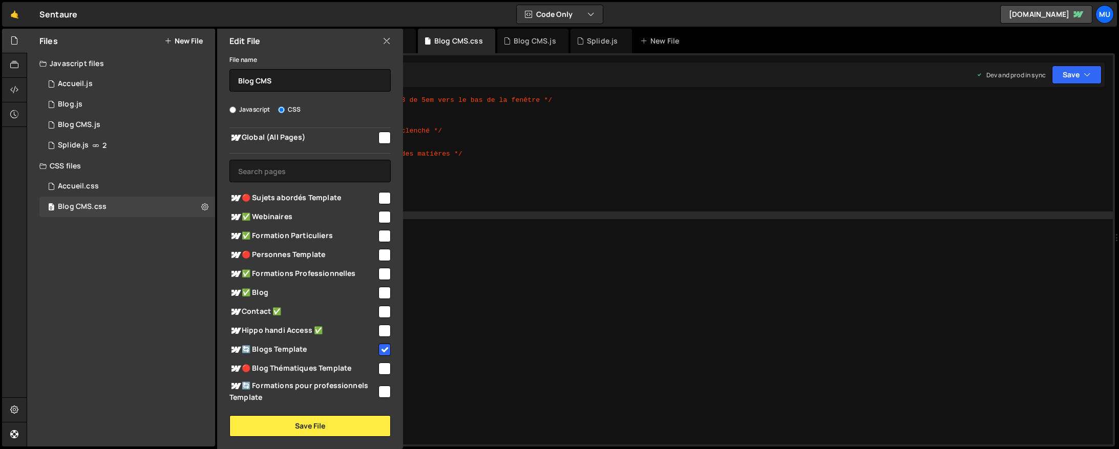
scroll to position [19, 0]
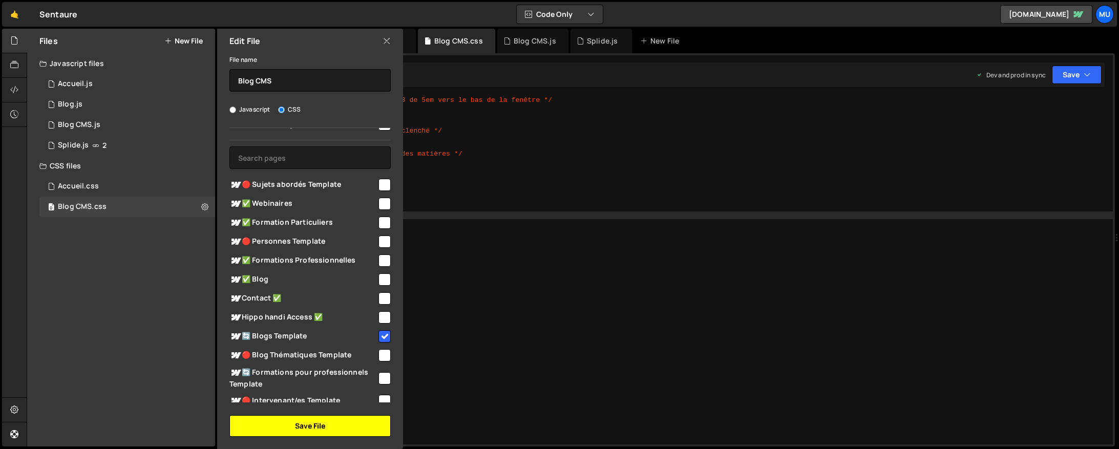
click at [273, 416] on button "Save File" at bounding box center [309, 426] width 161 height 22
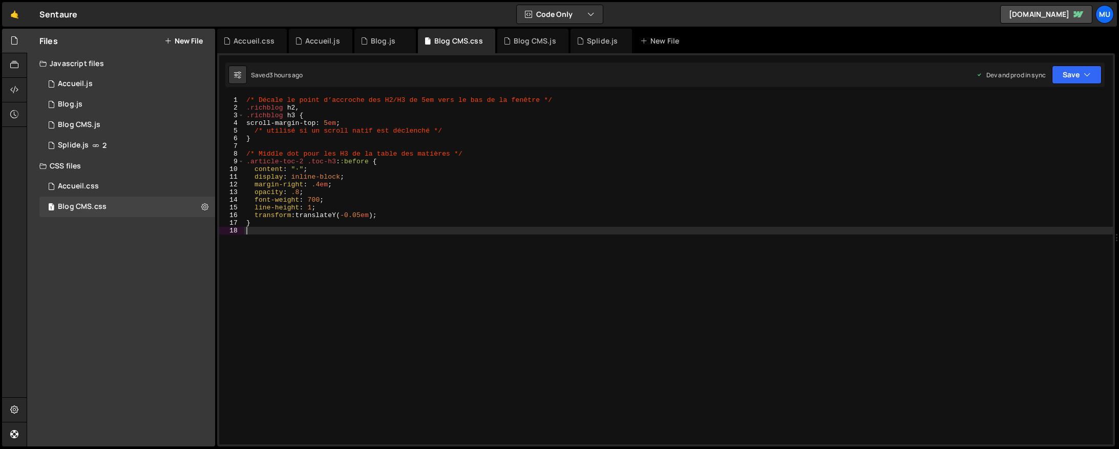
click at [420, 265] on div "/* Décale le point d’accroche des H2/H3 de 5em vers le bas de la fenêtre */ .ri…" at bounding box center [678, 278] width 868 height 364
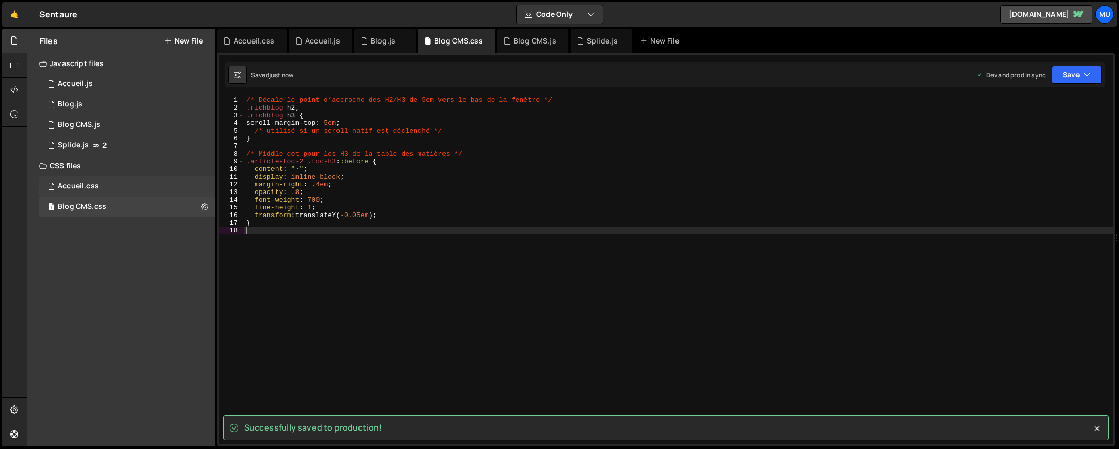
click at [142, 193] on div "1 Accueil.css 0" at bounding box center [127, 186] width 176 height 20
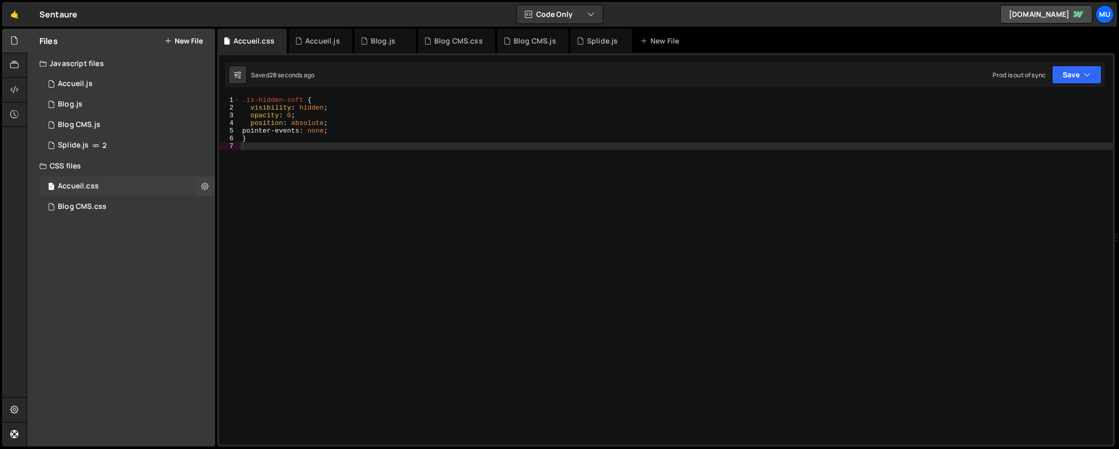
drag, startPoint x: 185, startPoint y: 196, endPoint x: 194, endPoint y: 196, distance: 8.2
click at [186, 195] on div "1 Accueil.css 0" at bounding box center [127, 186] width 176 height 20
click at [285, 193] on div ".is-hidden-soft { visibility : hidden ; opacity : 0 ; position : absolute ; poi…" at bounding box center [676, 278] width 873 height 364
click at [318, 106] on div ".is-hidden-soft { visibility : hidden ; opacity : 0 ; position : absolute ; poi…" at bounding box center [676, 278] width 873 height 364
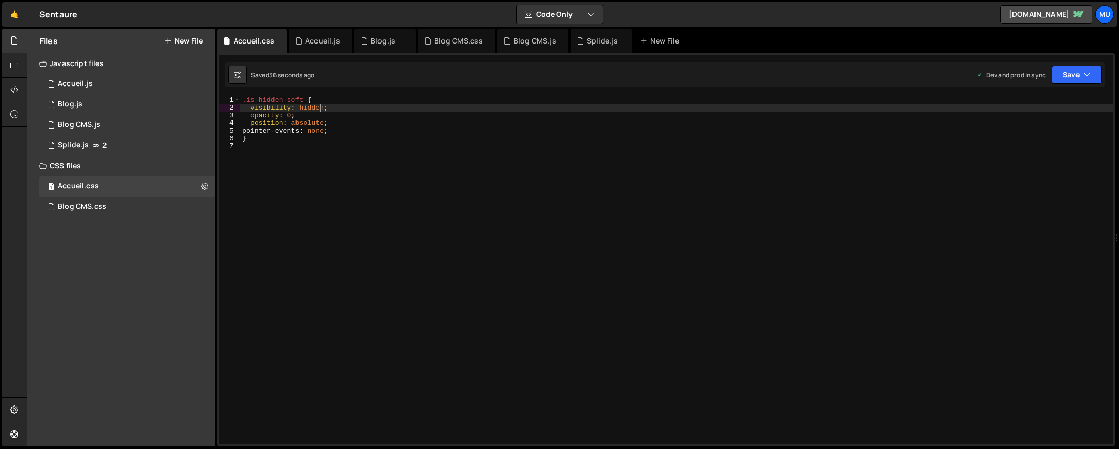
click at [318, 106] on div ".is-hidden-soft { visibility : hidden ; opacity : 0 ; position : absolute ; poi…" at bounding box center [676, 278] width 873 height 364
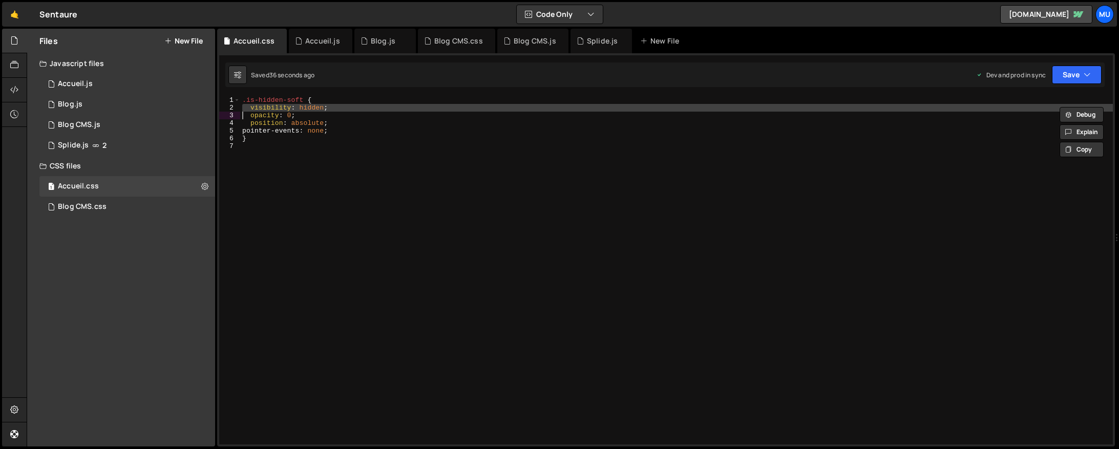
type textarea "opacity: 0;"
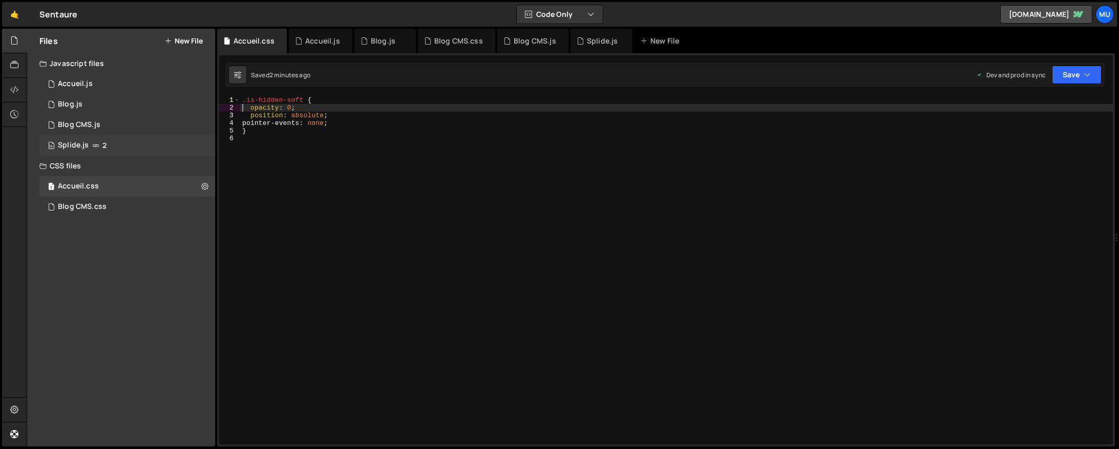
click at [114, 137] on div "14 Splide.js 2" at bounding box center [127, 145] width 176 height 20
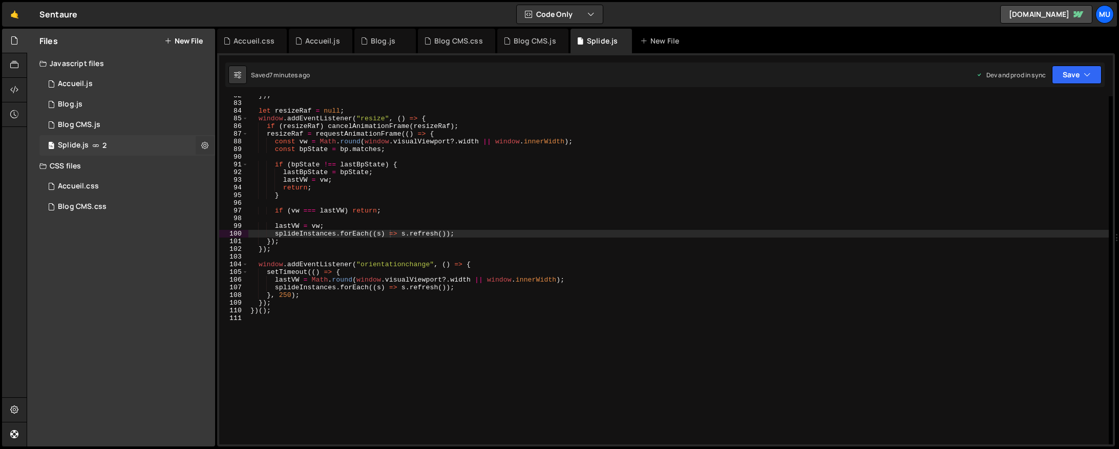
click at [207, 145] on icon at bounding box center [204, 145] width 7 height 10
type input "Splide"
radio input "true"
checkbox input "true"
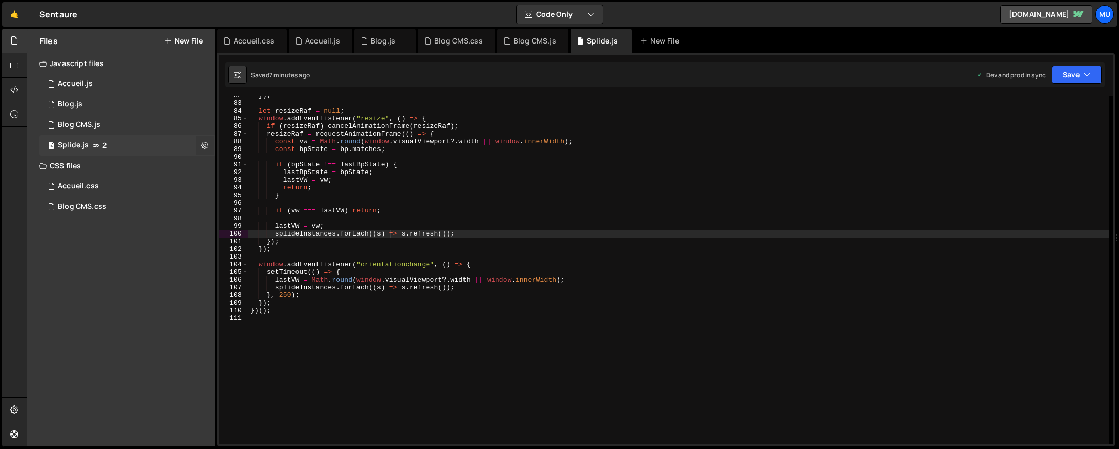
checkbox input "true"
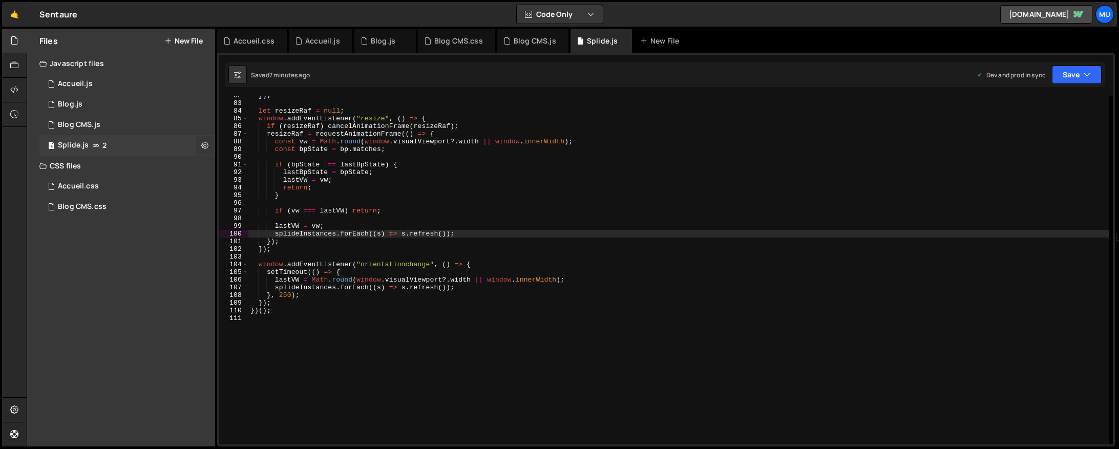
checkbox input "true"
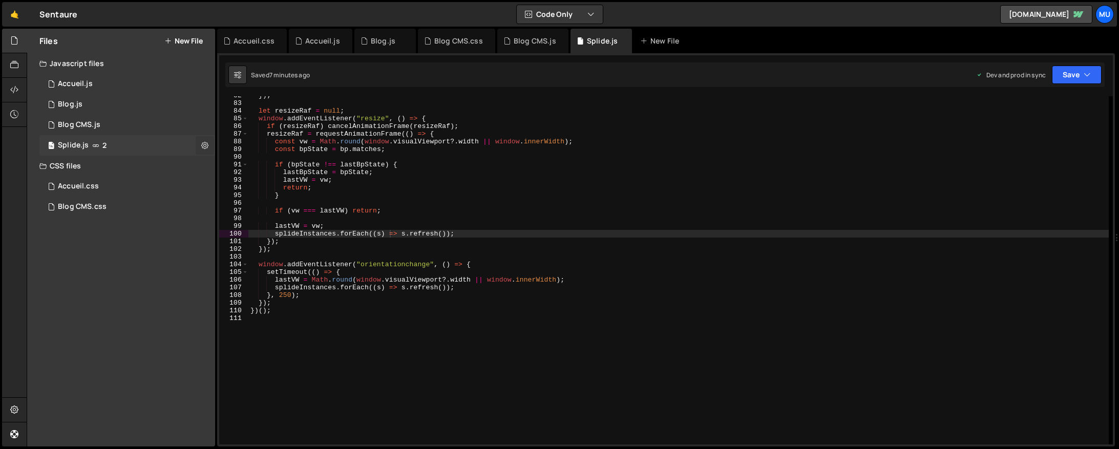
checkbox input "true"
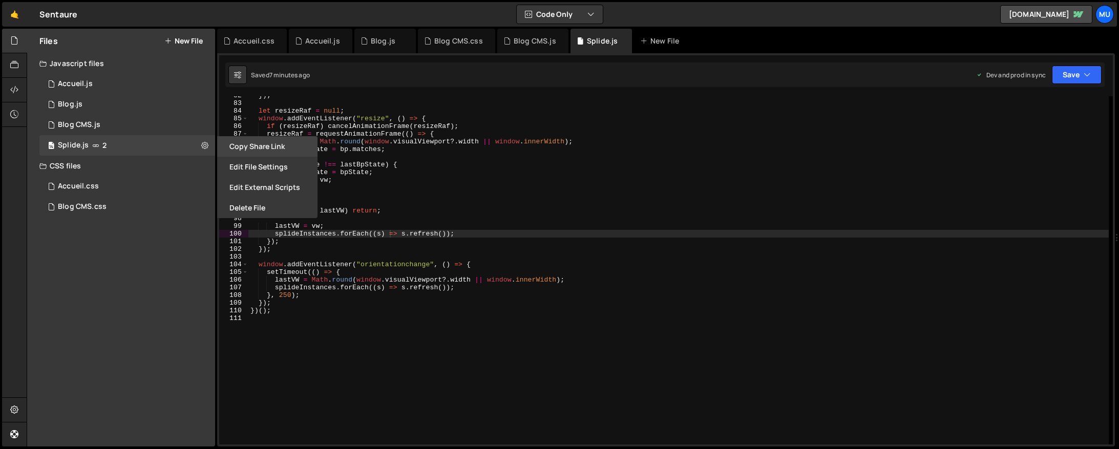
click at [261, 150] on button "Copy share link" at bounding box center [267, 146] width 100 height 20
click at [265, 167] on button "Edit File Settings" at bounding box center [267, 167] width 100 height 20
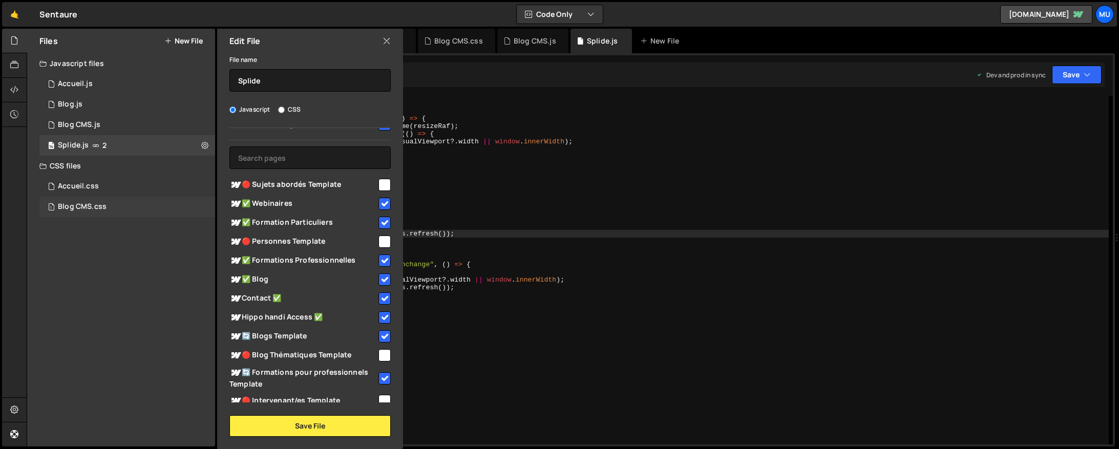
click at [159, 212] on div "1 Blog CMS.css 0" at bounding box center [127, 207] width 176 height 20
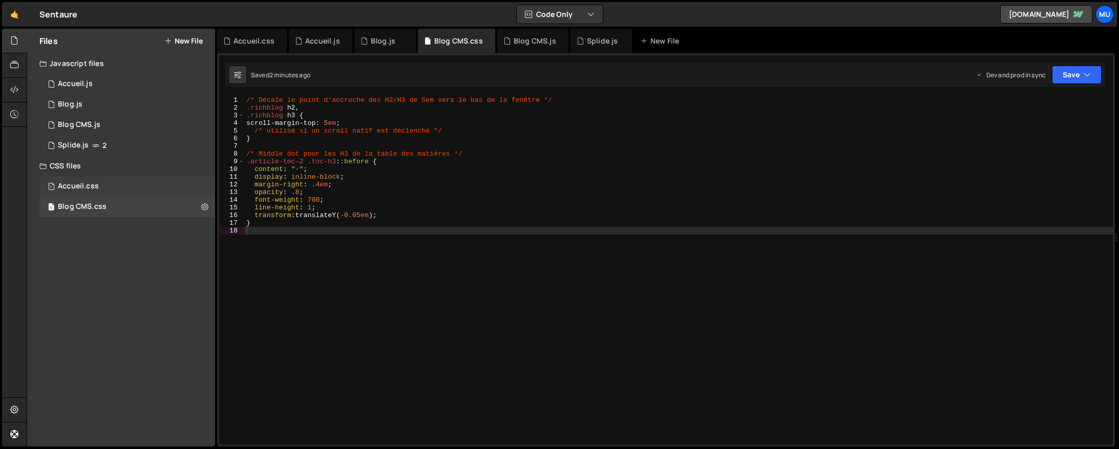
click at [172, 192] on div "1 Accueil.css 0" at bounding box center [127, 186] width 176 height 20
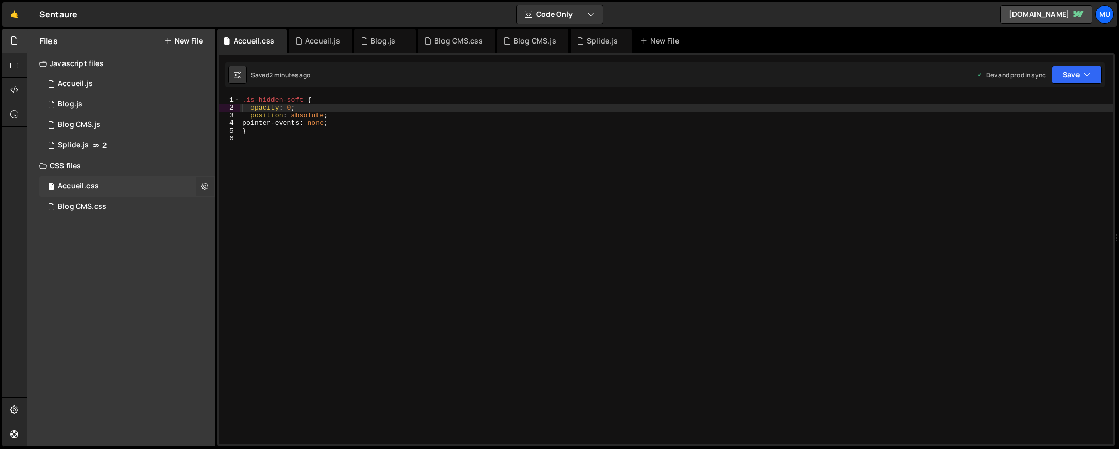
click at [203, 186] on icon at bounding box center [204, 186] width 7 height 10
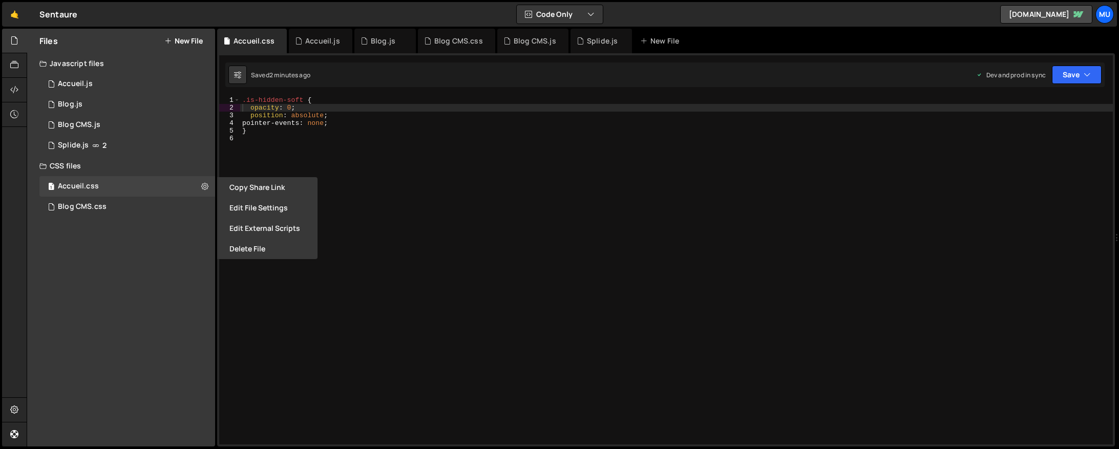
click at [413, 182] on div ".is-hidden-soft { opacity : 0 ; position : absolute ; pointer-events : none ; }" at bounding box center [676, 278] width 873 height 364
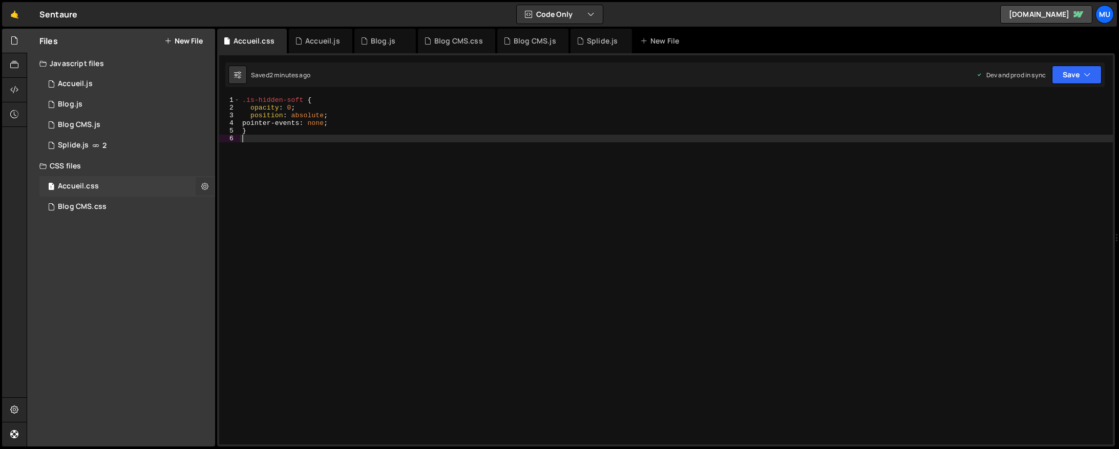
click at [205, 186] on icon at bounding box center [204, 186] width 7 height 10
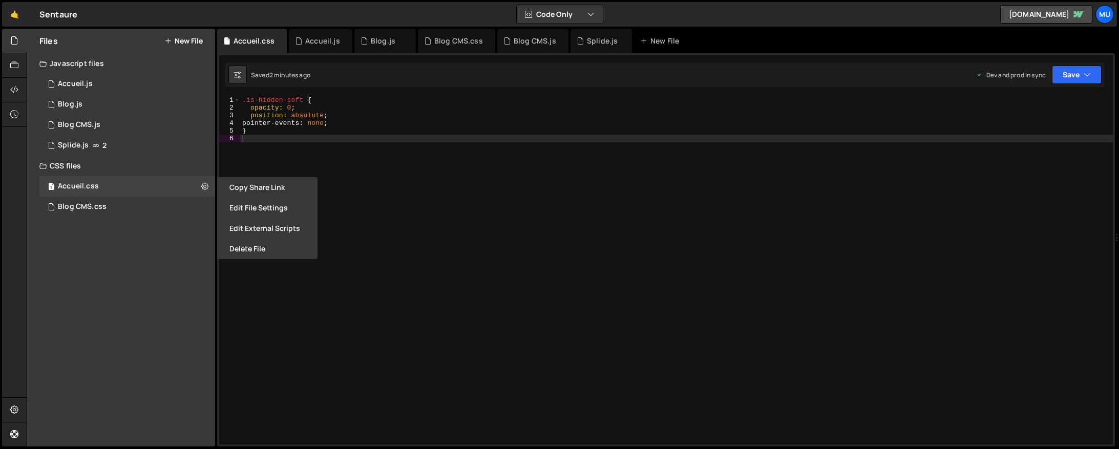
click at [252, 253] on button "Delete File" at bounding box center [267, 249] width 100 height 20
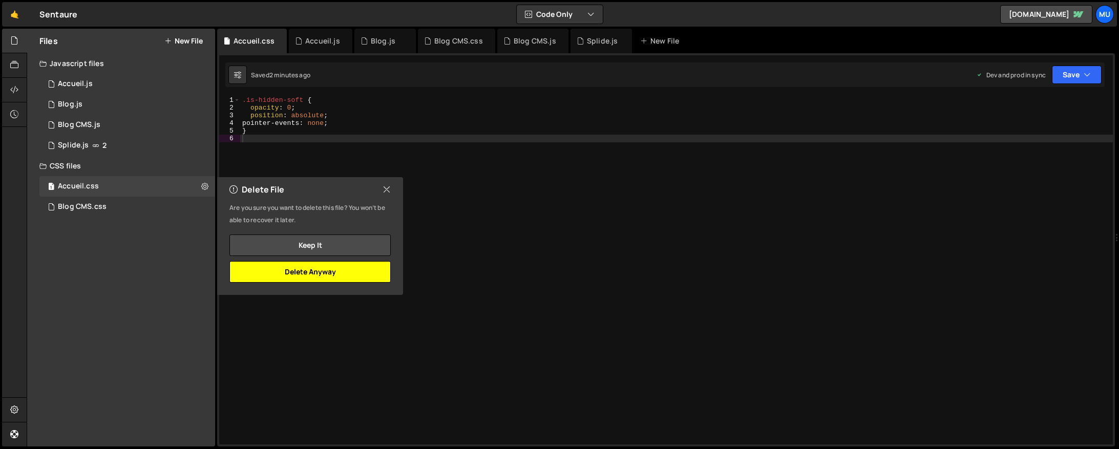
click at [312, 272] on button "Delete Anyway" at bounding box center [309, 272] width 161 height 22
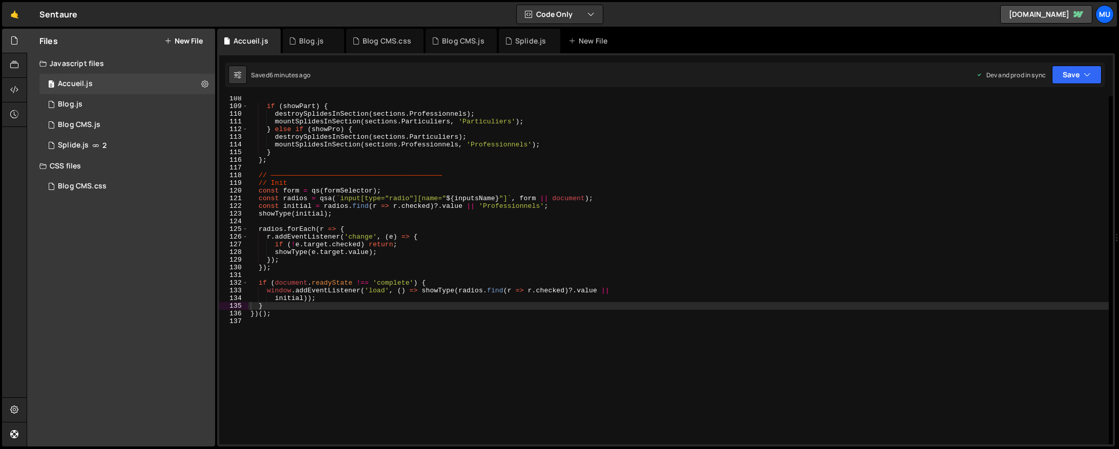
scroll to position [540, 0]
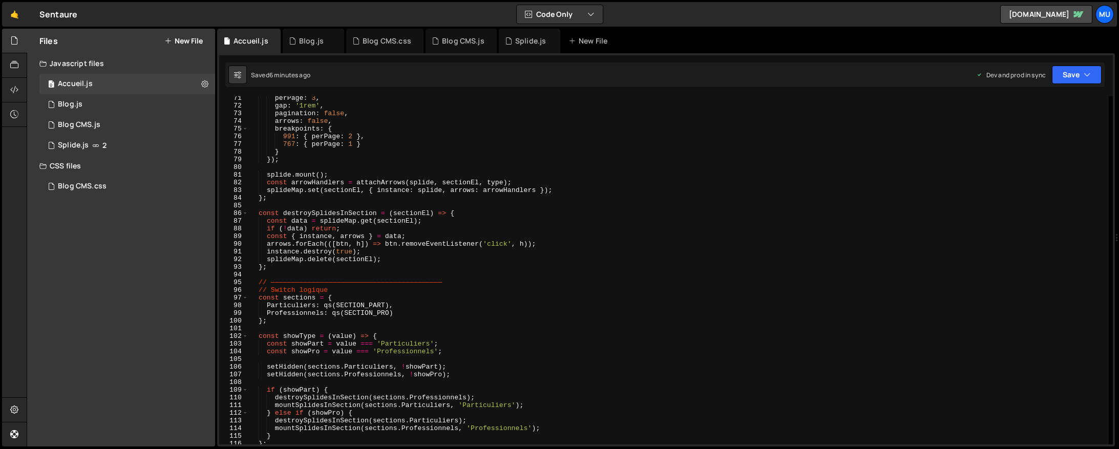
click at [359, 204] on div "perPage : 3 , gap : '1rem' , pagination : false , arrows : false , breakpoints …" at bounding box center [678, 276] width 860 height 364
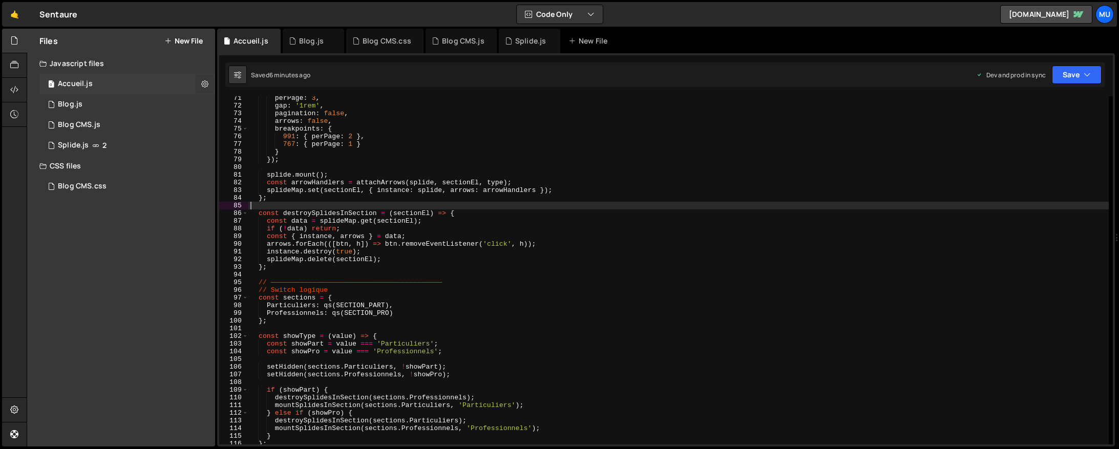
click at [209, 83] on button at bounding box center [205, 84] width 18 height 18
type input "Accueil"
radio input "true"
checkbox input "true"
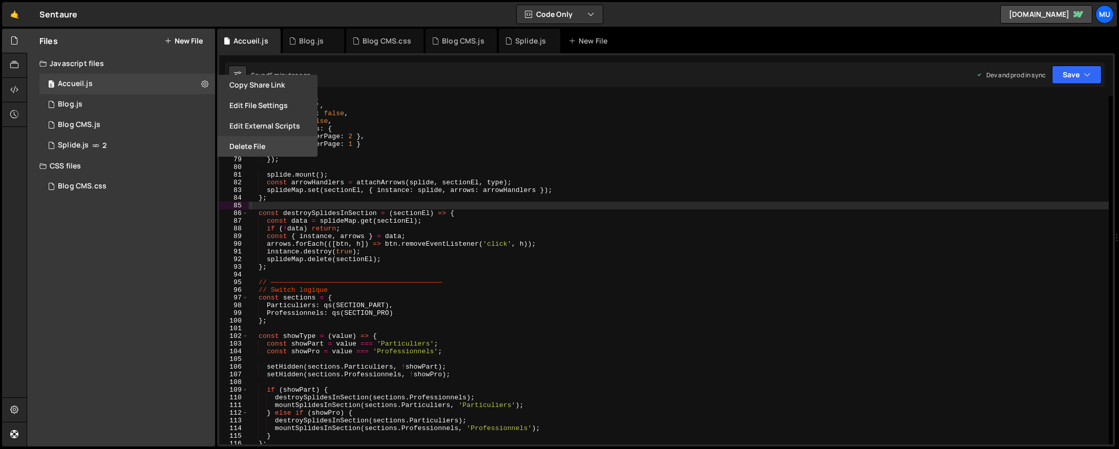
click at [249, 152] on button "Delete File" at bounding box center [267, 146] width 100 height 20
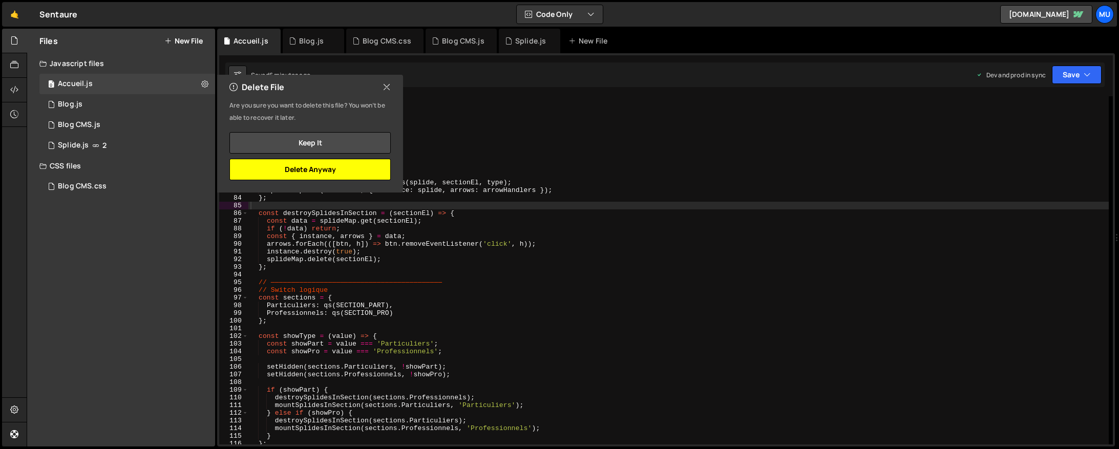
click at [332, 166] on button "Delete Anyway" at bounding box center [309, 170] width 161 height 22
checkbox input "false"
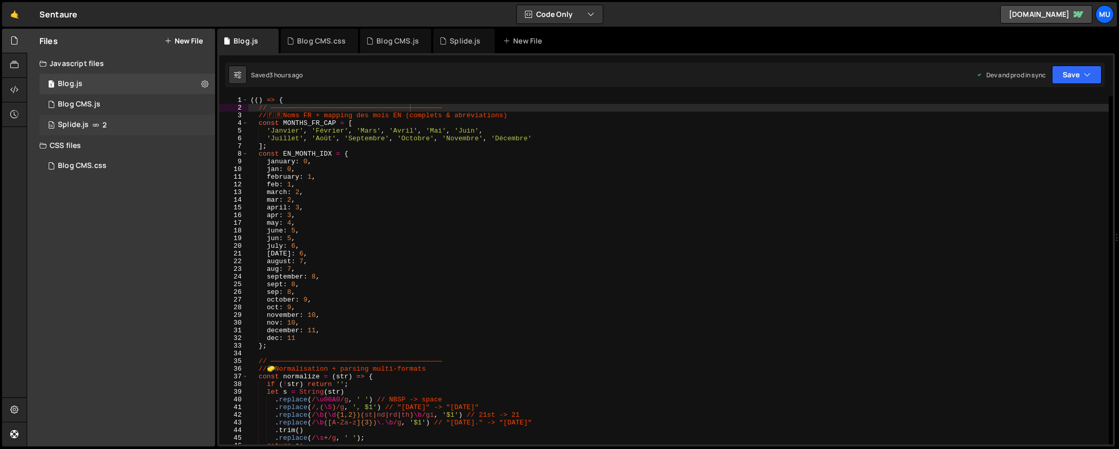
click at [116, 131] on div "14 Splide.js 2" at bounding box center [127, 125] width 176 height 20
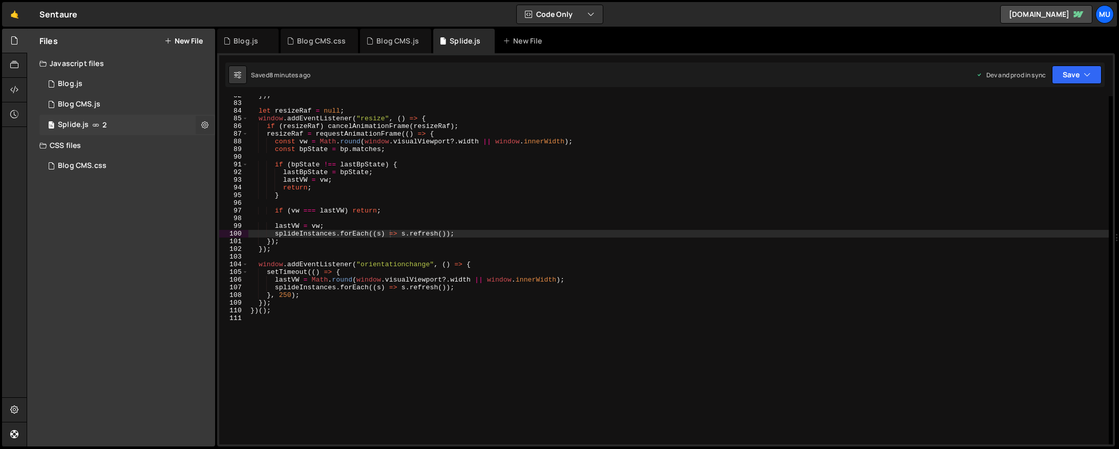
click at [200, 124] on button at bounding box center [205, 125] width 18 height 18
type input "Splide"
radio input "true"
checkbox input "true"
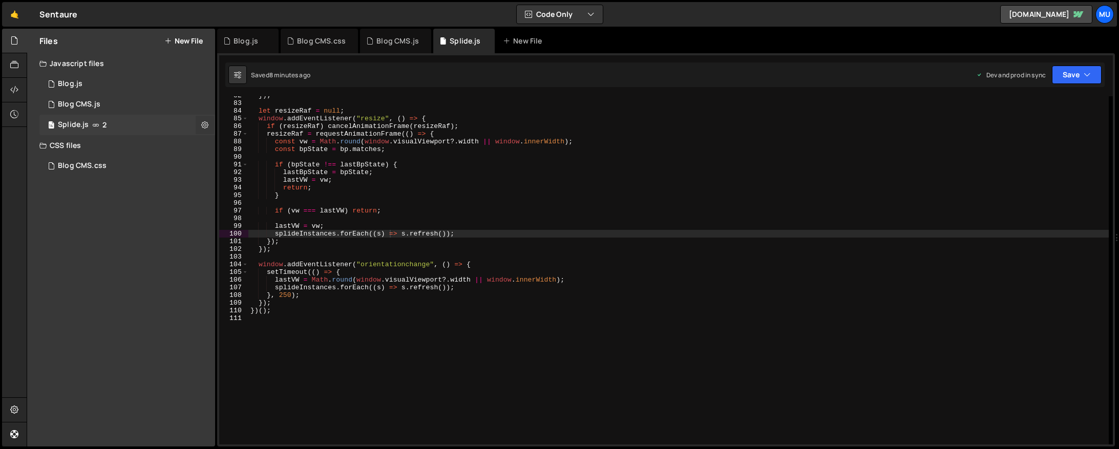
checkbox input "true"
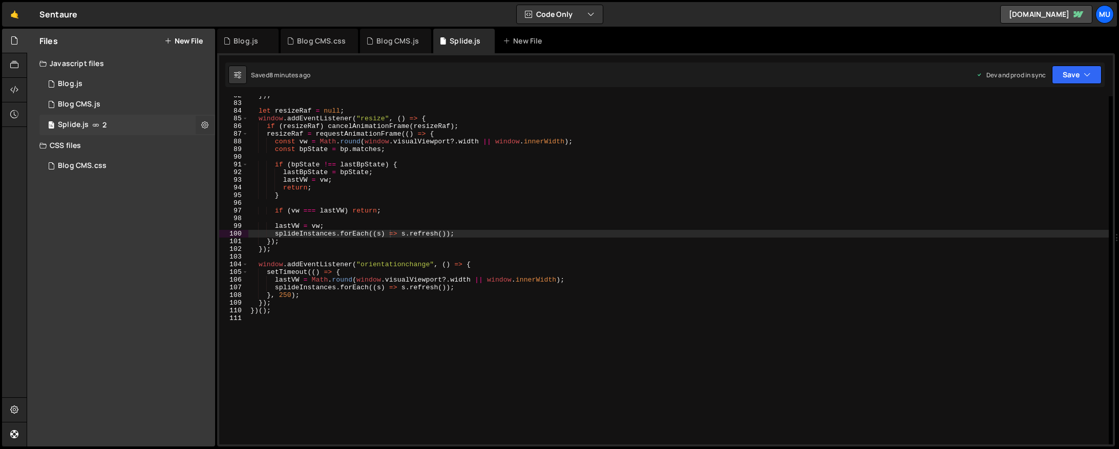
checkbox input "true"
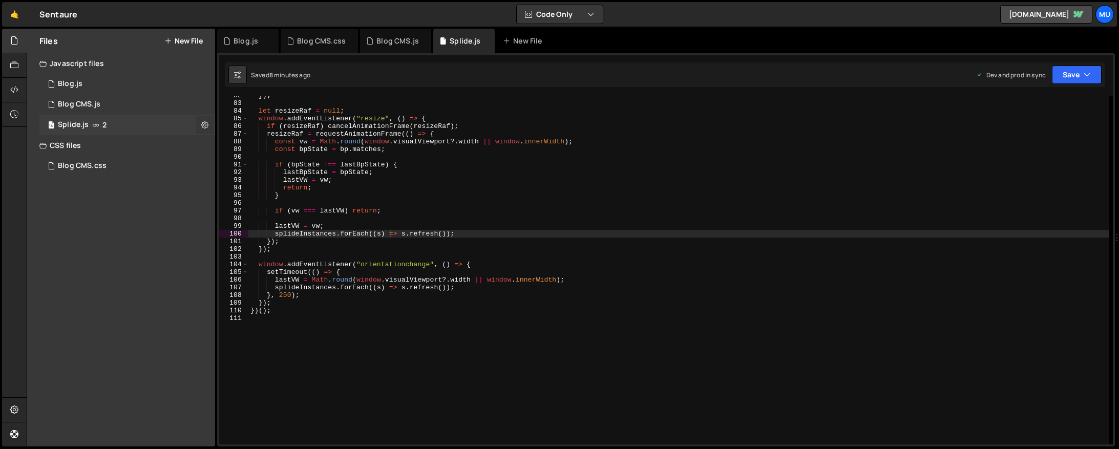
checkbox input "true"
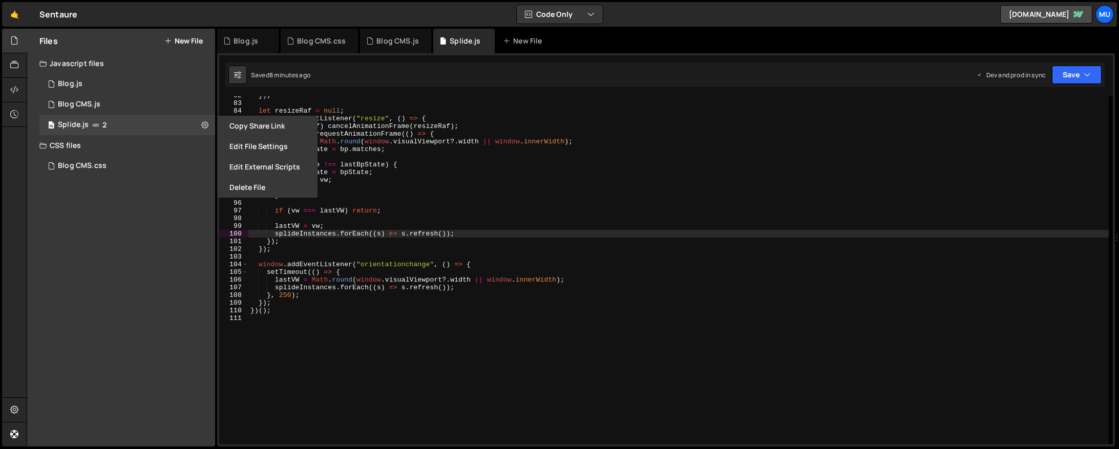
click at [239, 145] on button "Edit File Settings" at bounding box center [267, 146] width 100 height 20
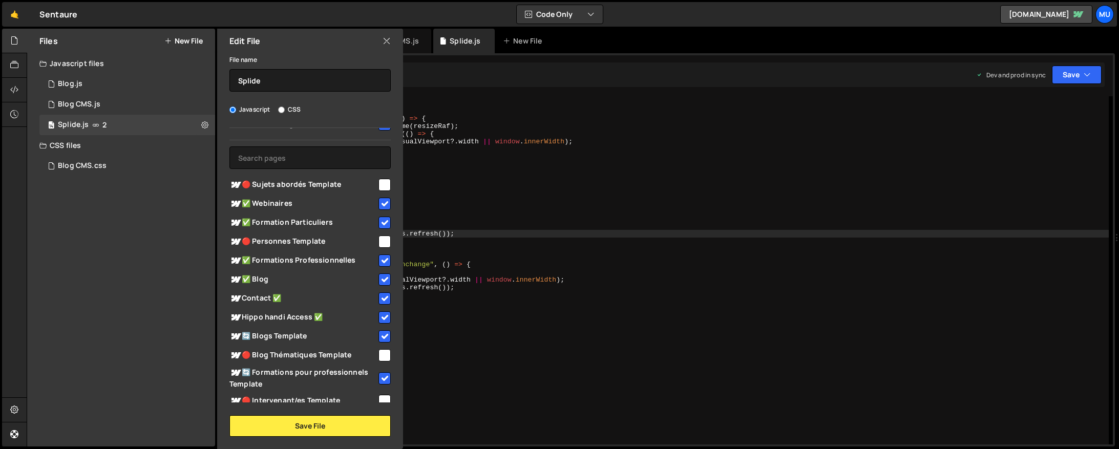
scroll to position [0, 0]
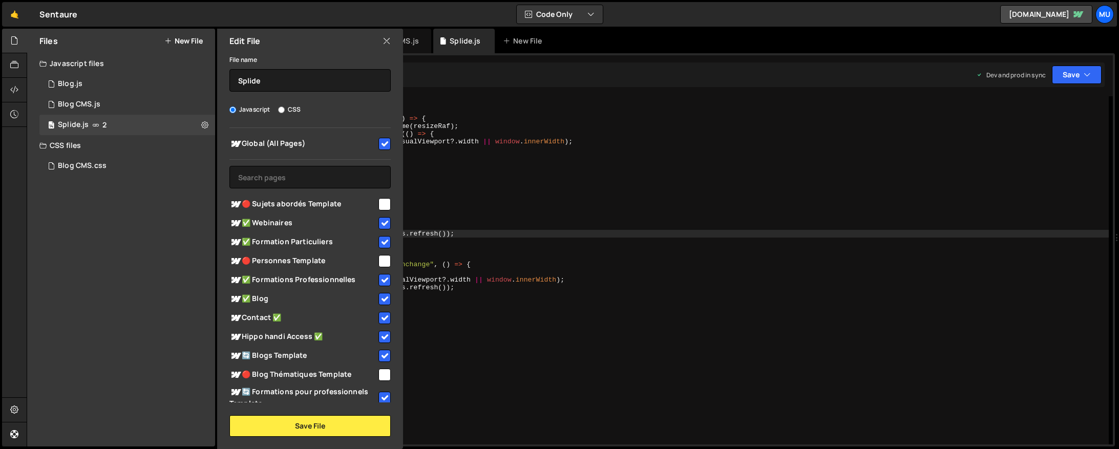
click at [713, 251] on div "}) ; let resizeRaf = null ; window . addEventListener ( "resize" , ( ) => { if …" at bounding box center [678, 274] width 860 height 364
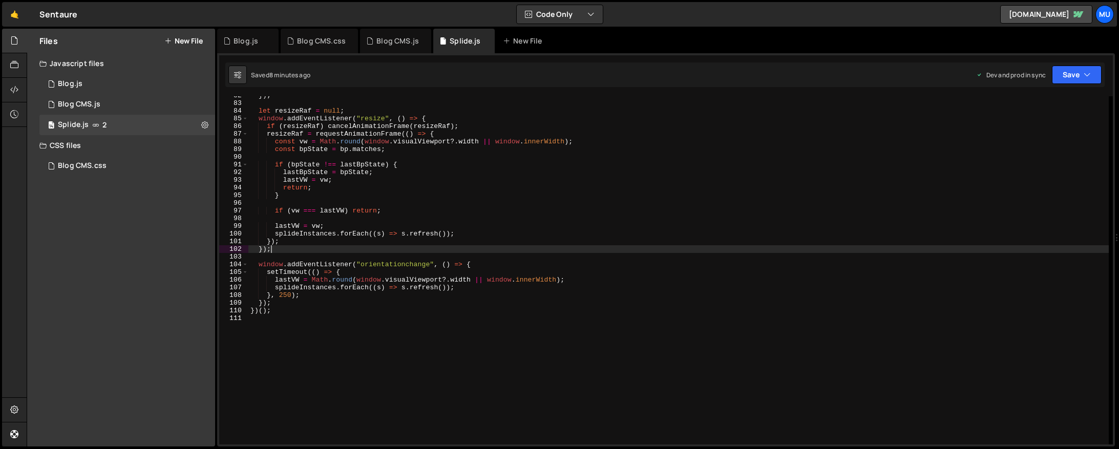
click at [551, 198] on div "}) ; let resizeRaf = null ; window . addEventListener ( "resize" , ( ) => { if …" at bounding box center [678, 274] width 860 height 364
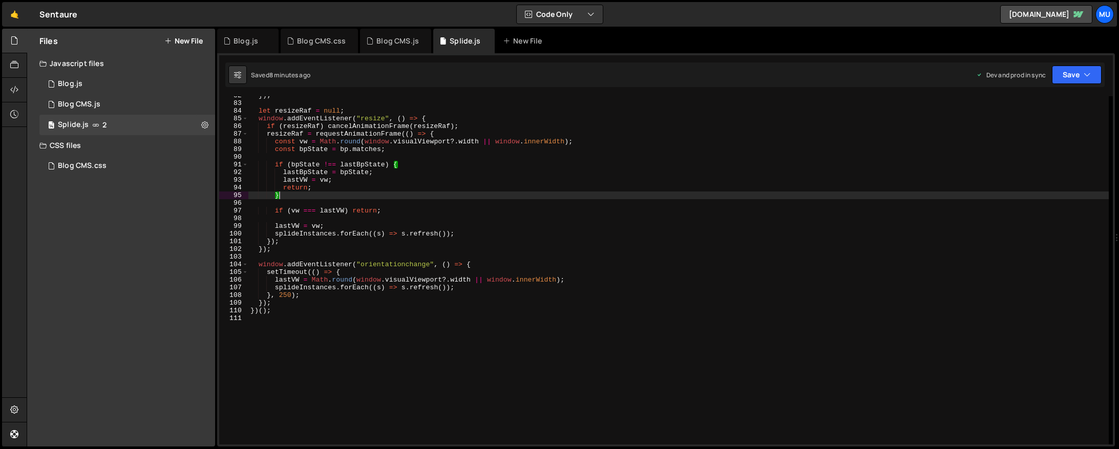
type textarea "})();"
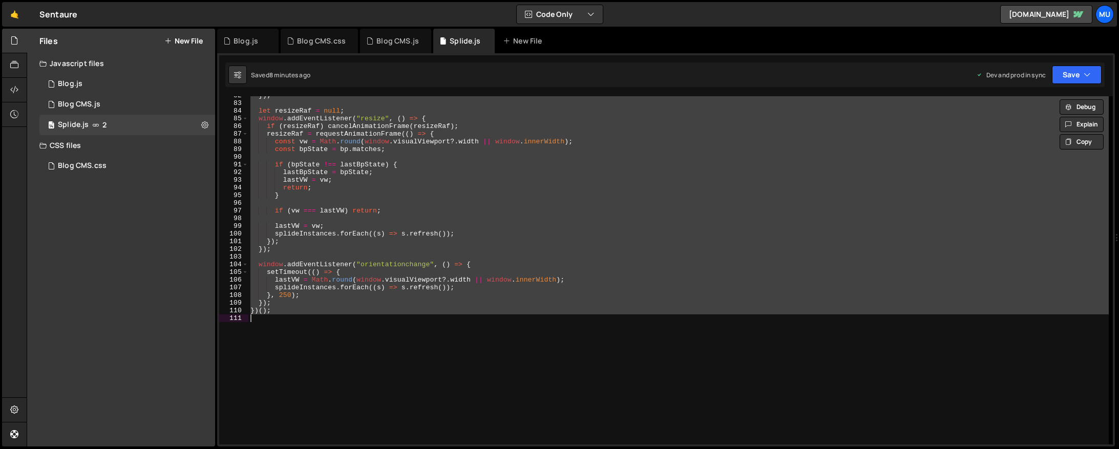
paste textarea
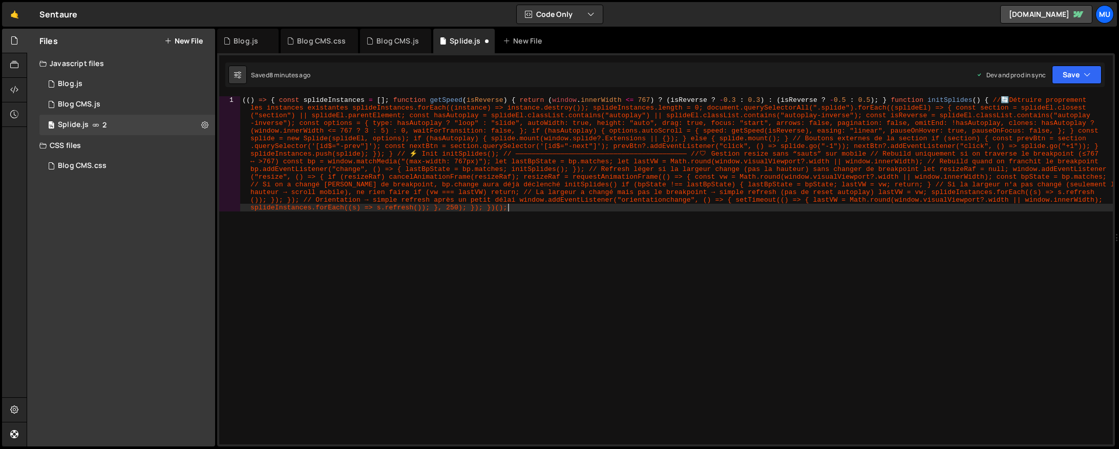
scroll to position [675, 0]
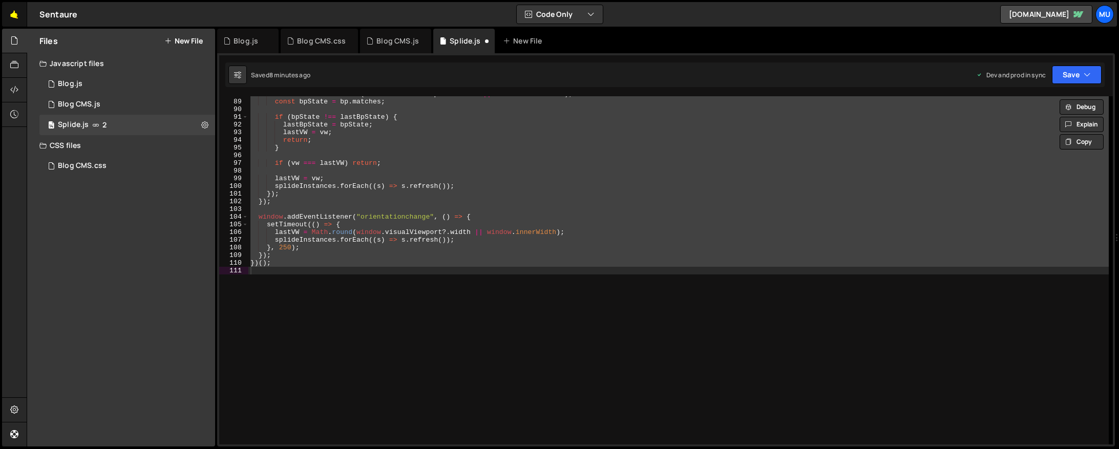
click at [16, 13] on link "🤙" at bounding box center [14, 14] width 25 height 25
click at [381, 163] on div "const vw = Math . round ( window . visualViewport ?. width || window . innerWid…" at bounding box center [678, 270] width 860 height 348
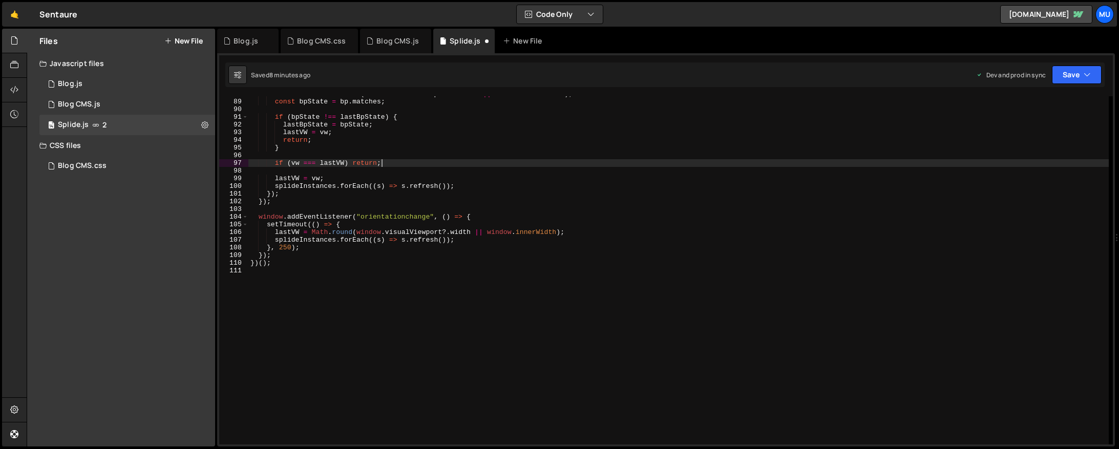
type textarea "})();"
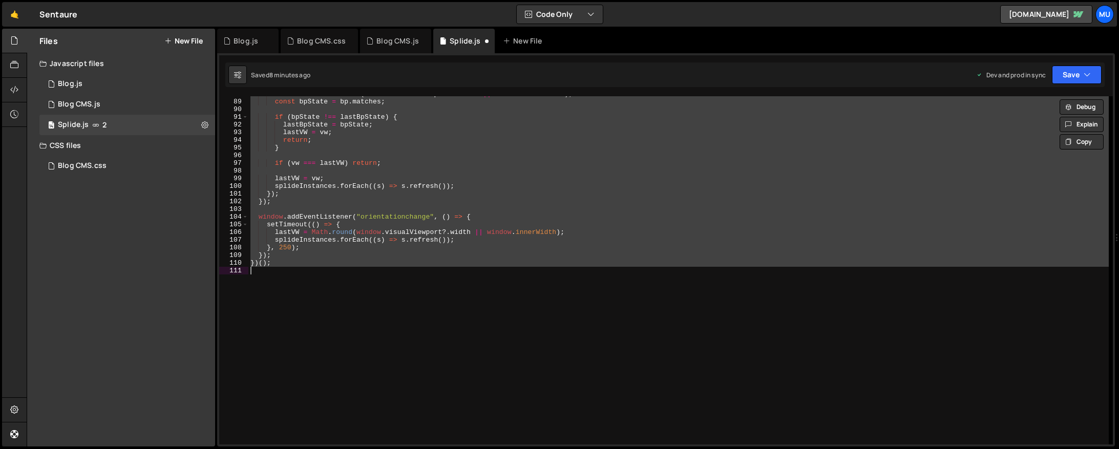
paste textarea
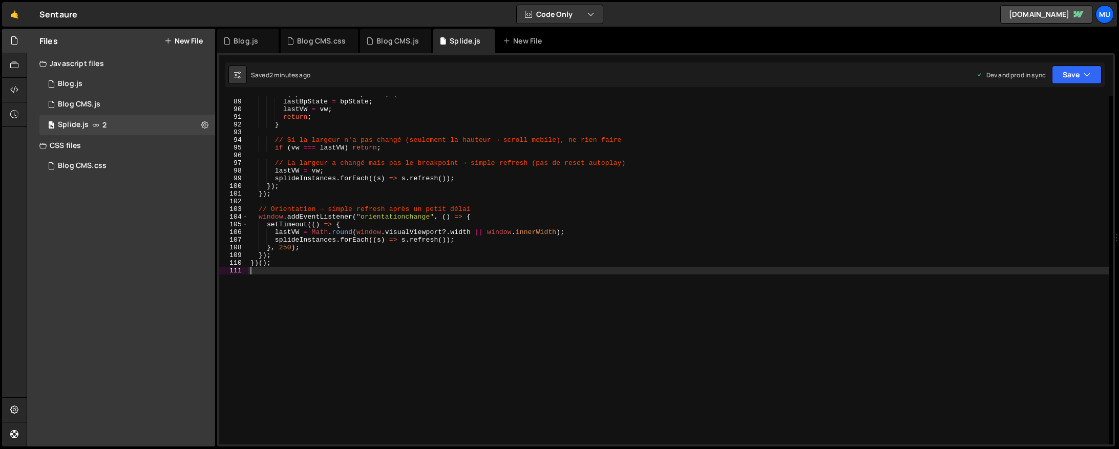
click at [195, 40] on button "New File" at bounding box center [183, 41] width 38 height 8
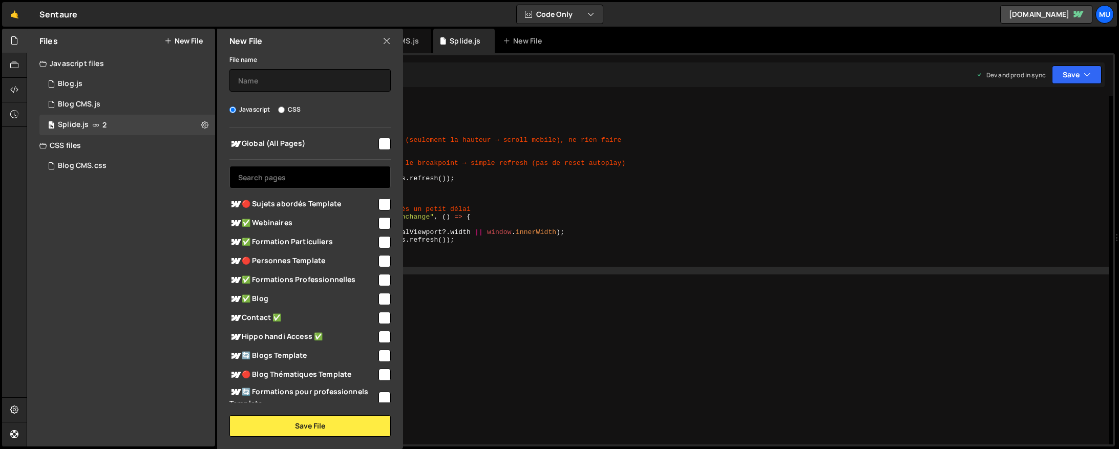
click at [259, 180] on input "text" at bounding box center [309, 177] width 161 height 23
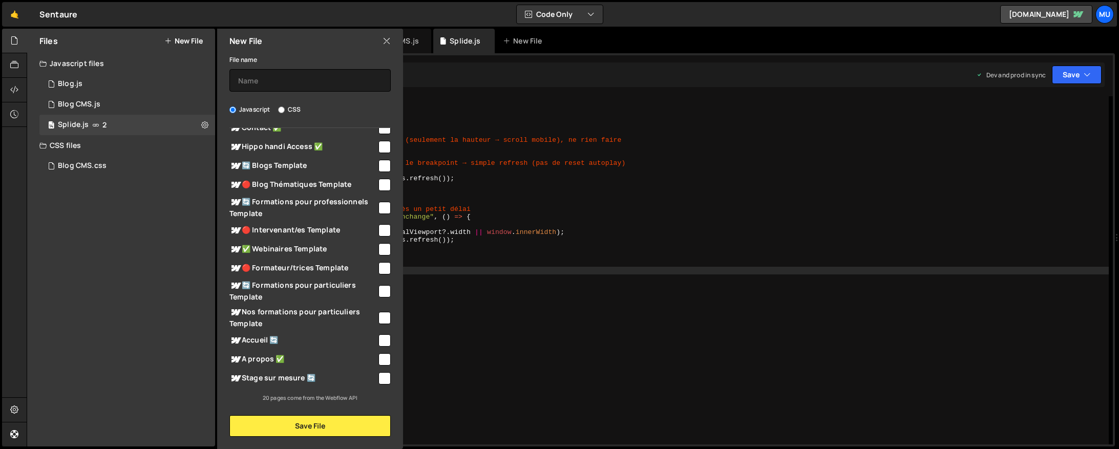
click at [276, 340] on span "Accueil 🔄" at bounding box center [302, 340] width 147 height 12
checkbox input "true"
click at [248, 90] on input "text" at bounding box center [309, 80] width 161 height 23
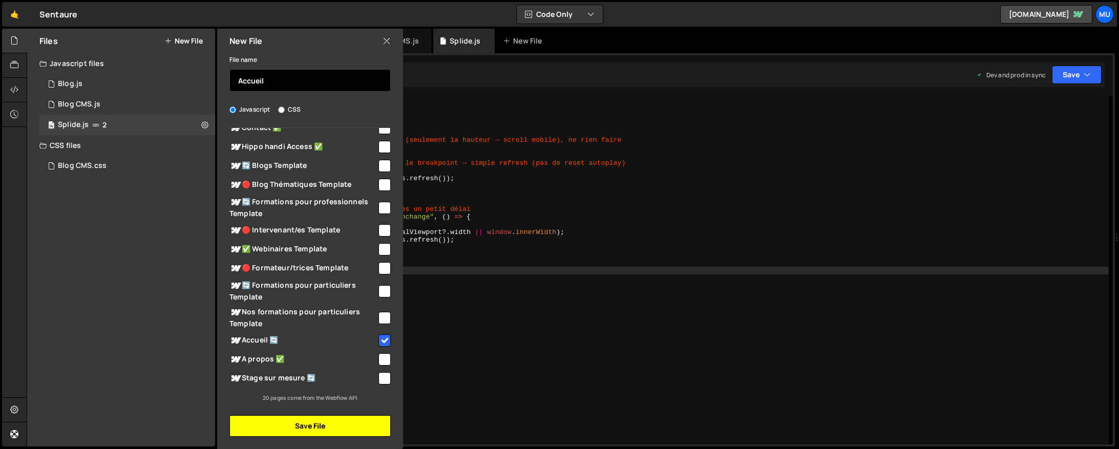
type input "Accueil"
click at [290, 434] on button "Save File" at bounding box center [309, 426] width 161 height 22
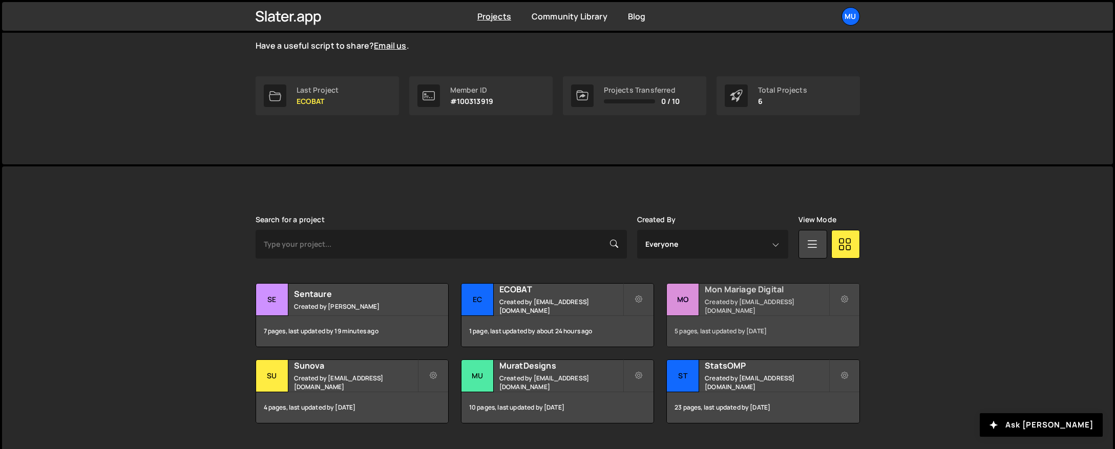
scroll to position [155, 0]
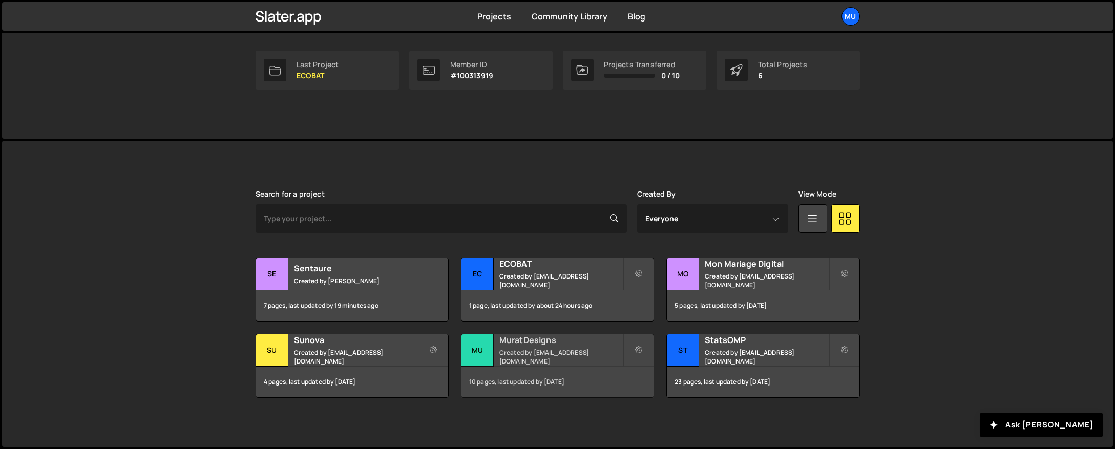
click at [549, 341] on h2 "MuratDesigns" at bounding box center [560, 339] width 123 height 11
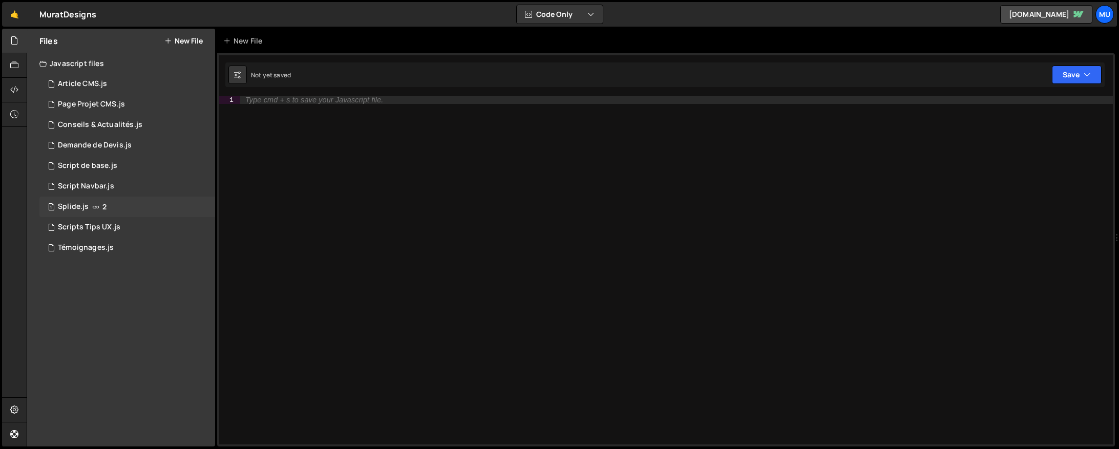
click at [89, 209] on div "1 Splide.js 2" at bounding box center [127, 207] width 176 height 20
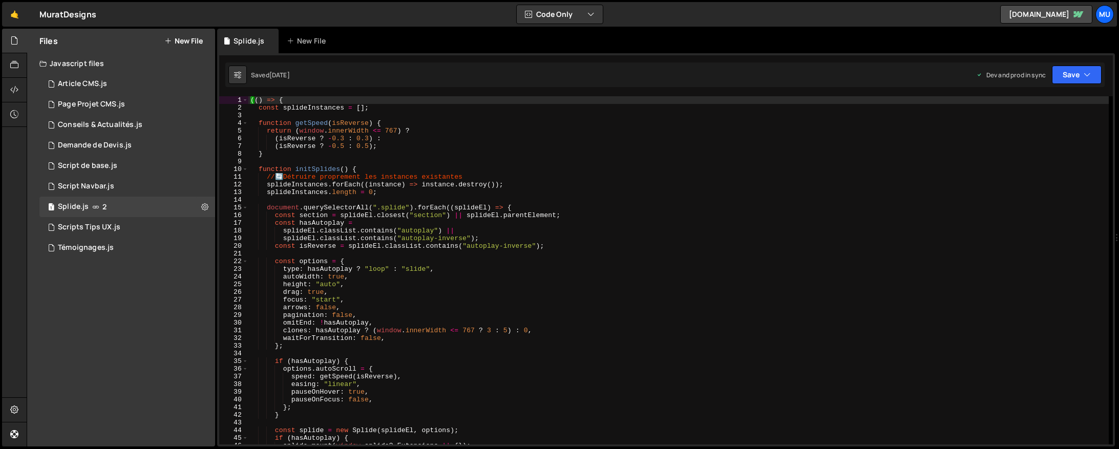
click at [343, 147] on div "(( ) => { const splideInstances = [ ] ; function getSpeed ( isReverse ) { retur…" at bounding box center [678, 278] width 860 height 364
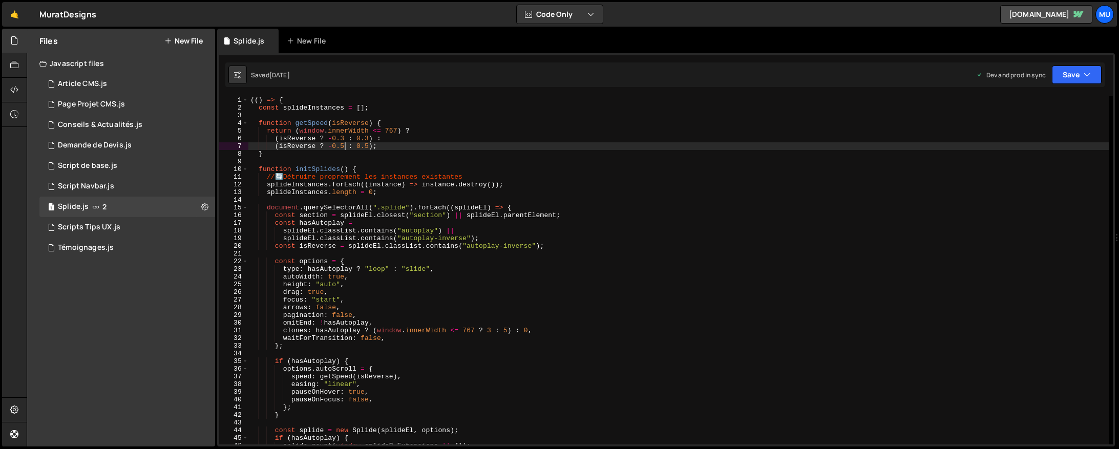
type textarea "})();"
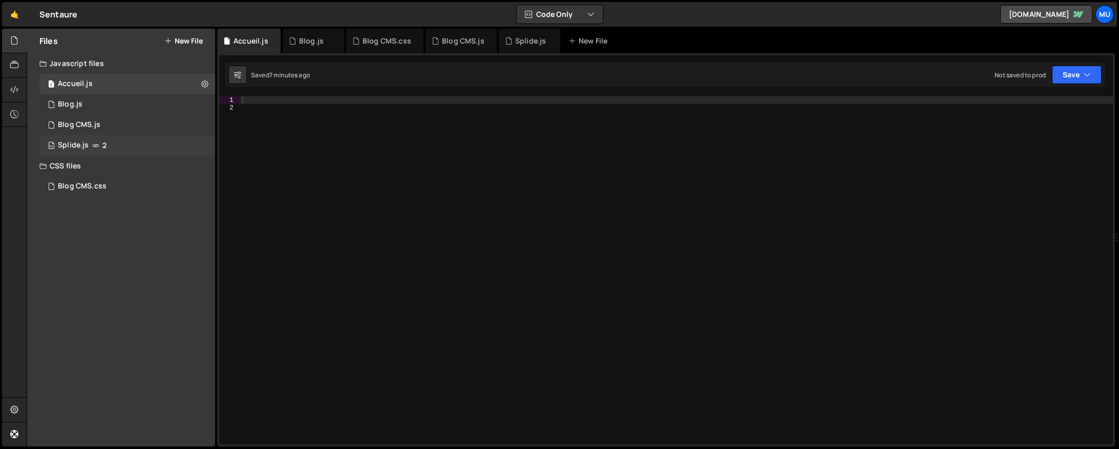
click at [79, 147] on div "Splide.js" at bounding box center [73, 145] width 31 height 9
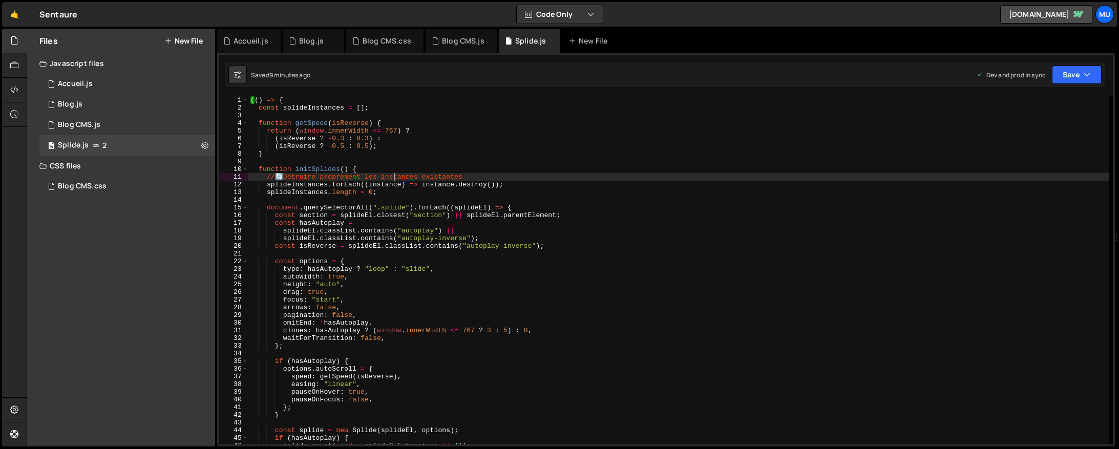
click at [393, 179] on div "(( ) => { const splideInstances = [ ] ; function getSpeed ( isReverse ) { retur…" at bounding box center [678, 278] width 860 height 364
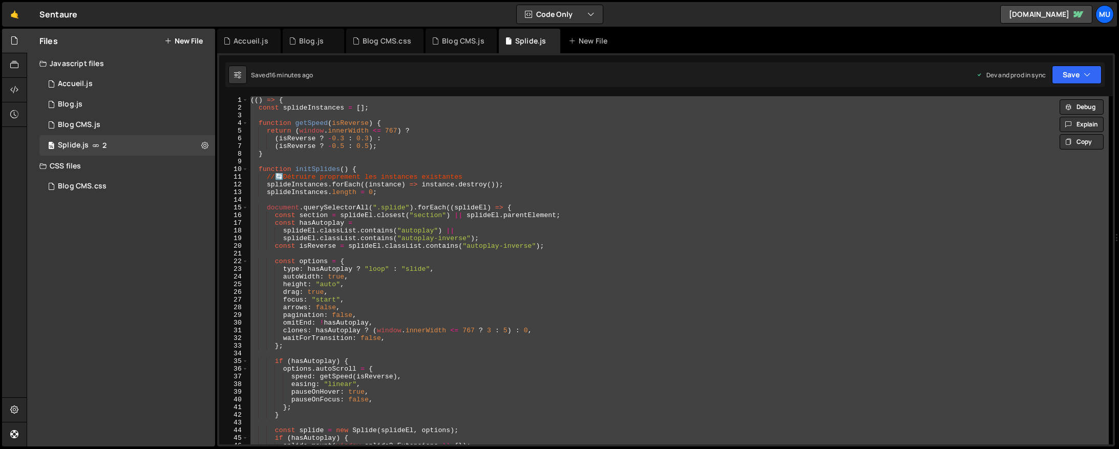
click at [371, 231] on div "(( ) => { const splideInstances = [ ] ; function getSpeed ( isReverse ) { retur…" at bounding box center [678, 270] width 860 height 348
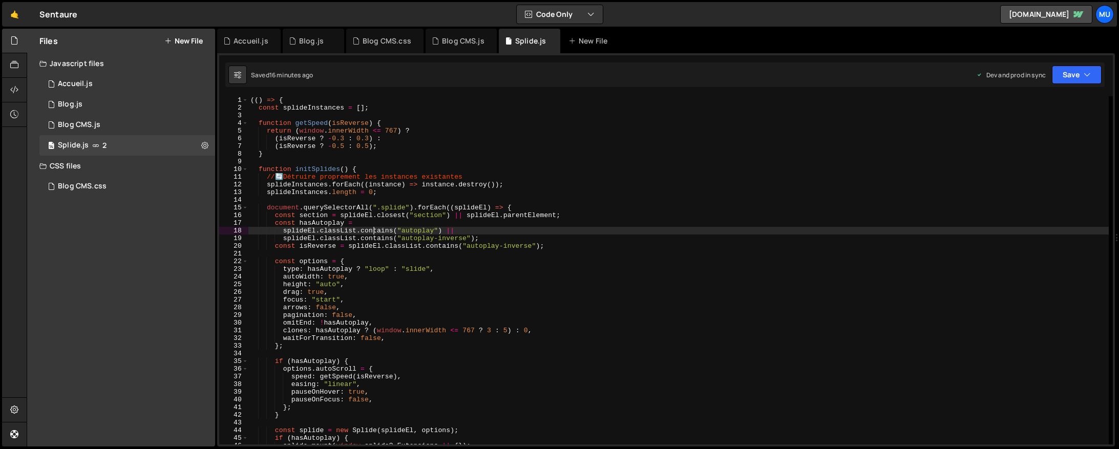
type textarea "})();"
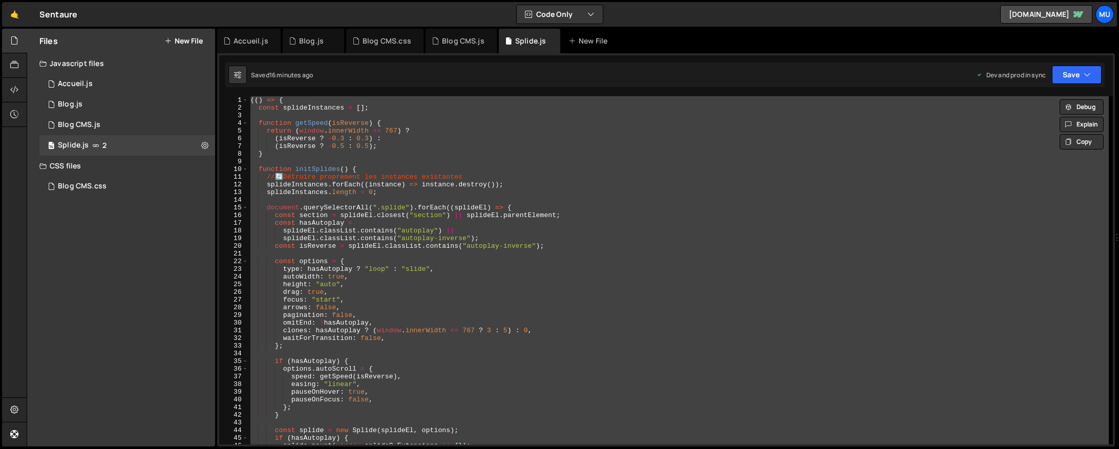
paste textarea
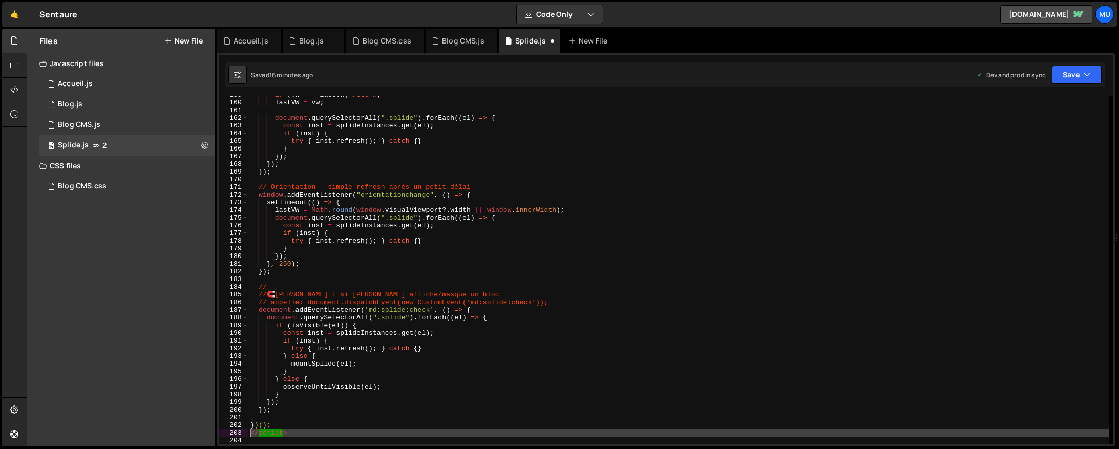
drag, startPoint x: 256, startPoint y: 444, endPoint x: 249, endPoint y: 435, distance: 11.0
click at [249, 435] on div "if ( vw === lastVW ) return ; lastVW = vw ; document . querySelectorAll ( ".spl…" at bounding box center [678, 273] width 860 height 364
type textarea "</script>"
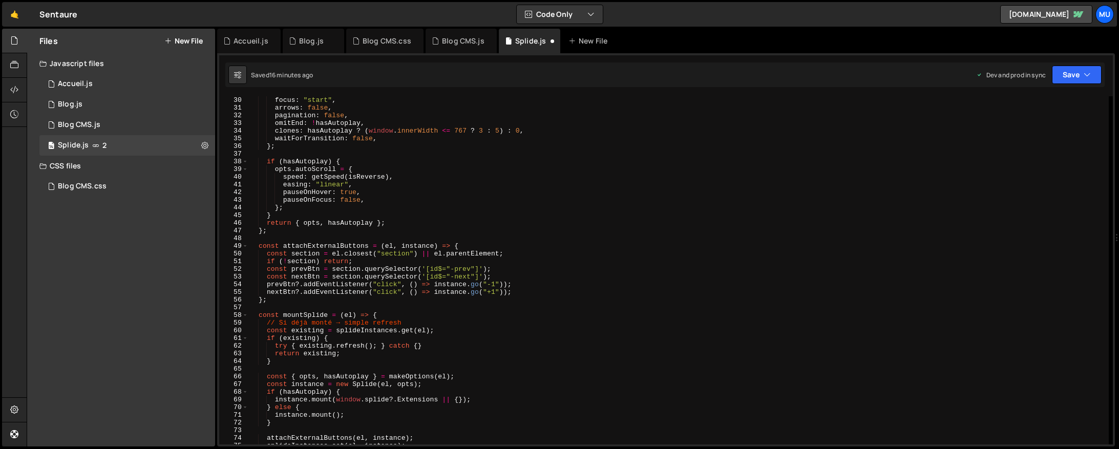
scroll to position [0, 0]
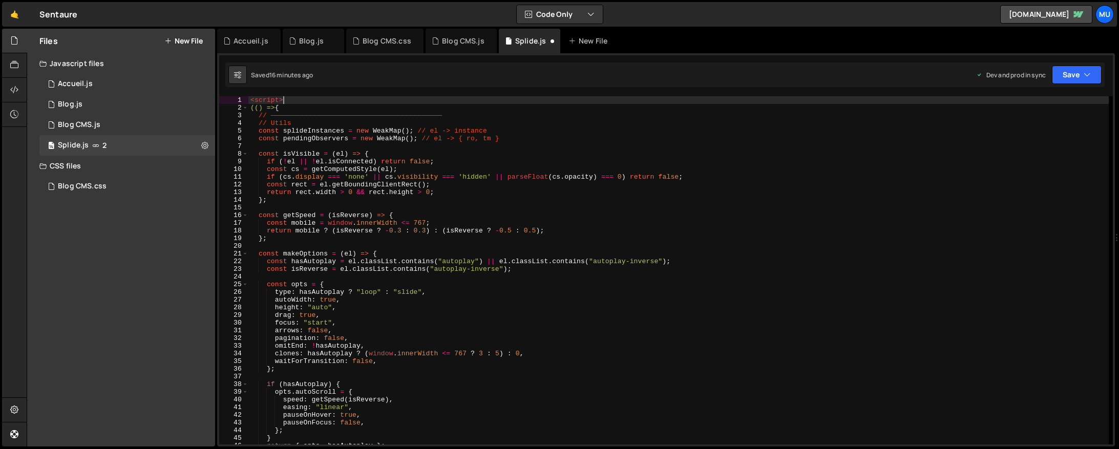
drag, startPoint x: 289, startPoint y: 100, endPoint x: 240, endPoint y: 100, distance: 49.2
click at [237, 97] on div "})(); 1 2 3 4 5 6 7 8 9 10 11 12 13 14 15 16 17 18 19 20 21 22 23 24 25 26 27 2…" at bounding box center [665, 270] width 893 height 348
type textarea "<script>"
click at [251, 107] on div "(( ) => { // —————————————————————————————————————————— // Utils const splideIn…" at bounding box center [678, 278] width 860 height 364
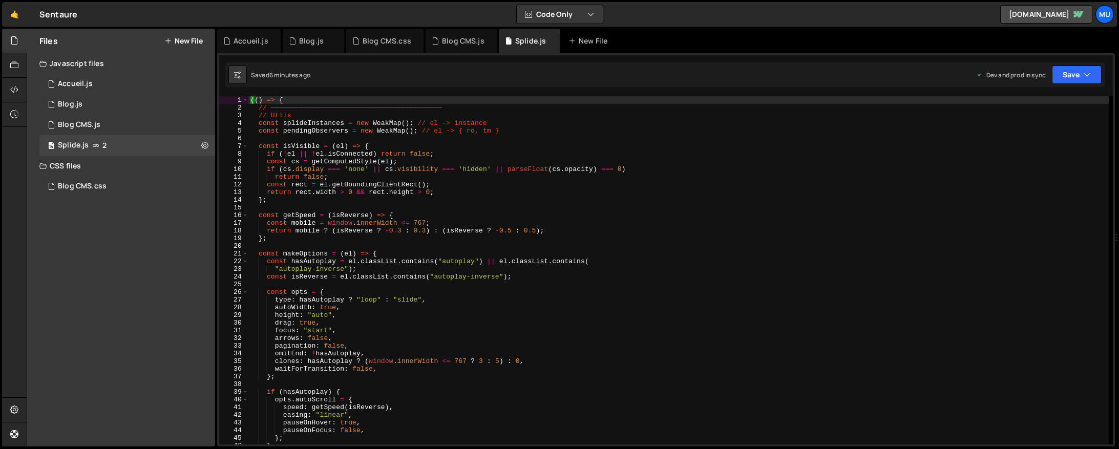
click at [509, 181] on div "(( ) => { // —————————————————————————————————————————— // Utils const splideIn…" at bounding box center [678, 278] width 860 height 364
type textarea "const rect = el.getBoundingClientRect();"
